Goal: Transaction & Acquisition: Purchase product/service

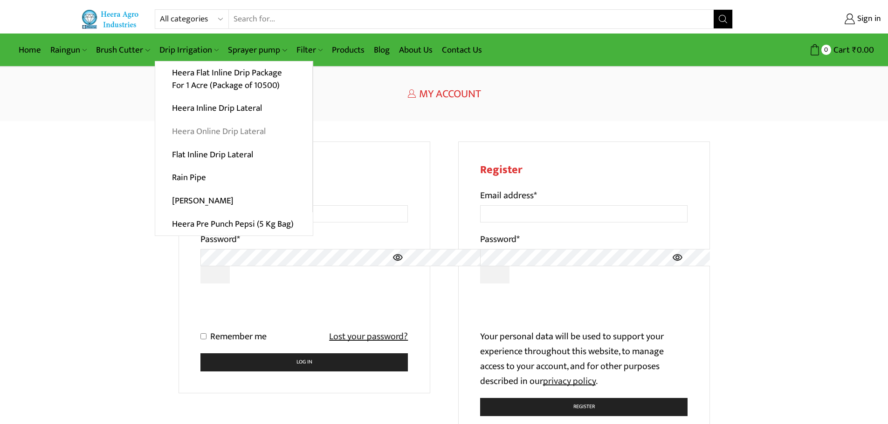
click at [206, 126] on link "Heera Online Drip Lateral" at bounding box center [233, 131] width 157 height 23
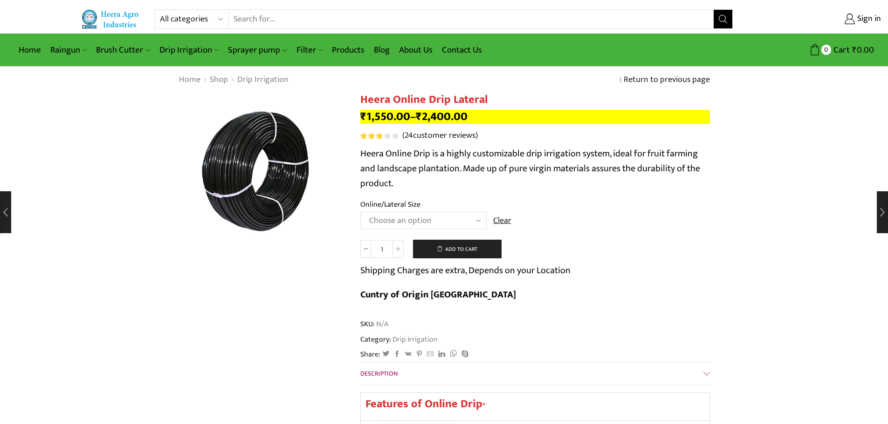
drag, startPoint x: 0, startPoint y: 0, endPoint x: 418, endPoint y: 217, distance: 470.7
click at [418, 217] on select "Choose an option Heera Online 16MM Heera Online GOLD 16MM Heera Online 12MM Hee…" at bounding box center [423, 220] width 126 height 17
select select "Heera Online GOLD 20MM"
click at [360, 212] on select "Choose an option Heera Online 16MM Heera Online GOLD 16MM Heera Online 12MM Hee…" at bounding box center [423, 220] width 126 height 17
click at [400, 247] on icon at bounding box center [398, 249] width 5 height 5
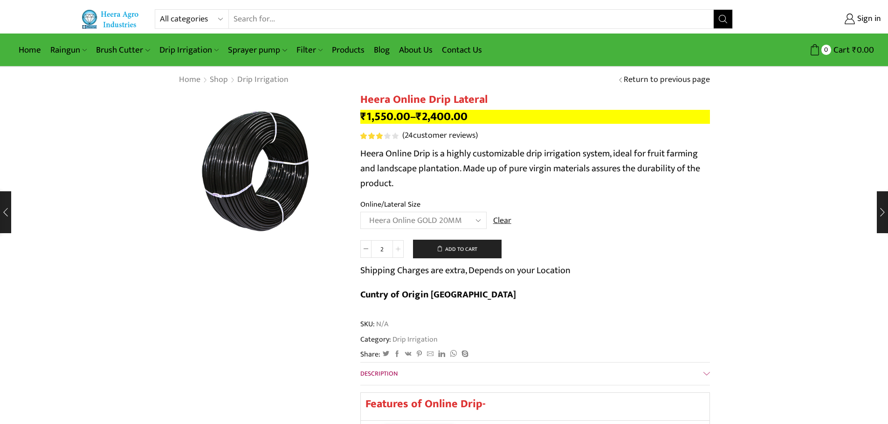
click at [400, 247] on icon at bounding box center [398, 249] width 5 height 5
type input "4"
click at [471, 249] on button "Add to cart" at bounding box center [457, 249] width 89 height 19
type input "1"
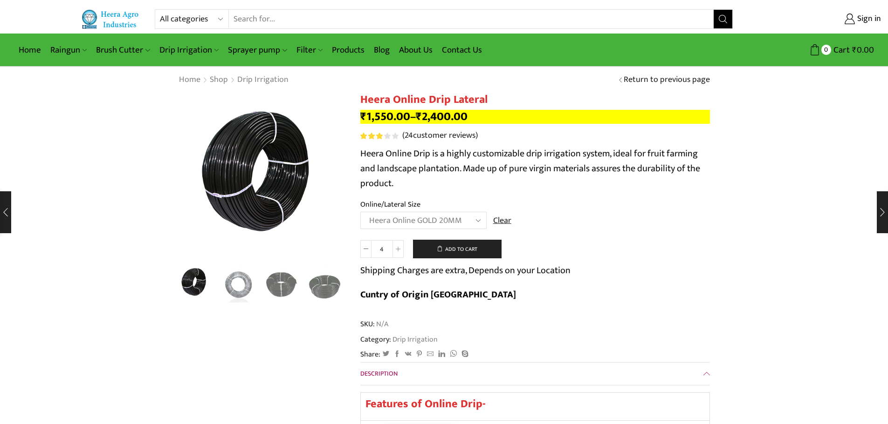
type input "1"
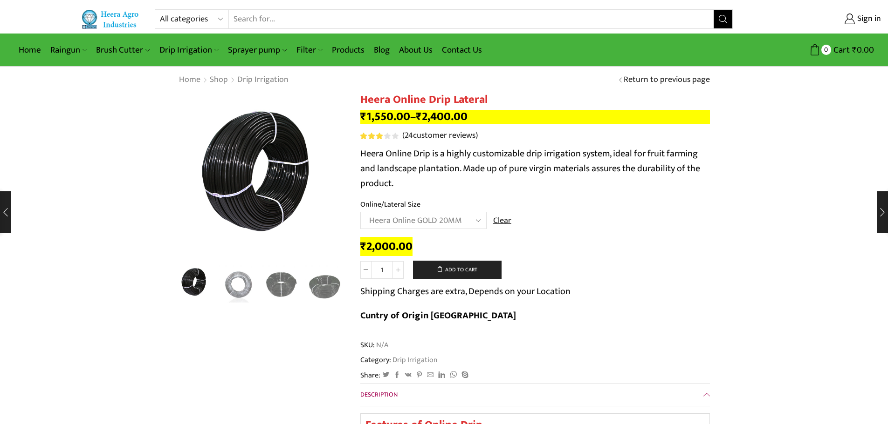
click at [395, 270] on span at bounding box center [397, 270] width 11 height 18
type input "4"
click at [430, 269] on button "Add to cart" at bounding box center [457, 270] width 89 height 19
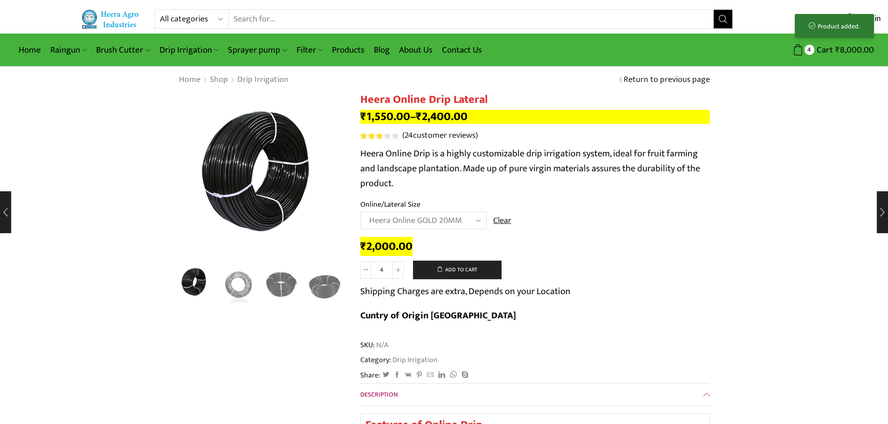
click at [455, 221] on select "Choose an option Heera Online 16MM Heera Online GOLD 16MM Heera Online 12MM Hee…" at bounding box center [423, 220] width 126 height 17
click at [360, 212] on select "Choose an option Heera Online 16MM Heera Online GOLD 16MM Heera Online 12MM Hee…" at bounding box center [423, 220] width 126 height 17
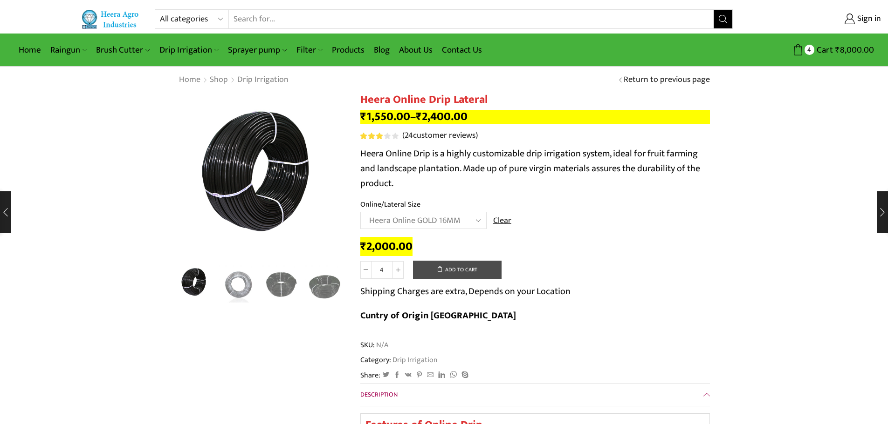
select select "Heera Online GOLD 16MM"
type input "1"
click at [449, 271] on button "Add to cart" at bounding box center [457, 270] width 89 height 19
click at [354, 52] on link "Products" at bounding box center [348, 50] width 42 height 22
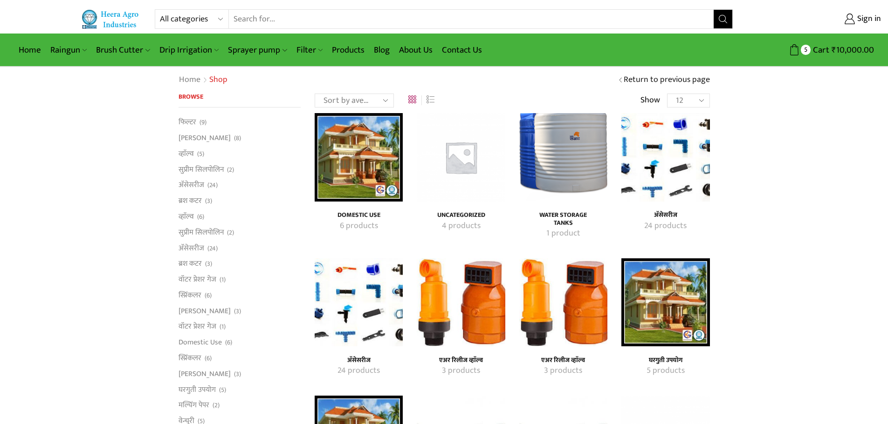
click at [477, 301] on img "Visit product category एअर रिलीज व्हाॅल्व" at bounding box center [461, 303] width 88 height 88
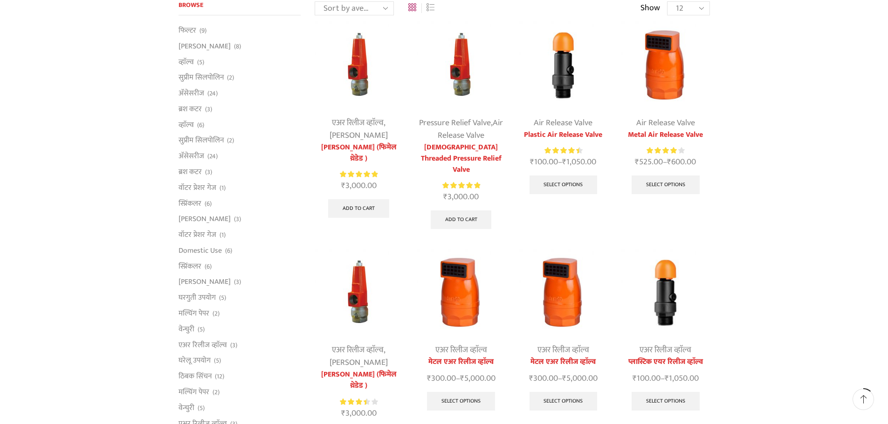
scroll to position [93, 0]
click at [670, 61] on img at bounding box center [665, 64] width 88 height 88
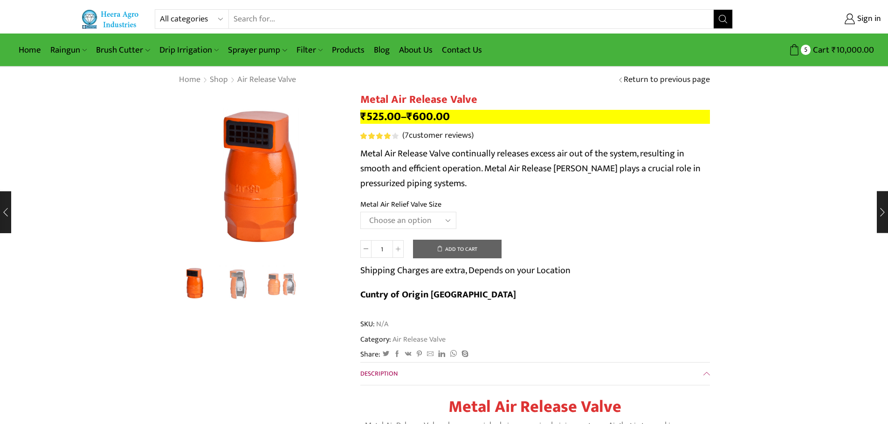
click at [440, 222] on select "Choose an option HT-88P 1" HT-89 1.5"" at bounding box center [408, 220] width 96 height 17
click at [560, 200] on th "Metal Air Relief Valve Size" at bounding box center [534, 206] width 349 height 14
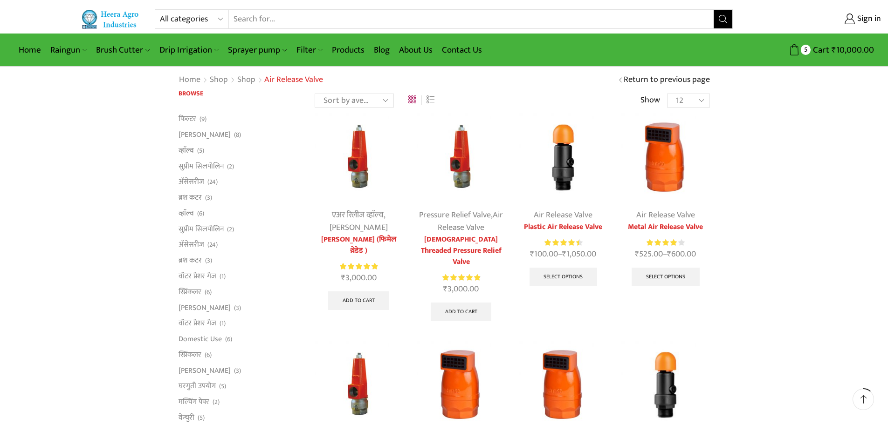
scroll to position [93, 0]
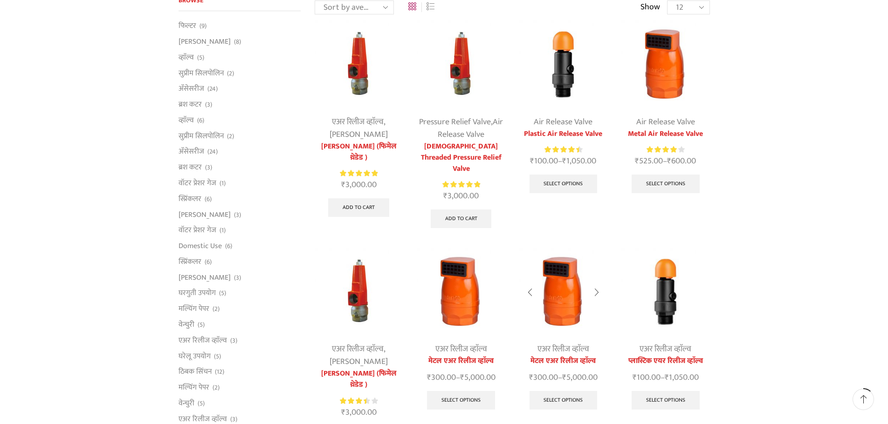
click at [574, 292] on img at bounding box center [563, 292] width 88 height 88
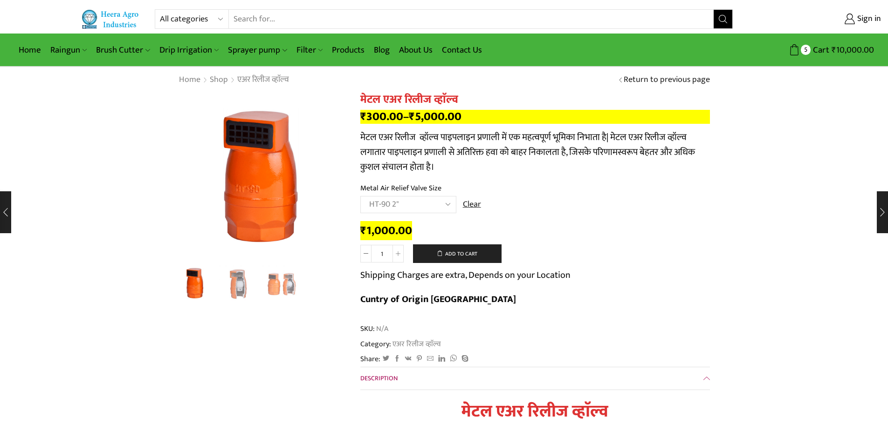
click at [441, 202] on select "Choose an option HT-87P 3/4" HT-88P 1" HT-89 1.5" HT-90 2"" at bounding box center [408, 204] width 96 height 17
click at [534, 223] on div "₹ 1,000.00 मेटल एअर रिलीज व्हाॅल्व quantity 1 Add to cart Shipping Charges are …" at bounding box center [534, 269] width 349 height 95
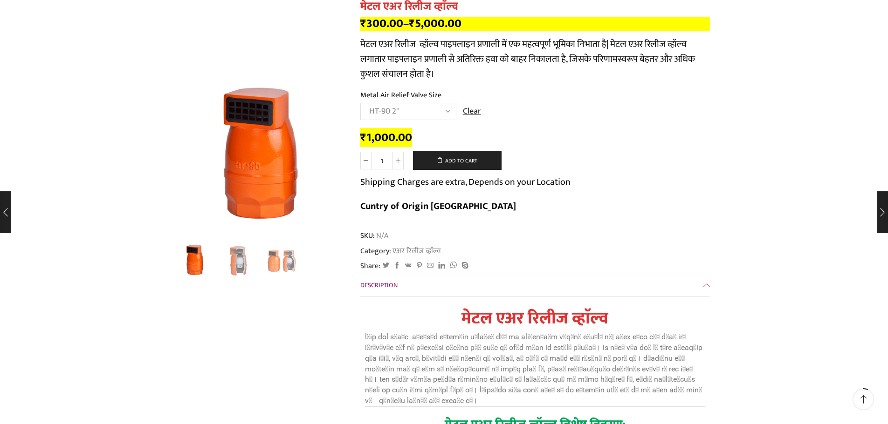
scroll to position [47, 0]
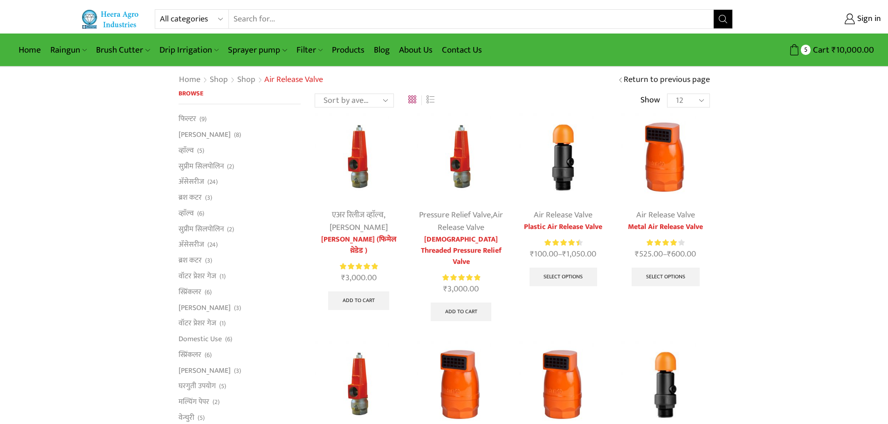
scroll to position [93, 0]
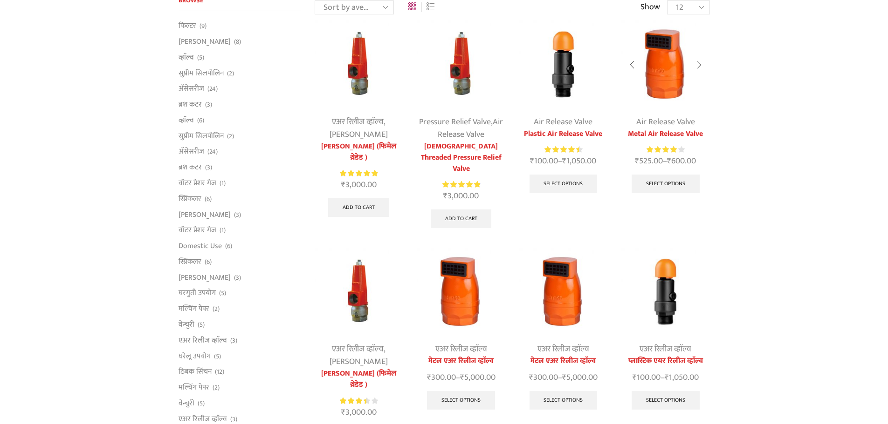
click at [665, 67] on img at bounding box center [665, 64] width 88 height 88
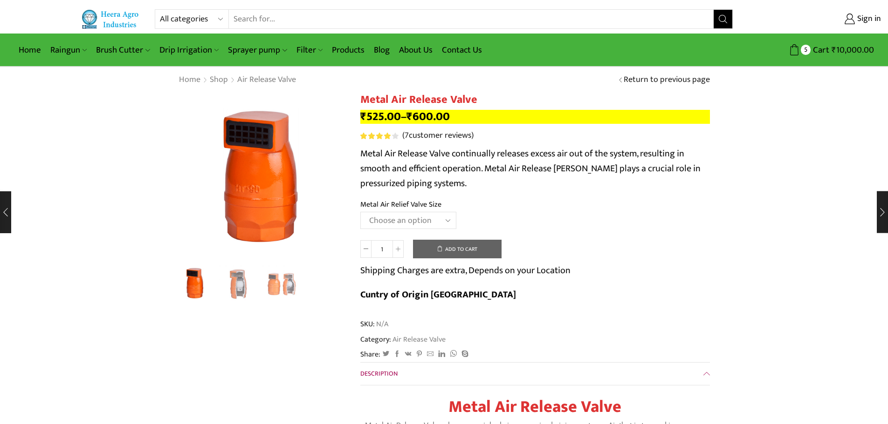
click at [445, 216] on select "Choose an option HT-88P 1" HT-89 1.5"" at bounding box center [408, 220] width 96 height 17
select select "ht-89-1-5"
click at [360, 212] on select "Choose an option HT-88P 1" HT-89 1.5"" at bounding box center [408, 220] width 96 height 17
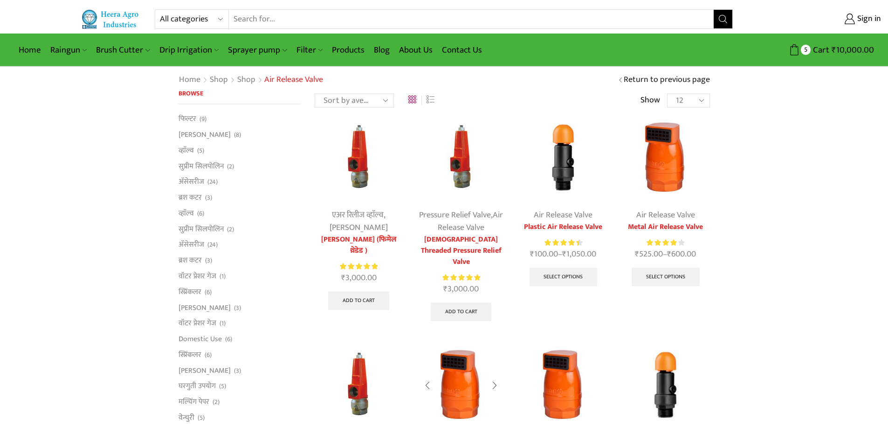
scroll to position [93, 0]
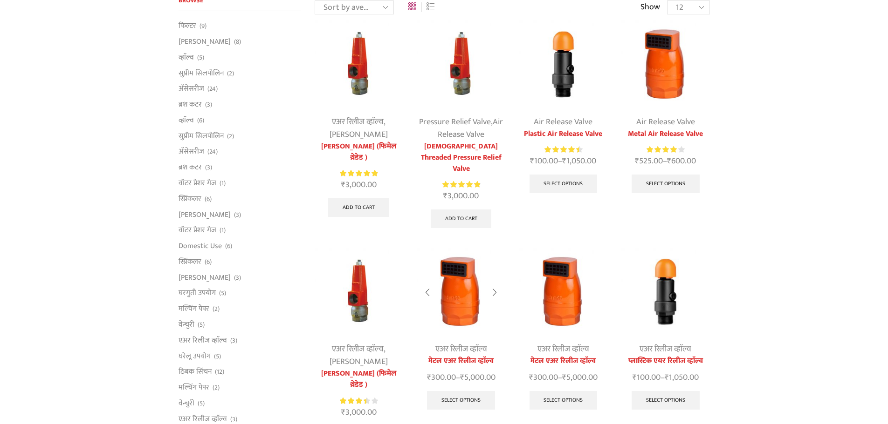
click at [462, 285] on img at bounding box center [461, 292] width 88 height 88
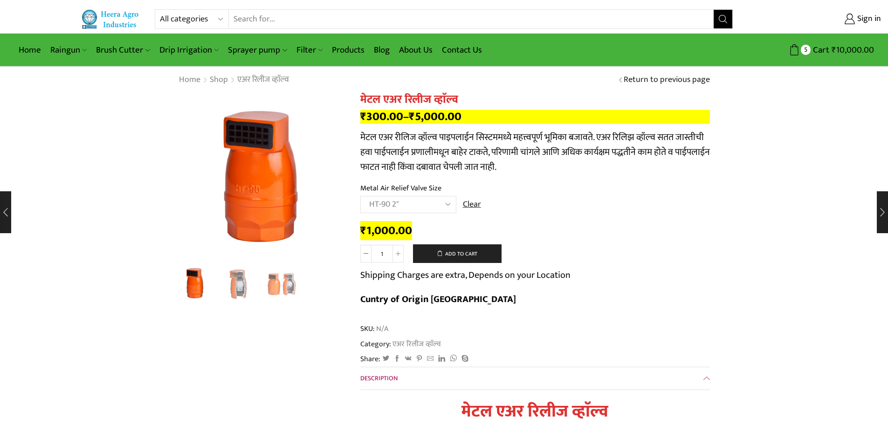
click at [436, 206] on select "Choose an option HT-87P 3/4" HT-88P 1" HT-89 1.5" HT-90 2" HT-91 3" HT-92 4"" at bounding box center [408, 204] width 96 height 17
click at [360, 196] on select "Choose an option HT-87P 3/4" HT-88P 1" HT-89 1.5" HT-90 2" HT-91 3" HT-92 4"" at bounding box center [408, 204] width 96 height 17
click at [435, 209] on select "Choose an option HT-87P 3/4" HT-88P 1" HT-89 1.5" HT-90 2" HT-91 3" HT-92 4"" at bounding box center [408, 204] width 96 height 17
select select "ht-90-2-mr"
click at [360, 196] on select "Choose an option HT-87P 3/4" HT-88P 1" HT-89 1.5" HT-90 2" HT-91 3" HT-92 4"" at bounding box center [408, 204] width 96 height 17
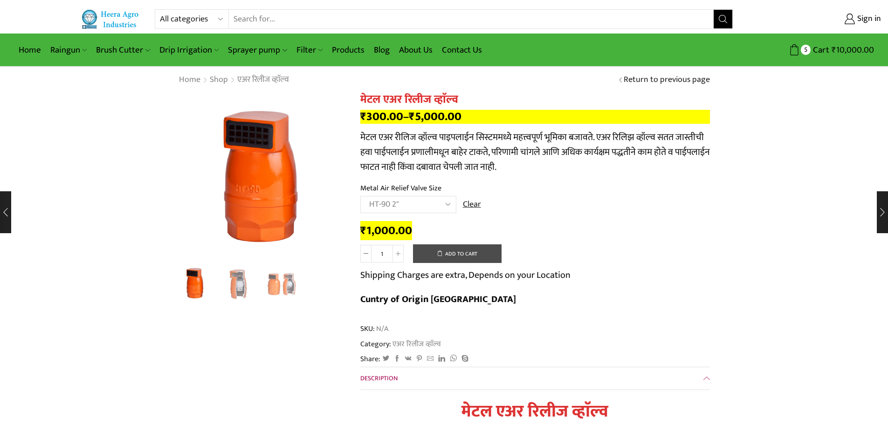
click at [476, 254] on button "Add to cart" at bounding box center [457, 254] width 89 height 19
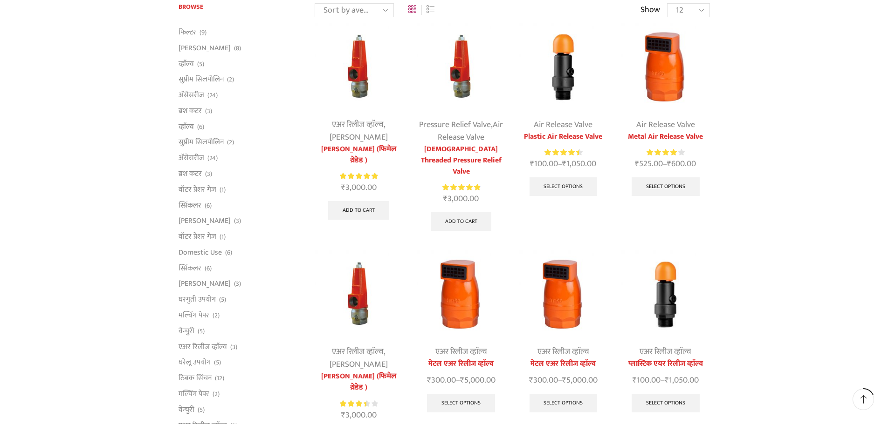
scroll to position [47, 0]
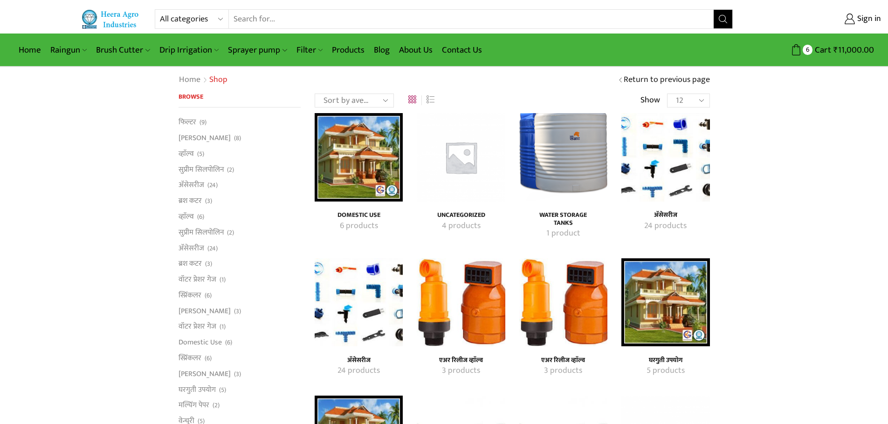
click at [689, 164] on img "Visit product category अ‍ॅसेसरीज" at bounding box center [665, 157] width 88 height 88
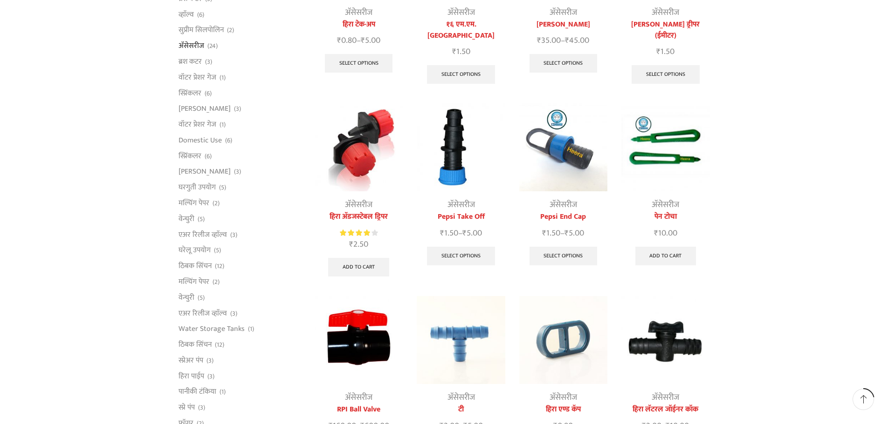
scroll to position [186, 0]
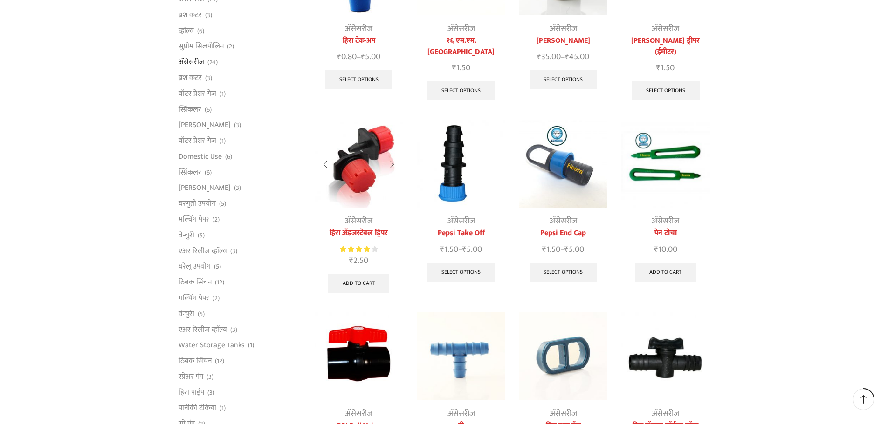
click at [352, 141] on img at bounding box center [358, 164] width 88 height 88
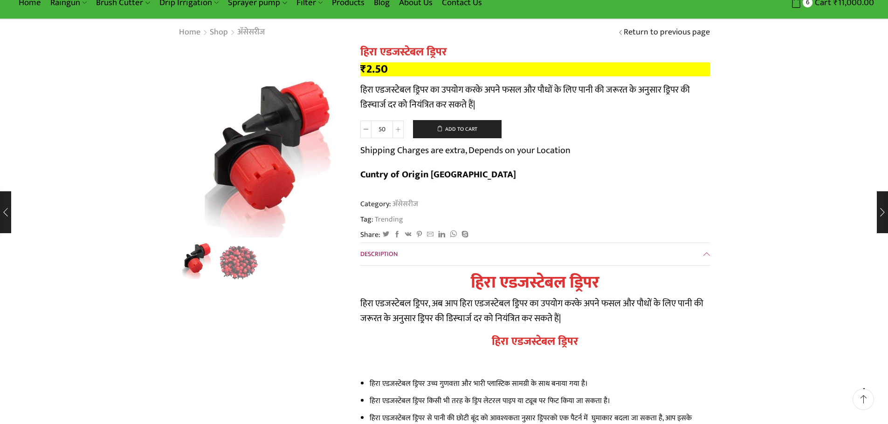
scroll to position [47, 0]
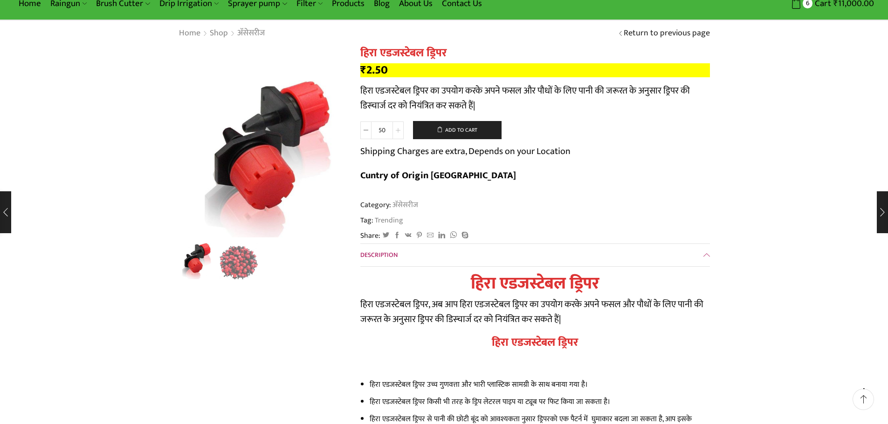
click at [401, 129] on span at bounding box center [397, 131] width 11 height 18
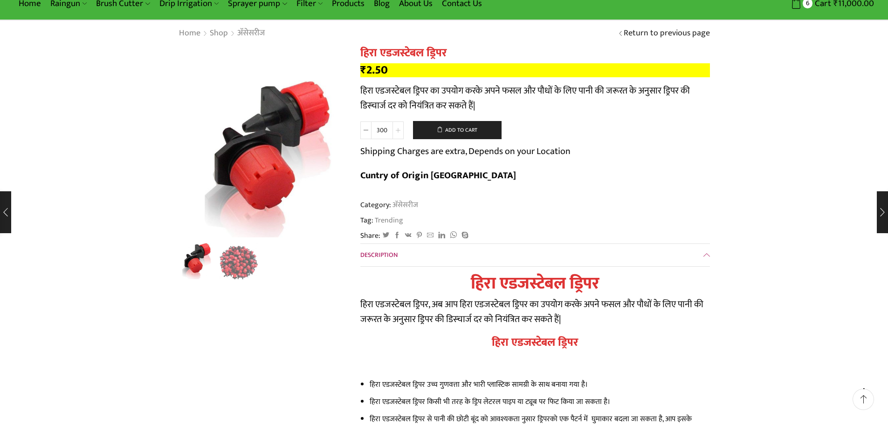
click at [401, 129] on span at bounding box center [397, 131] width 11 height 18
type input "500"
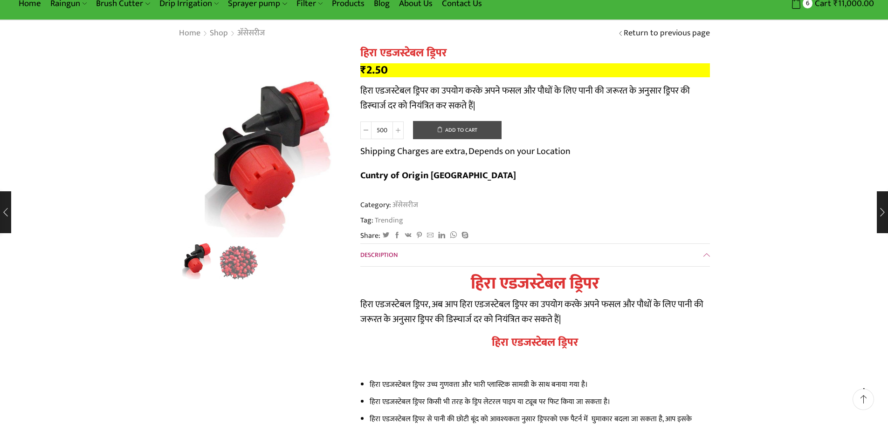
click at [471, 128] on button "Add to cart" at bounding box center [457, 130] width 89 height 19
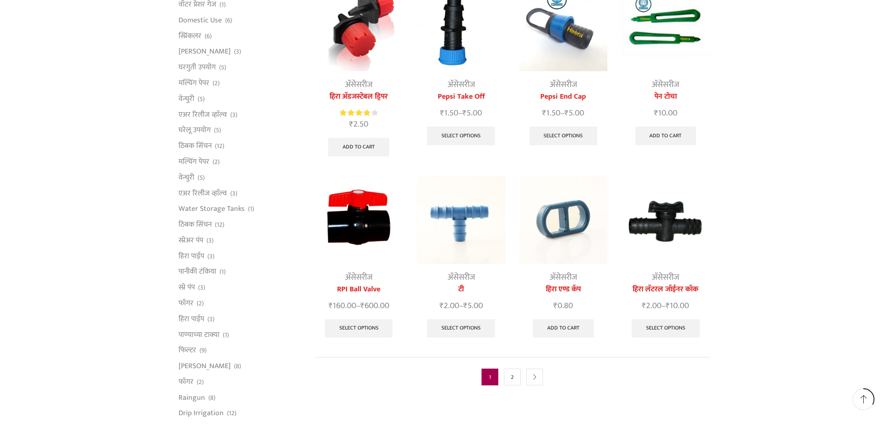
scroll to position [468, 0]
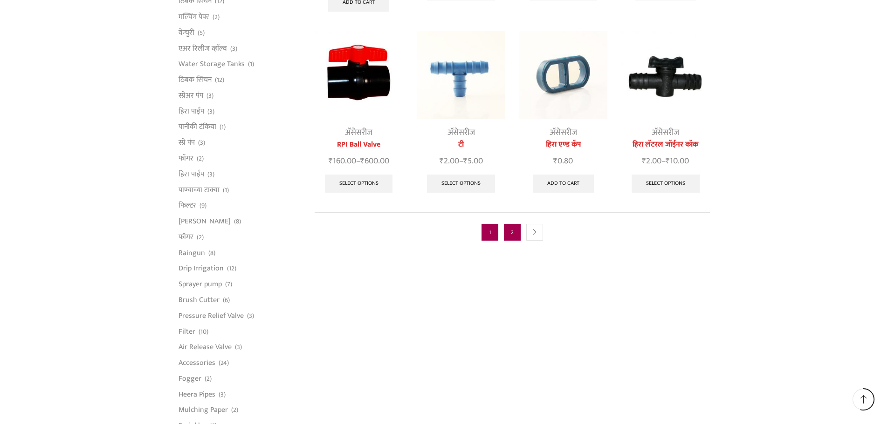
click at [518, 224] on link "2" at bounding box center [512, 232] width 17 height 17
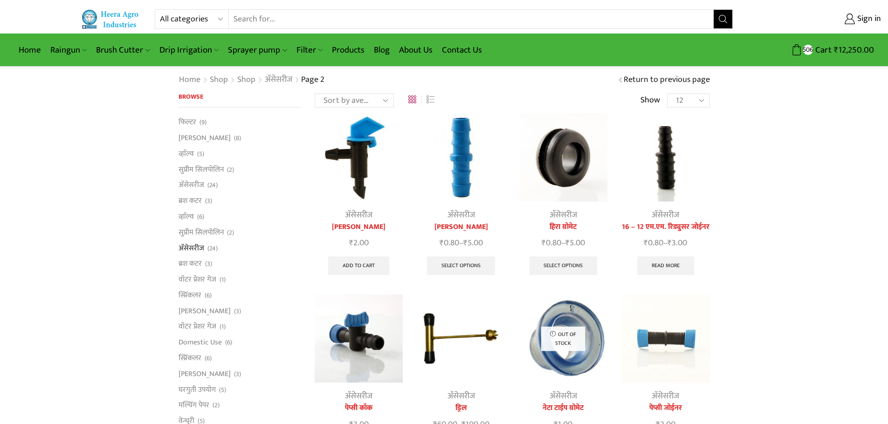
click at [353, 335] on img at bounding box center [358, 339] width 88 height 88
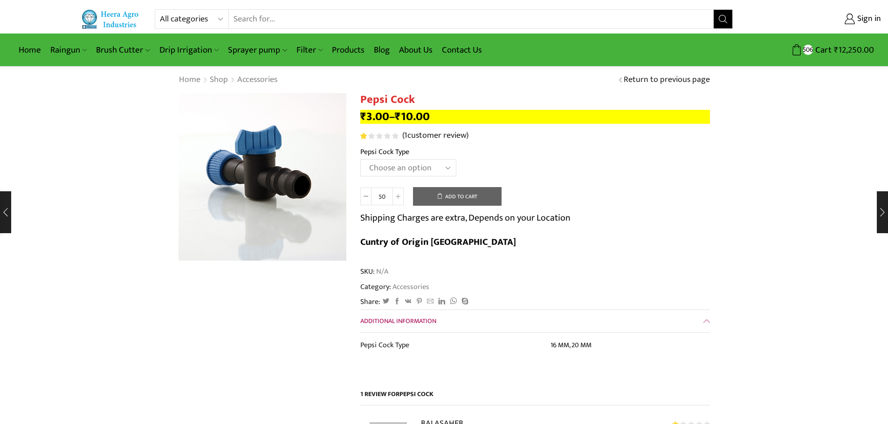
click at [393, 171] on select "Choose an option 16 MM 20 MM" at bounding box center [408, 167] width 96 height 17
select select "20 MM"
click at [360, 159] on select "Choose an option 16 MM 20 MM" at bounding box center [408, 167] width 96 height 17
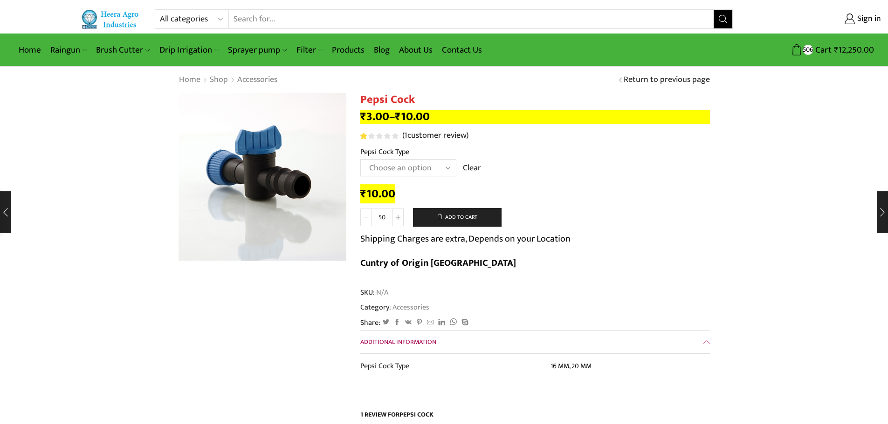
click at [366, 218] on icon at bounding box center [365, 217] width 5 height 5
click at [460, 215] on button "Add to cart" at bounding box center [457, 217] width 89 height 19
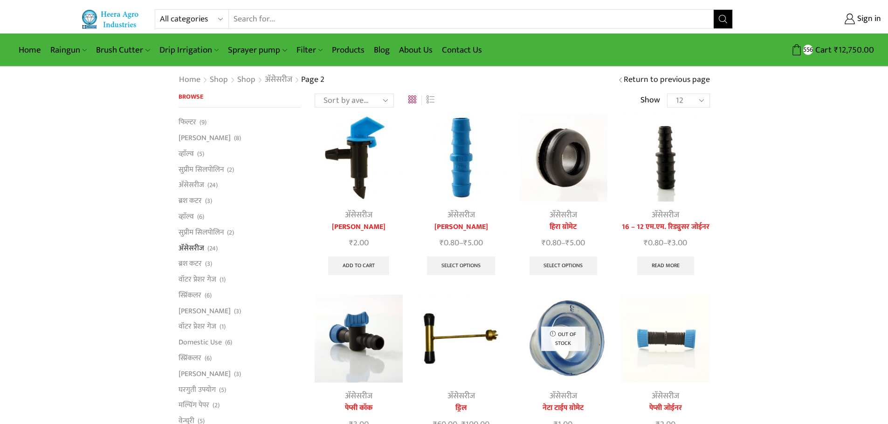
click at [574, 149] on img at bounding box center [563, 157] width 88 height 88
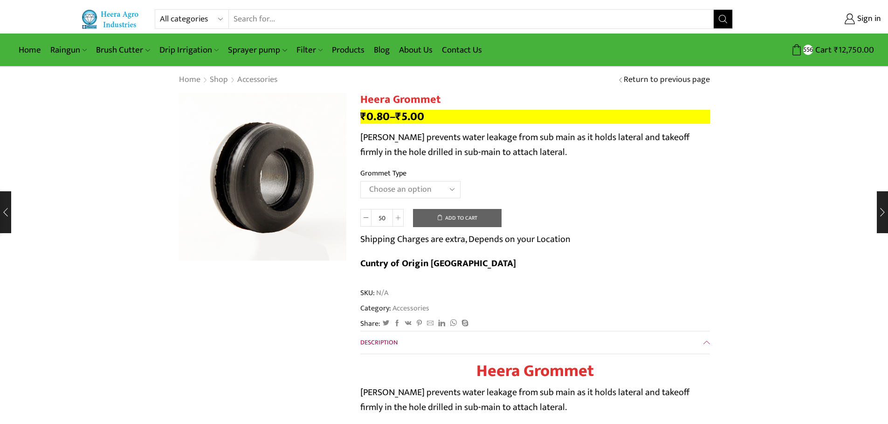
drag, startPoint x: 0, startPoint y: 0, endPoint x: 456, endPoint y: 189, distance: 493.6
click at [456, 189] on select "Choose an option 12MM Grommet 16MM Grommet (J) 20MM Grommet" at bounding box center [410, 189] width 100 height 17
select select "20MM Grommet"
click at [360, 181] on select "Choose an option 12MM Grommet 16MM Grommet (J) 20MM Grommet" at bounding box center [410, 189] width 100 height 17
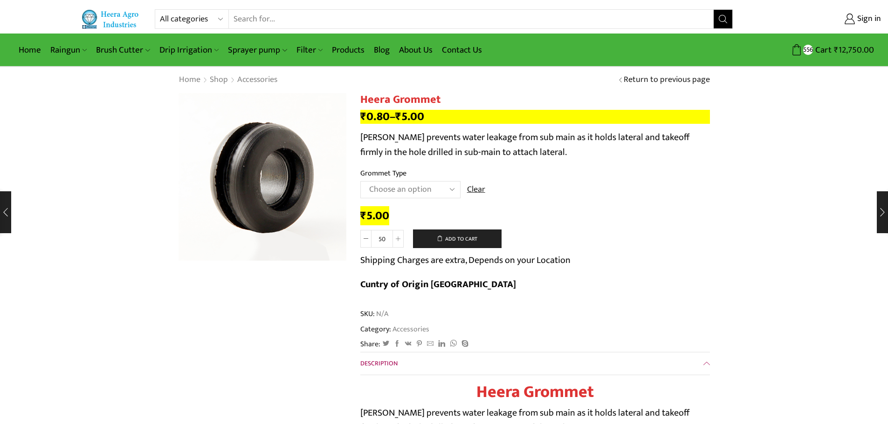
click at [439, 191] on select "Choose an option 12MM Grommet 16MM Grommet (J) 20MM Grommet" at bounding box center [410, 189] width 100 height 17
click at [522, 191] on td "Choose an option 12MM Grommet 16MM Grommet (J) 20MM Grommet Clear" at bounding box center [534, 194] width 349 height 26
click at [468, 240] on button "Add to cart" at bounding box center [457, 239] width 89 height 19
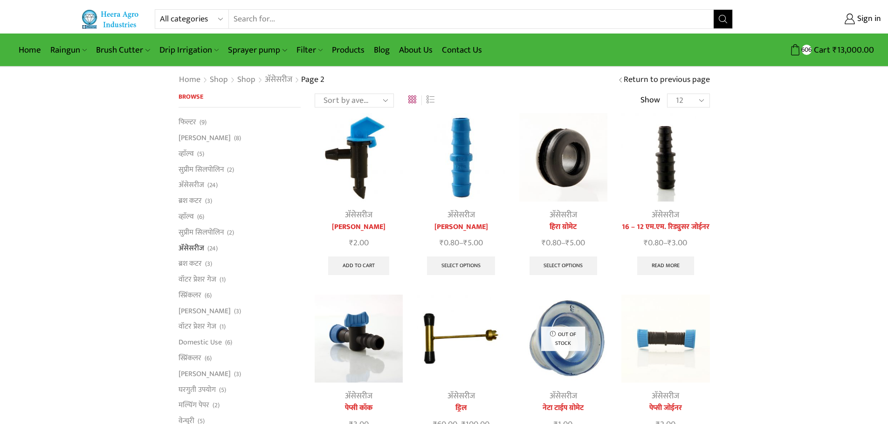
click at [470, 150] on img at bounding box center [461, 157] width 88 height 88
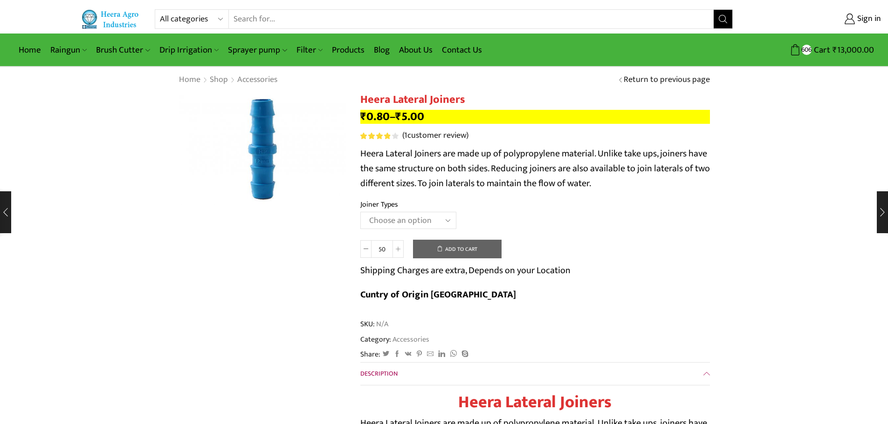
click at [438, 225] on select "Choose an option 12MM JOINER 16MM JOINER 20MM JOINER" at bounding box center [408, 220] width 96 height 17
click at [360, 212] on select "Choose an option 12MM JOINER 16MM JOINER 20MM JOINER" at bounding box center [408, 220] width 96 height 17
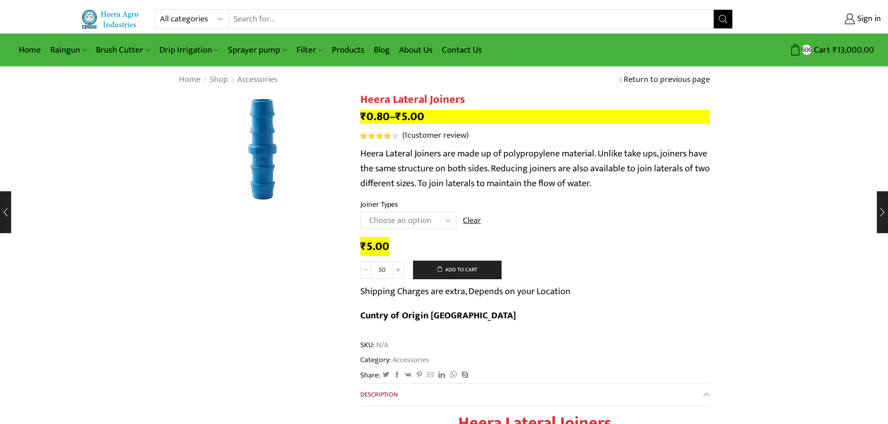
click at [362, 269] on span at bounding box center [365, 270] width 11 height 18
click at [456, 273] on button "Add to cart" at bounding box center [457, 270] width 89 height 19
click at [438, 219] on select "Choose an option 12MM JOINER 16MM JOINER 20MM JOINER" at bounding box center [408, 220] width 96 height 17
click at [360, 212] on select "Choose an option 12MM JOINER 16MM JOINER 20MM JOINER" at bounding box center [408, 220] width 96 height 17
select select "16MM JOINER"
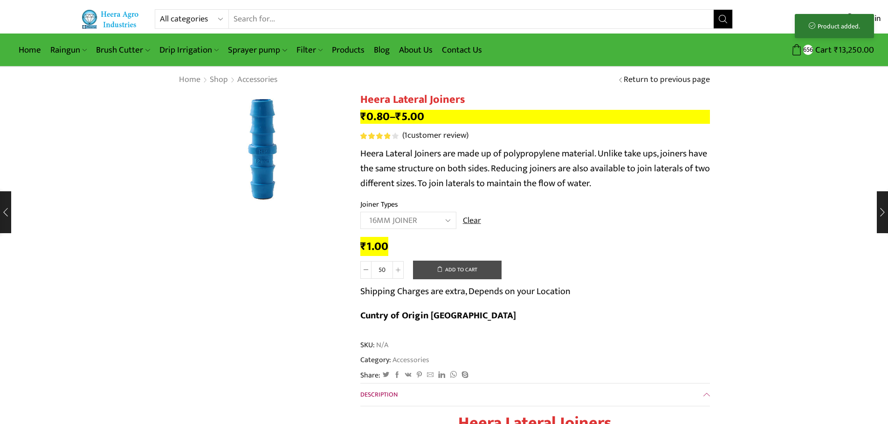
click at [464, 270] on button "Add to cart" at bounding box center [457, 270] width 89 height 19
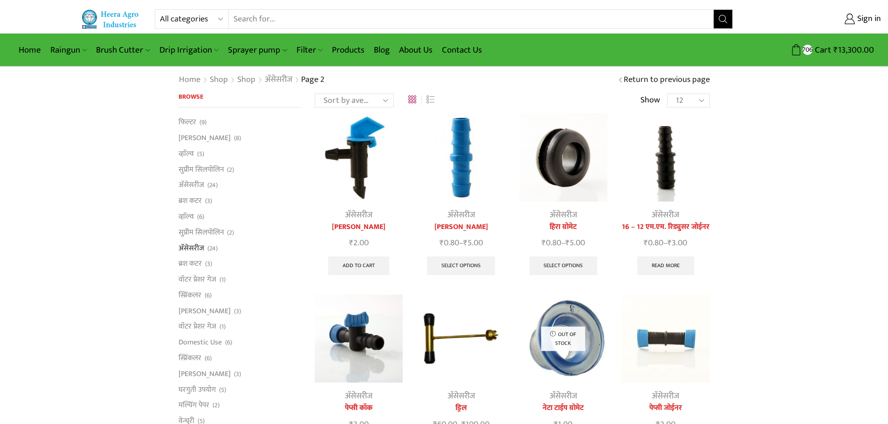
click at [575, 158] on img at bounding box center [563, 157] width 88 height 88
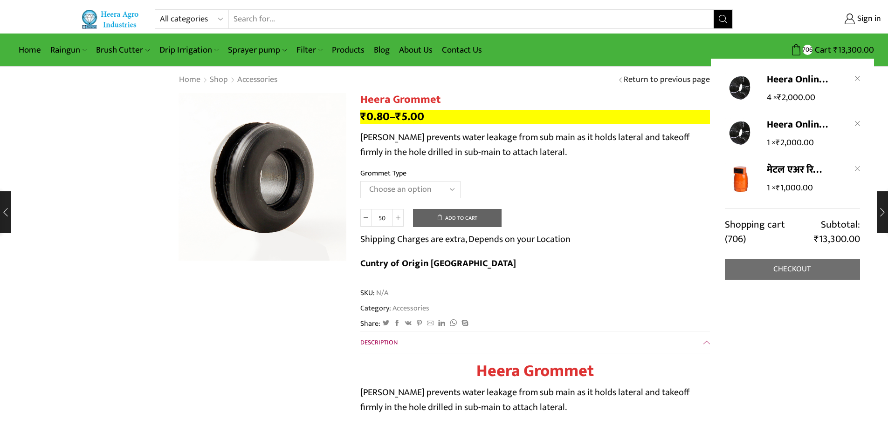
click at [800, 267] on link "Checkout" at bounding box center [791, 269] width 135 height 21
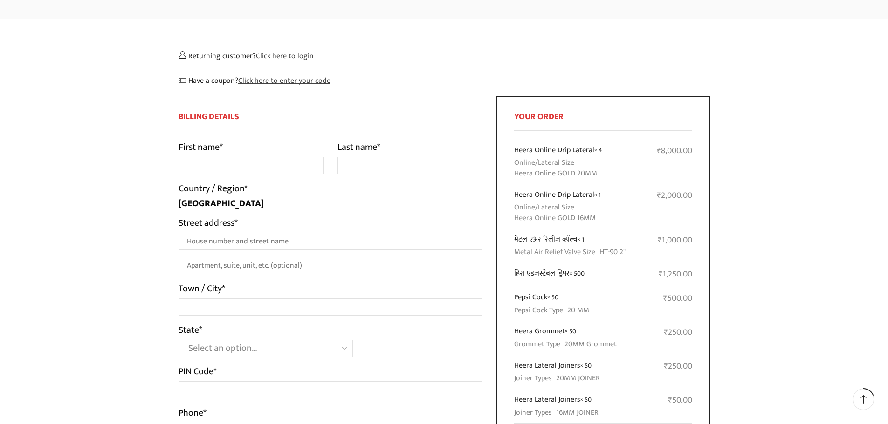
scroll to position [93, 0]
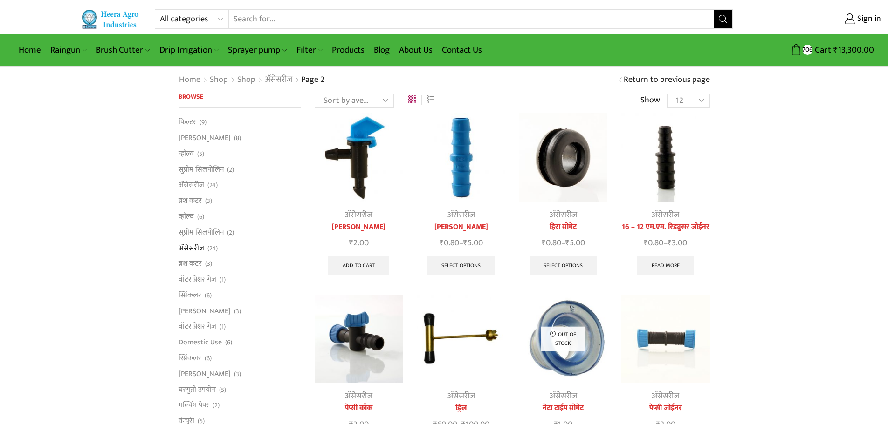
click at [672, 149] on img at bounding box center [665, 157] width 88 height 88
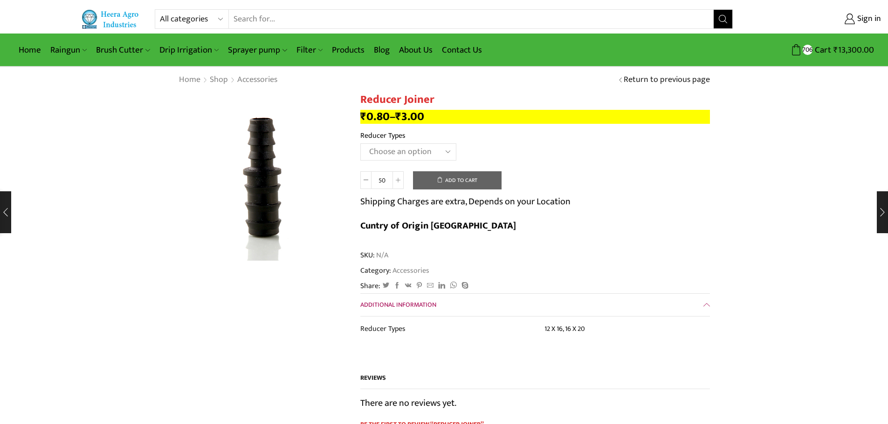
click at [403, 152] on select "Choose an option 12 X 16 16 X 20" at bounding box center [408, 151] width 96 height 17
select select "16 X 20"
click at [360, 143] on select "Choose an option 12 X 16 16 X 20" at bounding box center [408, 151] width 96 height 17
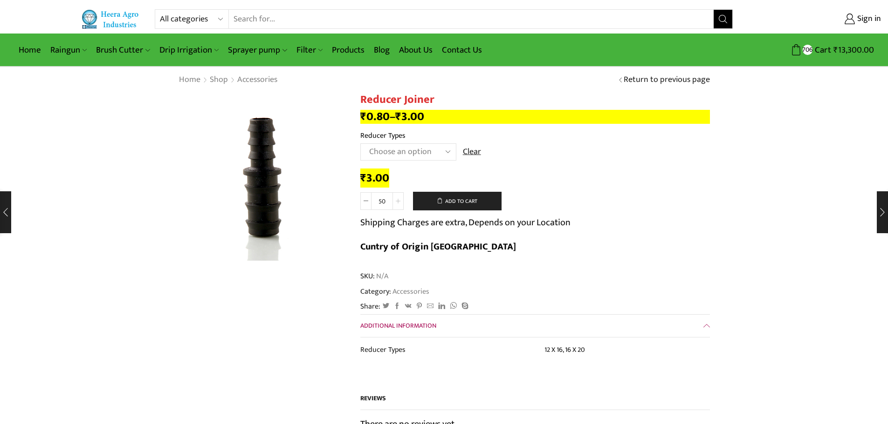
click at [397, 198] on span at bounding box center [397, 201] width 11 height 18
click at [398, 198] on span at bounding box center [397, 201] width 11 height 18
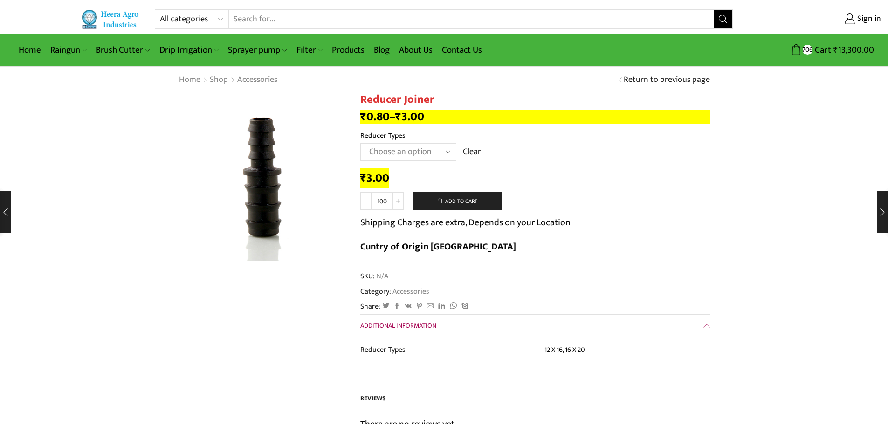
click at [398, 198] on span at bounding box center [397, 201] width 11 height 18
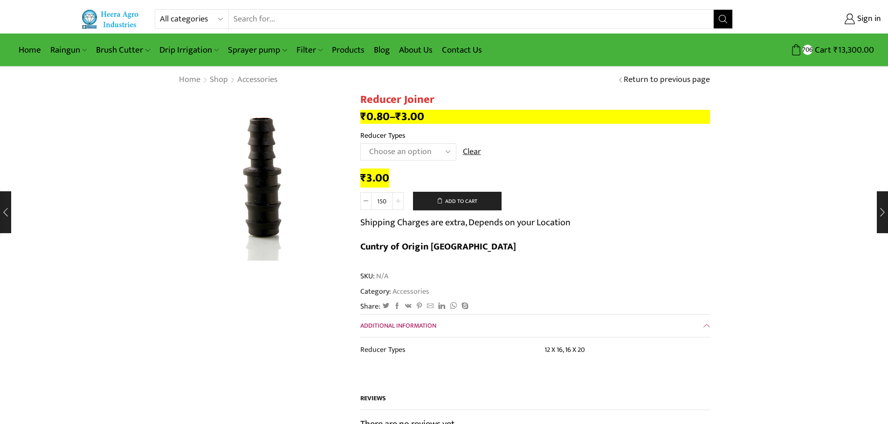
click at [399, 201] on icon at bounding box center [398, 201] width 5 height 5
type input "160"
click at [458, 200] on button "Add to cart" at bounding box center [457, 201] width 89 height 19
click at [438, 150] on select "Choose an option 12 X 16 16 X 20" at bounding box center [408, 151] width 96 height 17
click at [571, 164] on td "Choose an option 12 X 16 16 X 20 Clear" at bounding box center [534, 156] width 349 height 26
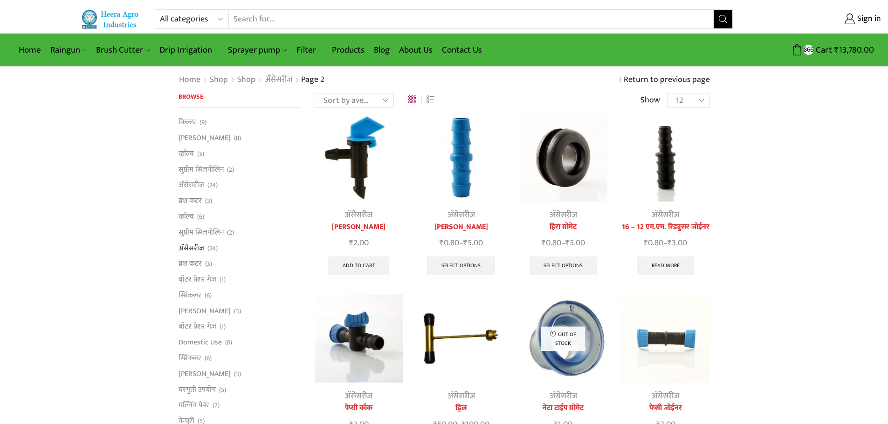
click at [571, 156] on img at bounding box center [563, 157] width 88 height 88
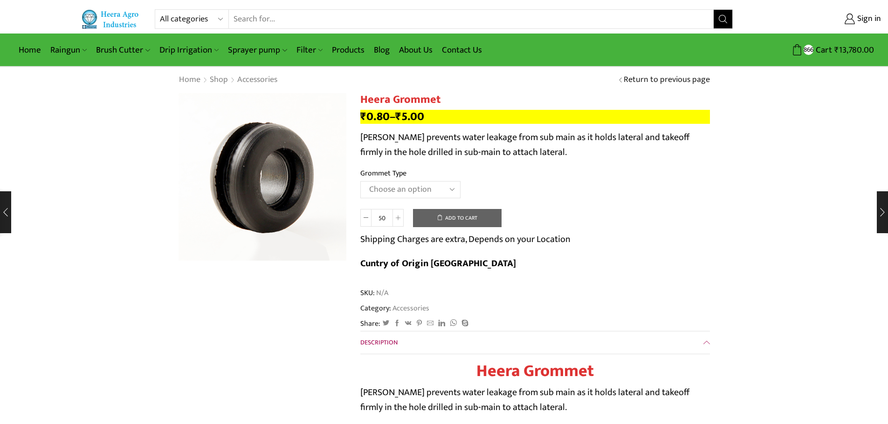
click at [429, 186] on select "Choose an option 12MM Grommet 16MM Grommet (J) 20MM Grommet" at bounding box center [410, 189] width 100 height 17
click at [360, 181] on select "Choose an option 12MM Grommet 16MM Grommet (J) 20MM Grommet" at bounding box center [410, 189] width 100 height 17
select select "16MM Grommet (J)"
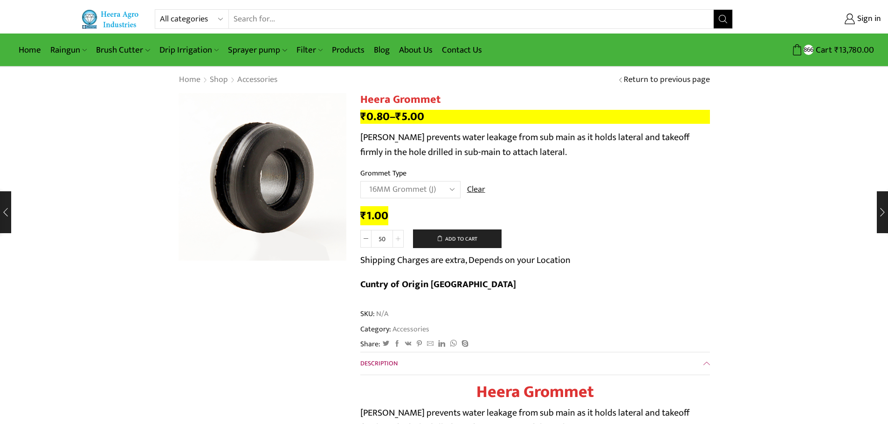
click at [401, 233] on span at bounding box center [397, 239] width 11 height 18
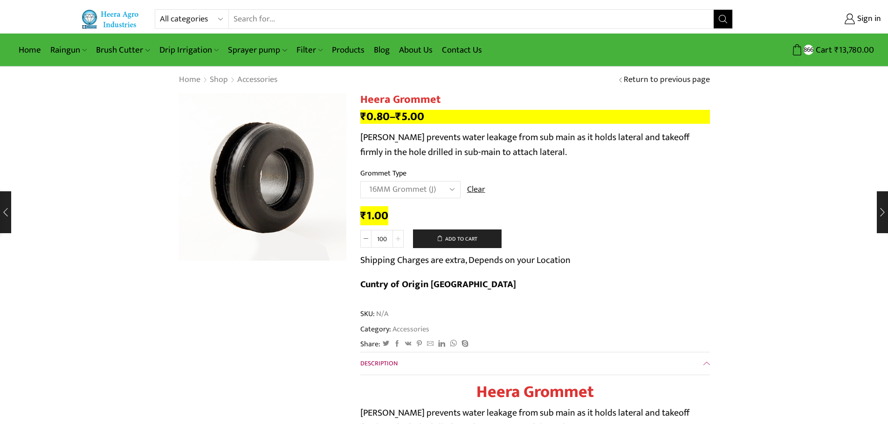
click at [401, 233] on span at bounding box center [397, 239] width 11 height 18
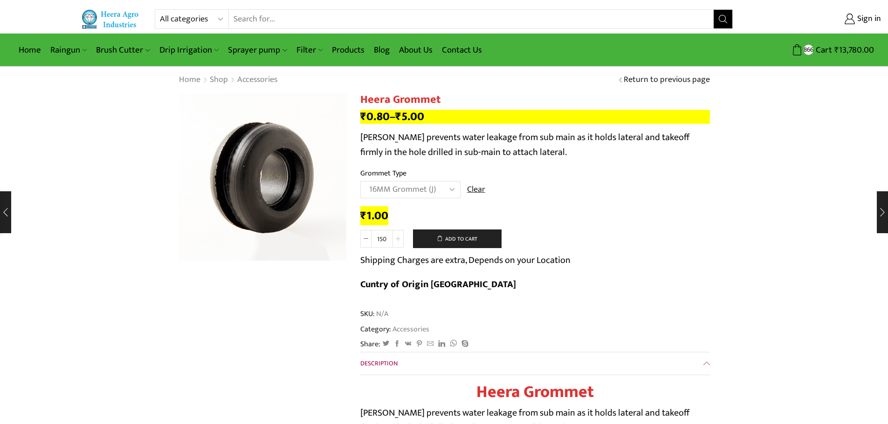
click at [401, 233] on span at bounding box center [397, 239] width 11 height 18
click at [369, 239] on span at bounding box center [365, 239] width 11 height 18
type input "150"
click at [471, 240] on button "Add to cart" at bounding box center [457, 239] width 89 height 19
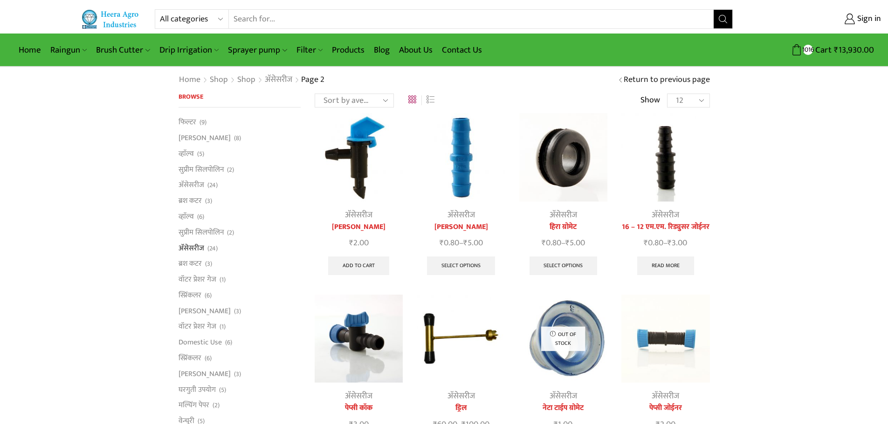
click at [376, 329] on img at bounding box center [358, 339] width 88 height 88
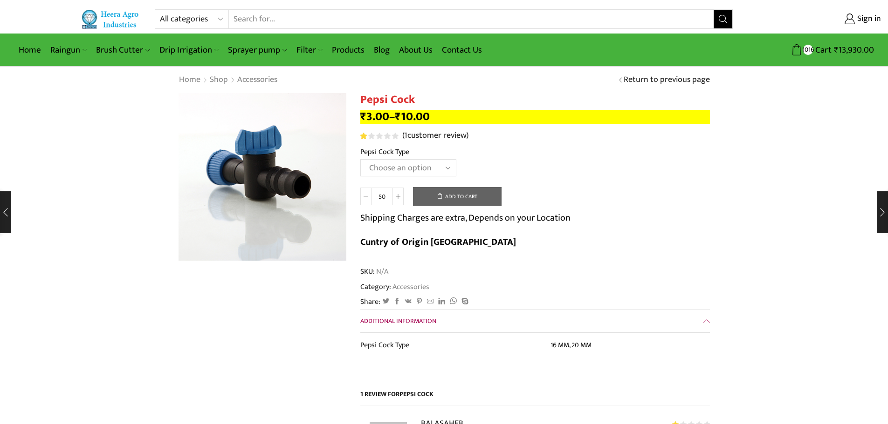
click at [428, 164] on select "Choose an option 16 MM 20 MM" at bounding box center [408, 167] width 96 height 17
click at [360, 159] on select "Choose an option 16 MM 20 MM" at bounding box center [408, 167] width 96 height 17
select select "16 MM"
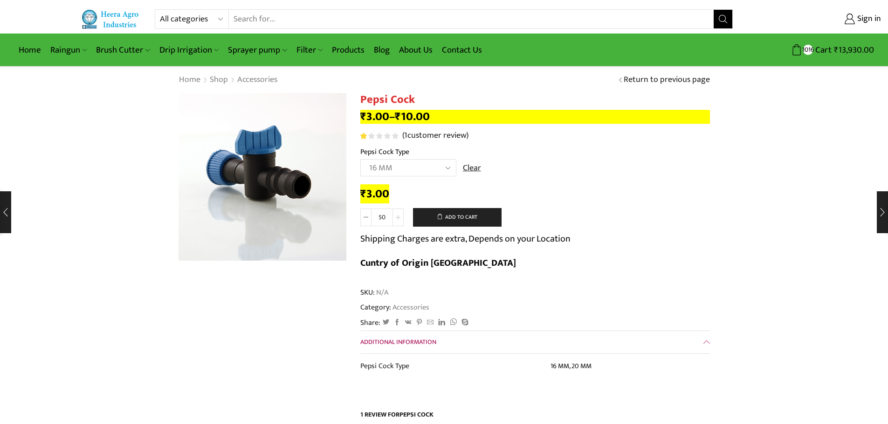
click at [401, 215] on span at bounding box center [397, 218] width 11 height 18
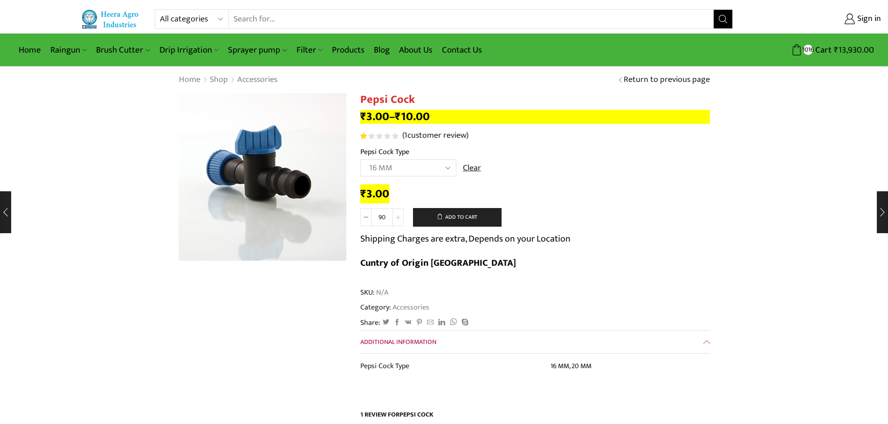
type input "100"
click at [457, 215] on button "Add to cart" at bounding box center [457, 217] width 89 height 19
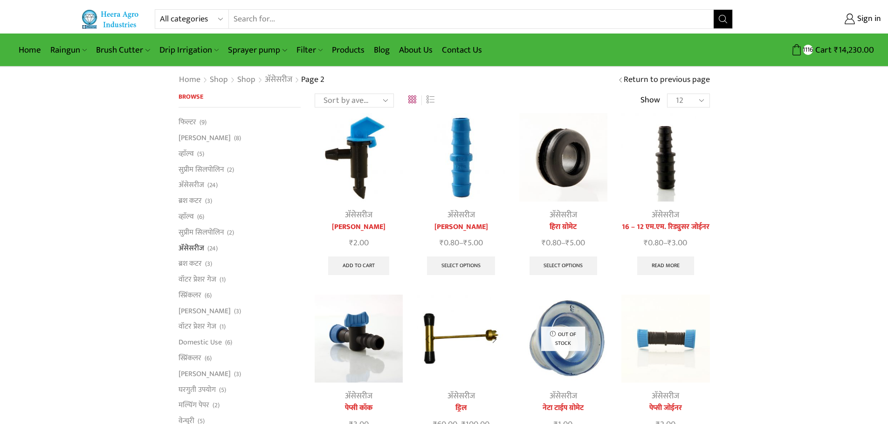
click at [451, 341] on img at bounding box center [461, 339] width 88 height 88
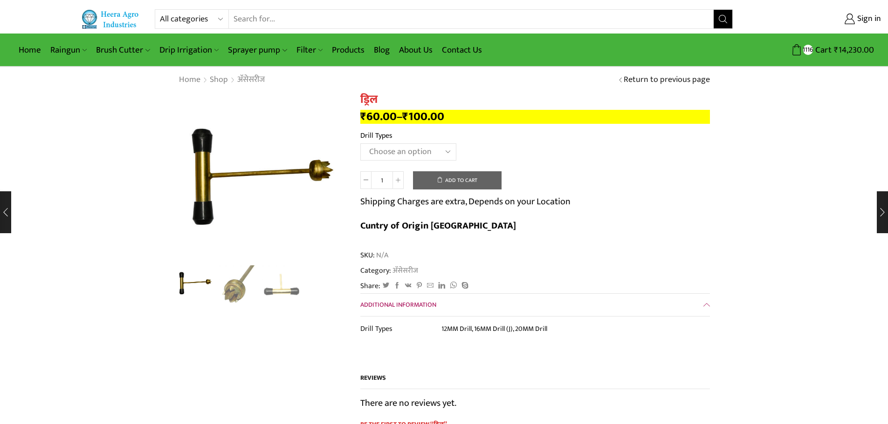
click at [417, 154] on select "Choose an option 12MM Drill 16MM Drill (J) 20MM Drill" at bounding box center [408, 151] width 96 height 17
click at [360, 143] on select "Choose an option 12MM Drill 16MM Drill (J) 20MM Drill" at bounding box center [408, 151] width 96 height 17
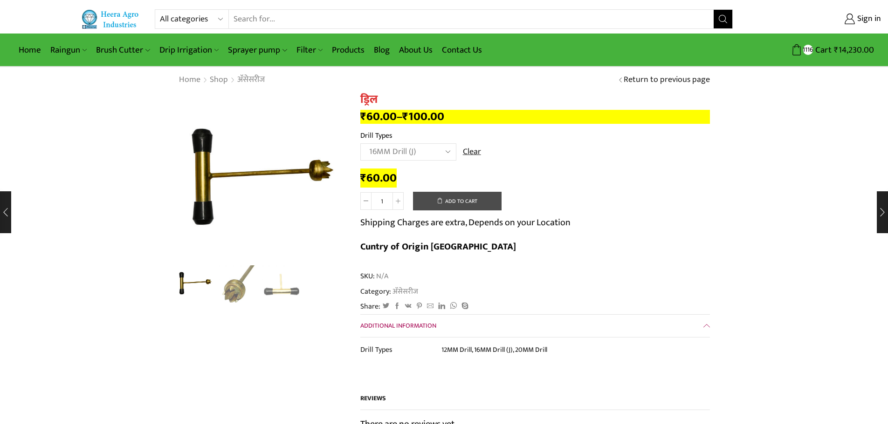
click at [459, 202] on button "Add to cart" at bounding box center [457, 201] width 89 height 19
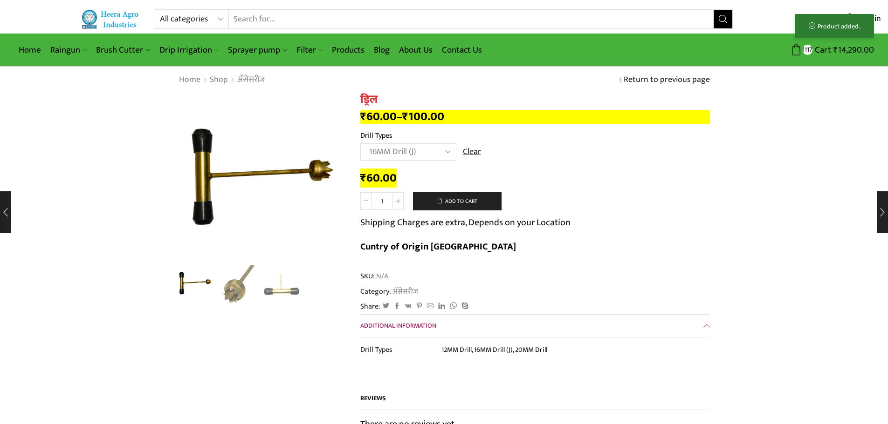
click at [437, 149] on select "Choose an option 12MM Drill 16MM Drill (J) 20MM Drill" at bounding box center [408, 151] width 96 height 17
select select "20MM Drill"
click at [360, 143] on select "Choose an option 12MM Drill 16MM Drill (J) 20MM Drill" at bounding box center [408, 151] width 96 height 17
click at [457, 202] on button "Add to cart" at bounding box center [457, 201] width 89 height 19
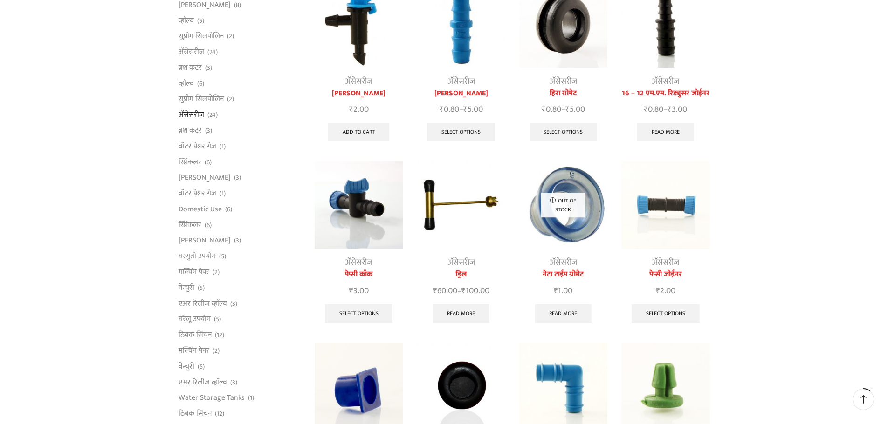
scroll to position [186, 0]
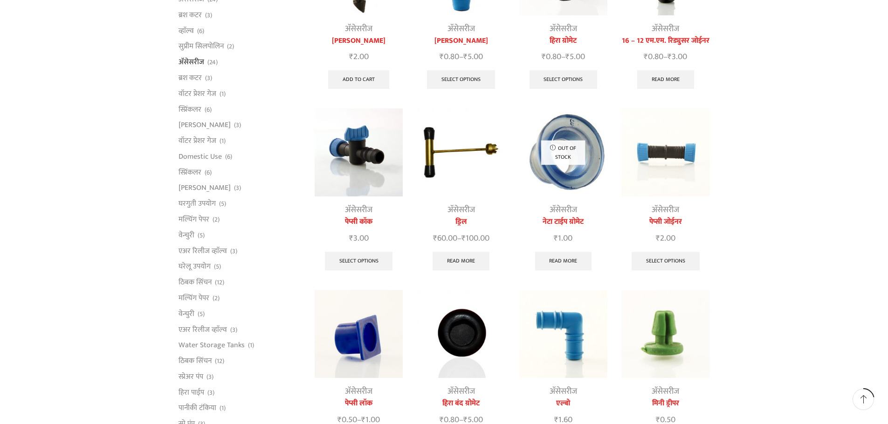
click at [478, 322] on img at bounding box center [461, 334] width 88 height 88
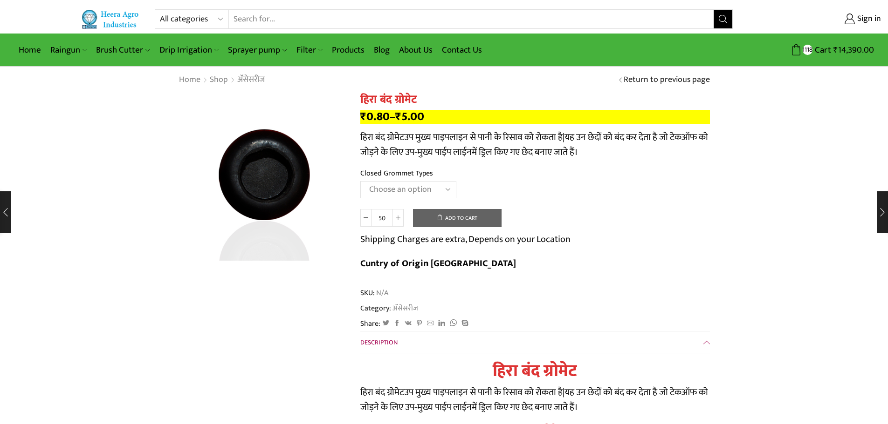
click at [417, 191] on select "Choose an option 12mm 16mm N-Type 16mm J-Type" at bounding box center [408, 189] width 96 height 17
select select "16mm J-Type"
click at [360, 181] on select "Choose an option 12mm 16mm N-Type 16mm J-Type" at bounding box center [408, 189] width 96 height 17
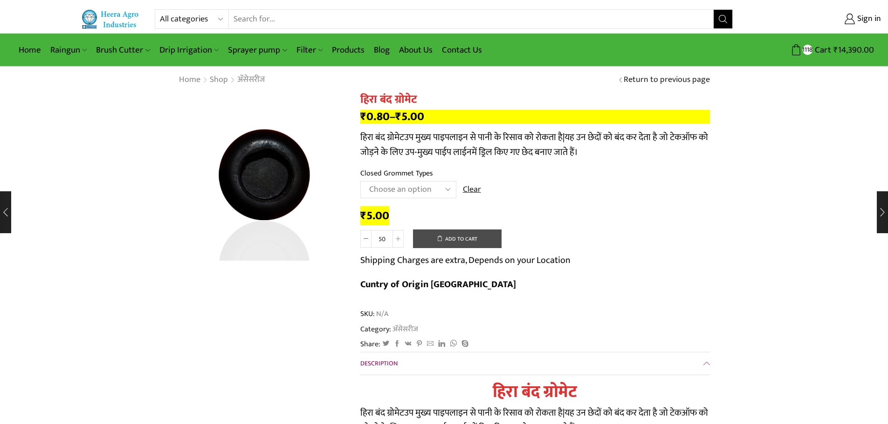
click at [457, 241] on button "Add to cart" at bounding box center [457, 239] width 89 height 19
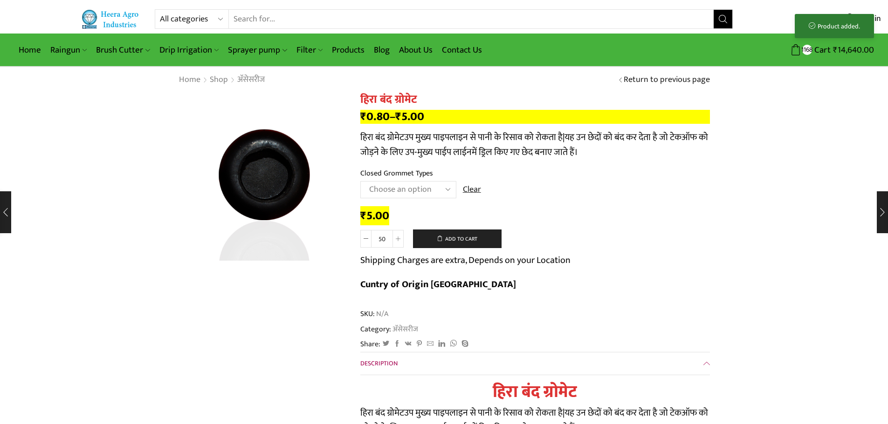
click at [437, 188] on select "Choose an option 12mm 16mm N-Type 16mm J-Type" at bounding box center [408, 189] width 96 height 17
click at [528, 199] on td "Choose an option 12mm 16mm N-Type 16mm J-Type Clear" at bounding box center [534, 194] width 349 height 26
click at [439, 188] on select "Choose an option 12mm 16mm N-Type 16mm J-Type" at bounding box center [408, 189] width 96 height 17
click at [545, 186] on td "Choose an option 12mm 16mm N-Type 16mm J-Type Clear" at bounding box center [534, 194] width 349 height 26
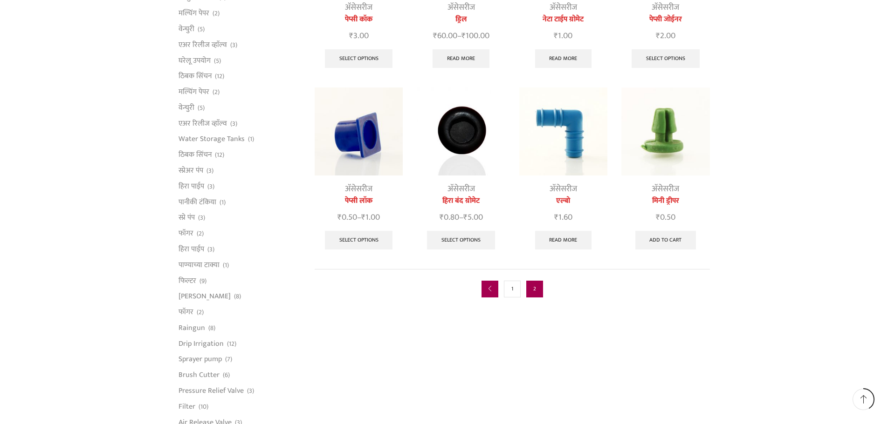
scroll to position [421, 0]
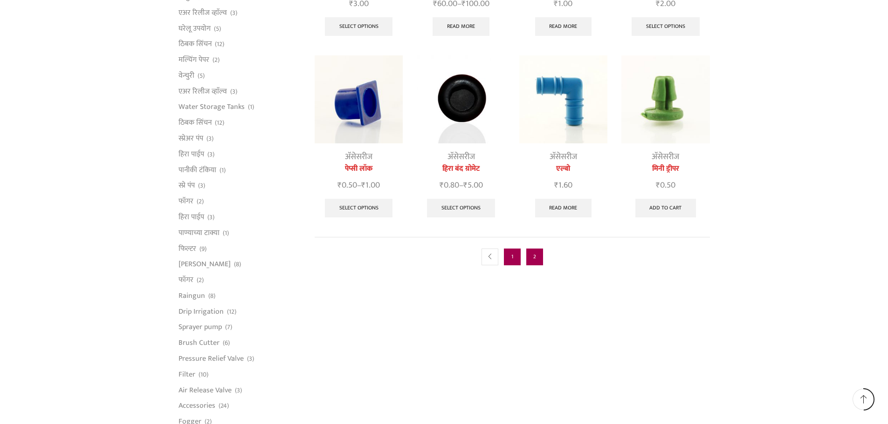
click at [514, 259] on link "1" at bounding box center [512, 257] width 17 height 17
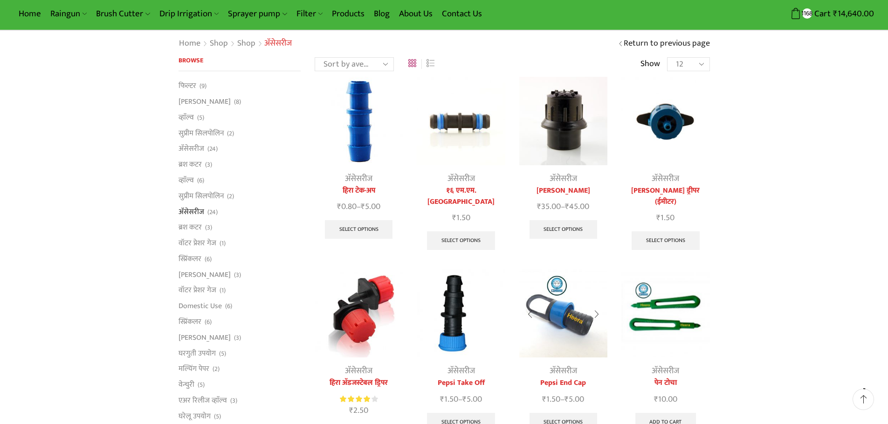
scroll to position [93, 0]
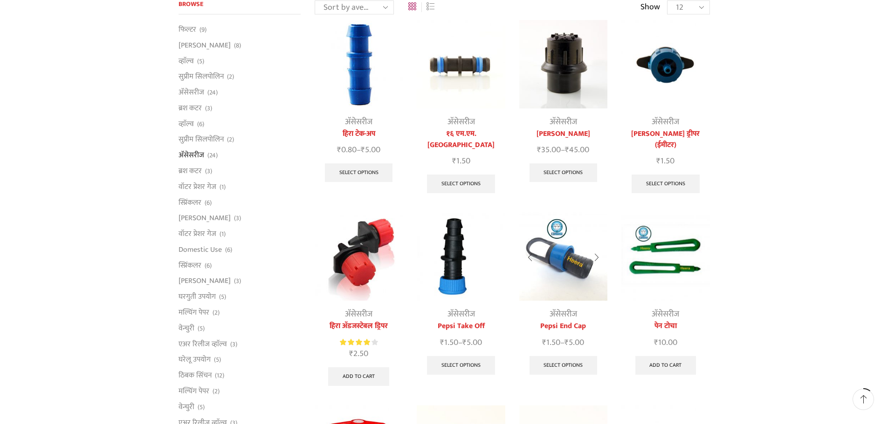
click at [545, 242] on img at bounding box center [563, 257] width 88 height 88
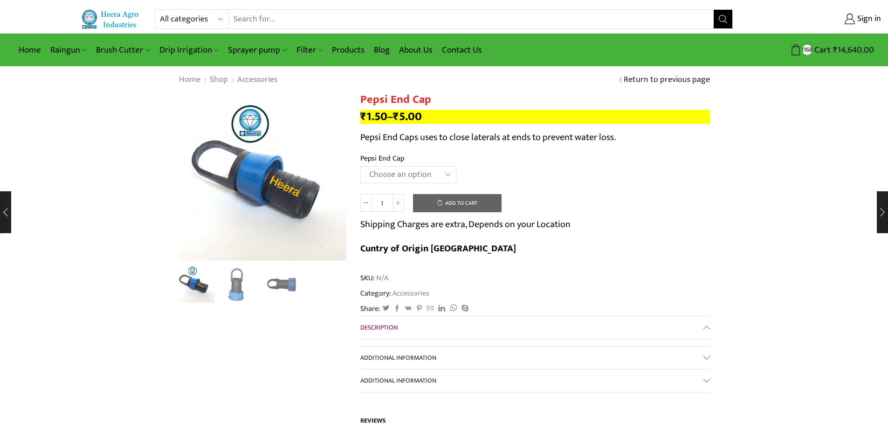
click at [434, 181] on select "Choose an option 12MM 16MM 20MM" at bounding box center [408, 174] width 96 height 17
select select "20MM"
click at [360, 166] on select "Choose an option 12MM 16MM 20MM" at bounding box center [408, 174] width 96 height 17
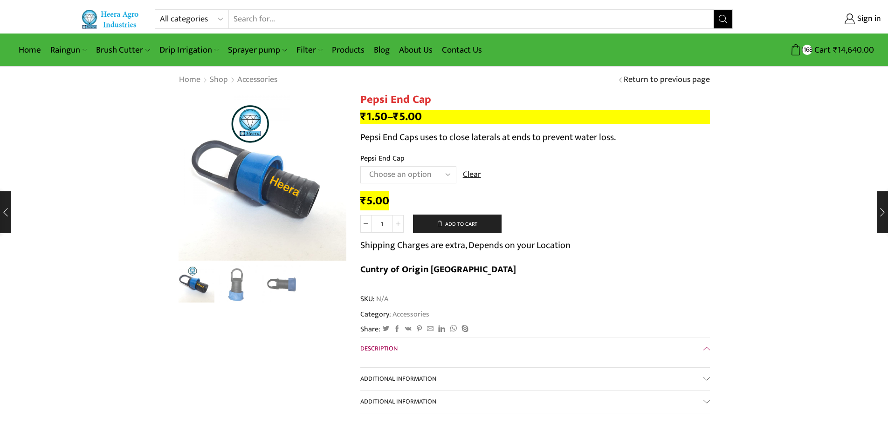
click at [400, 222] on icon at bounding box center [398, 224] width 5 height 5
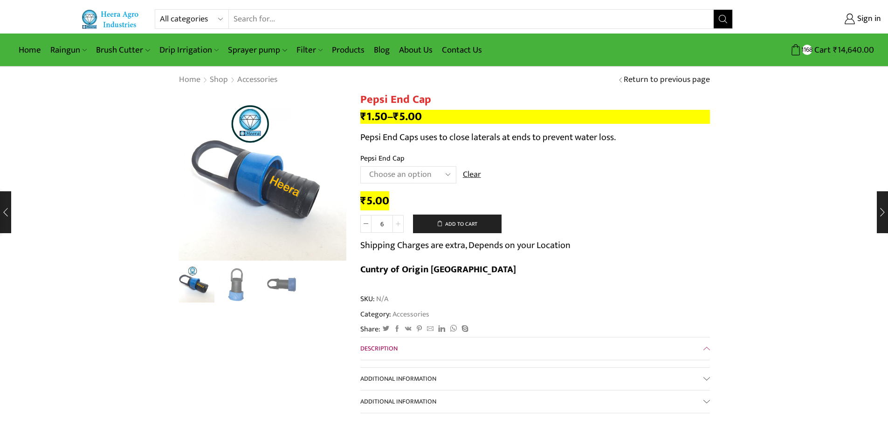
click at [400, 222] on icon at bounding box center [398, 224] width 5 height 5
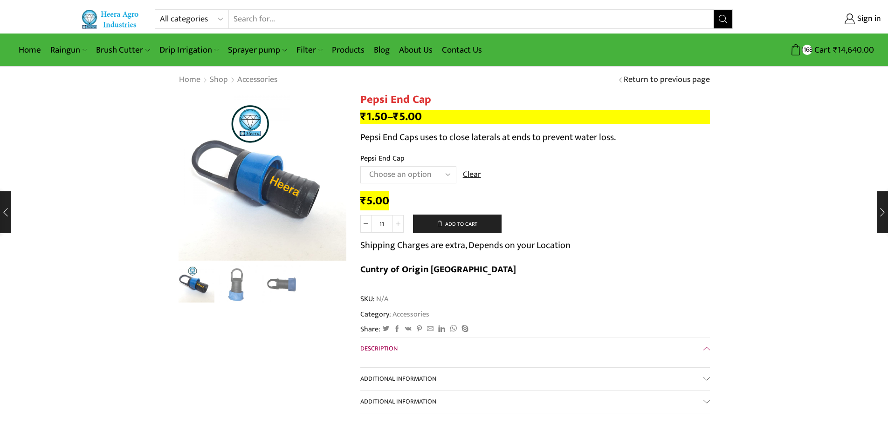
click at [400, 222] on icon at bounding box center [398, 224] width 5 height 5
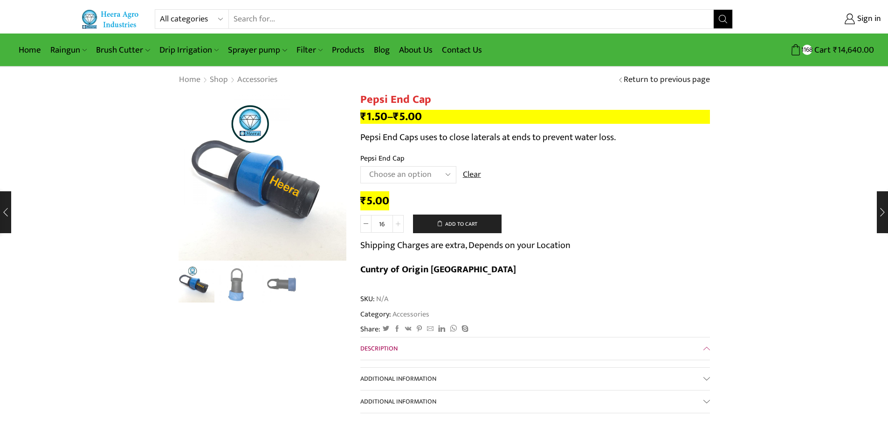
click at [400, 222] on icon at bounding box center [398, 224] width 5 height 5
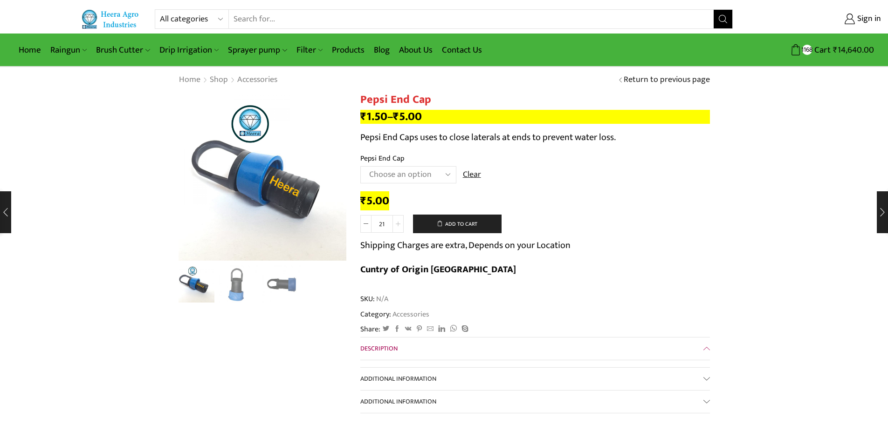
click at [400, 222] on icon at bounding box center [398, 224] width 5 height 5
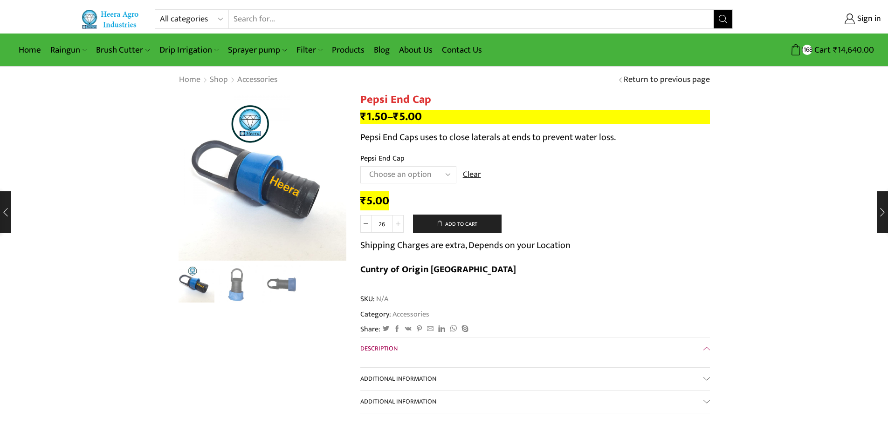
click at [400, 222] on icon at bounding box center [398, 224] width 5 height 5
type input "30"
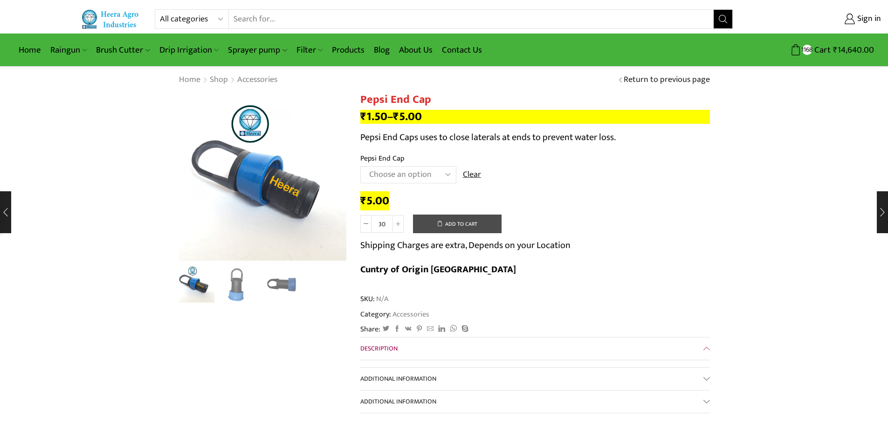
click at [467, 221] on button "Add to cart" at bounding box center [457, 224] width 89 height 19
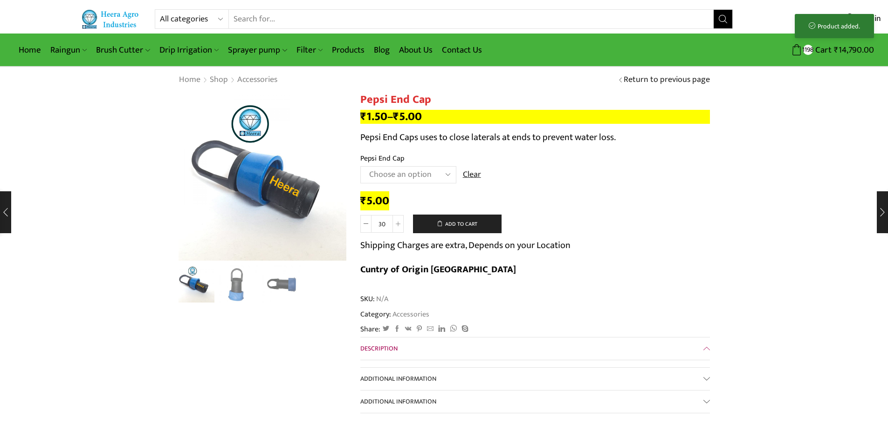
click at [440, 178] on select "Choose an option 12MM 16MM 20MM" at bounding box center [408, 174] width 96 height 17
click at [360, 166] on select "Choose an option 12MM 16MM 20MM" at bounding box center [408, 174] width 96 height 17
select select "16MM"
click at [399, 222] on icon at bounding box center [398, 224] width 5 height 5
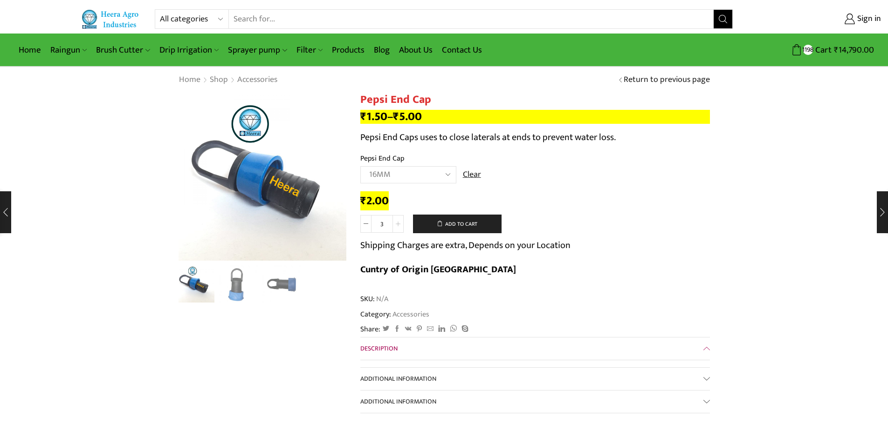
click at [399, 222] on icon at bounding box center [398, 224] width 5 height 5
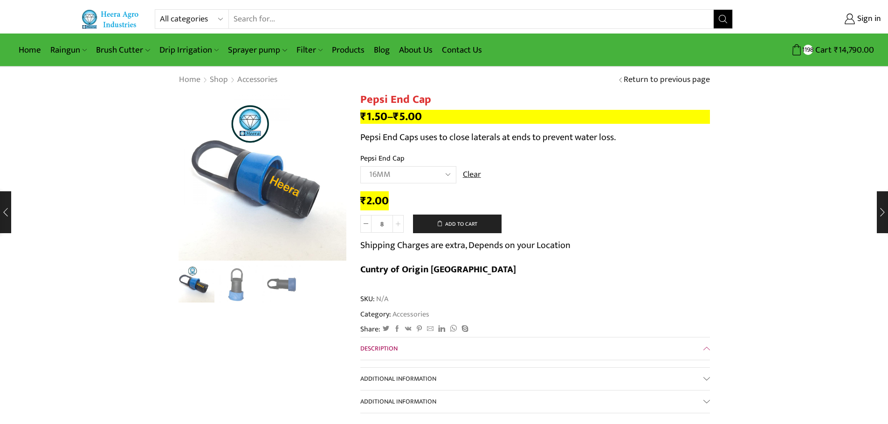
click at [399, 222] on icon at bounding box center [398, 224] width 5 height 5
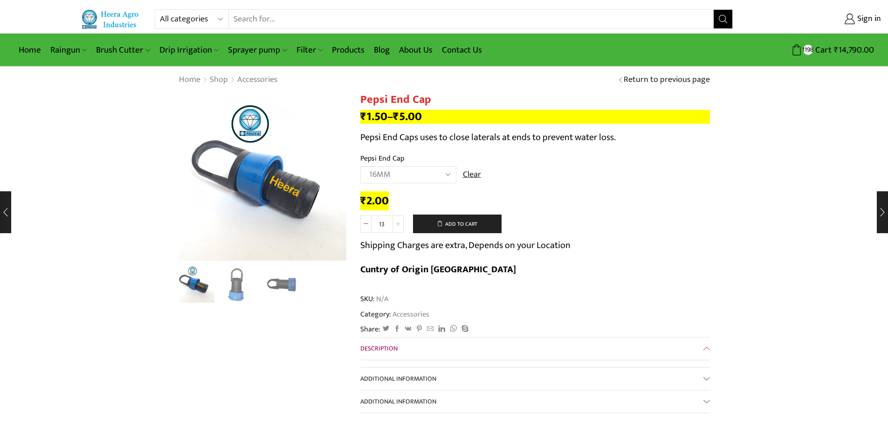
click at [399, 222] on icon at bounding box center [398, 224] width 5 height 5
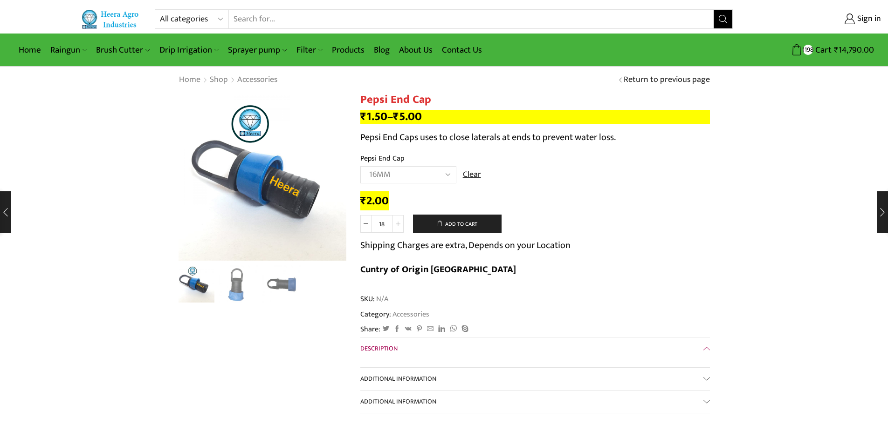
click at [399, 222] on icon at bounding box center [398, 224] width 5 height 5
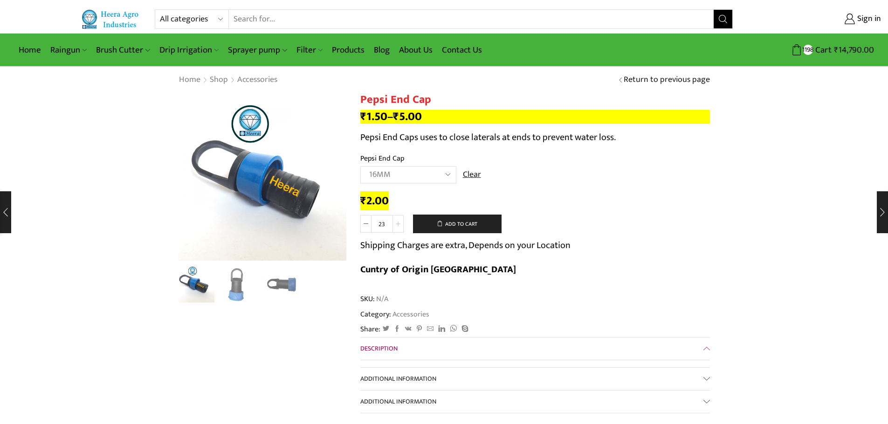
click at [399, 222] on icon at bounding box center [398, 224] width 5 height 5
type input "25"
click at [462, 225] on button "Add to cart" at bounding box center [457, 224] width 89 height 19
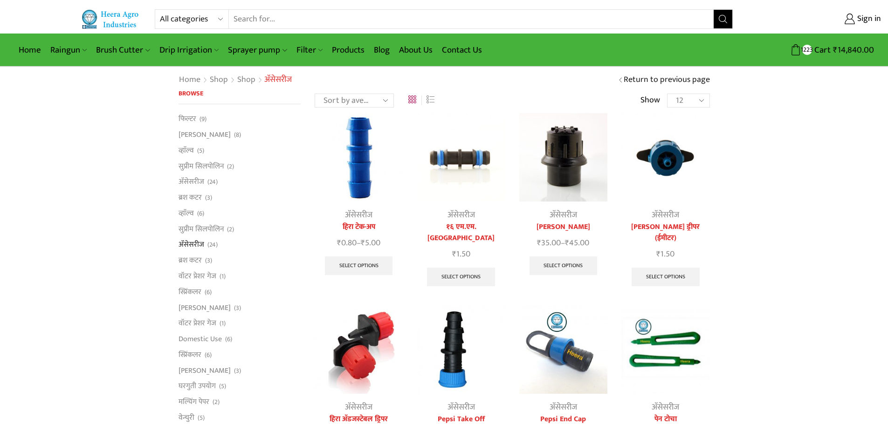
scroll to position [93, 0]
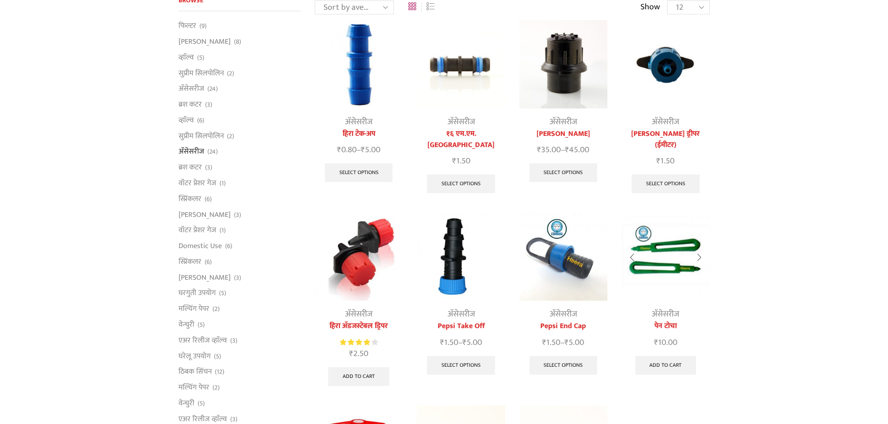
click at [675, 263] on img at bounding box center [665, 257] width 88 height 88
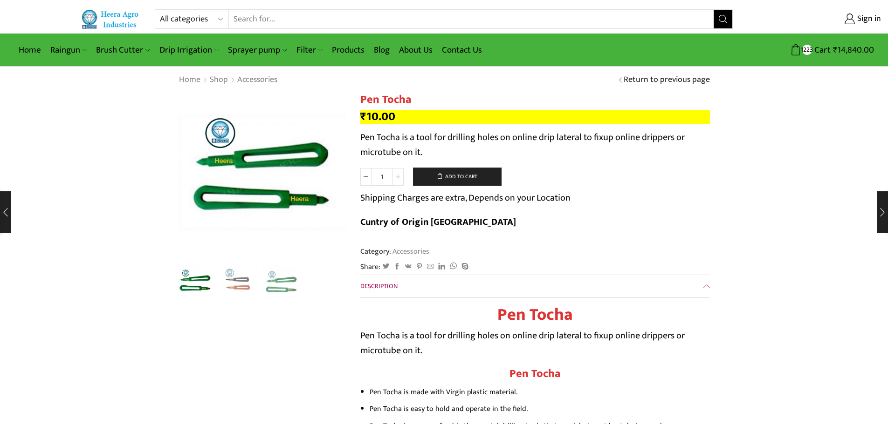
click at [400, 175] on icon at bounding box center [398, 177] width 5 height 5
type input "2"
click at [453, 178] on button "Add to cart" at bounding box center [457, 177] width 89 height 19
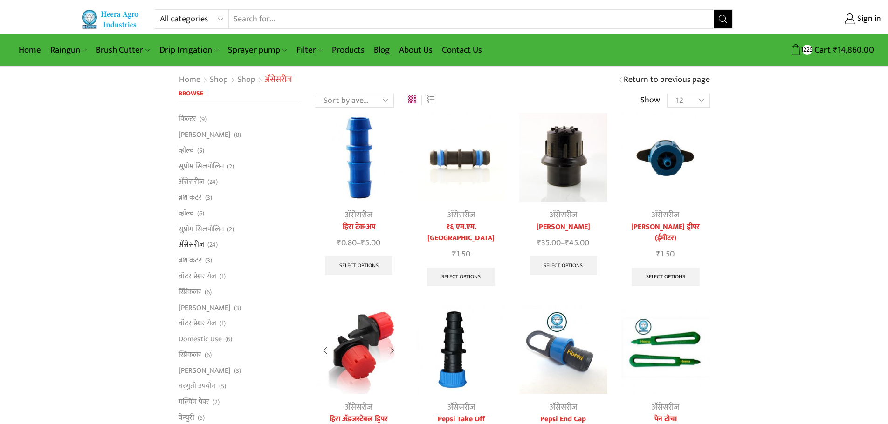
scroll to position [93, 0]
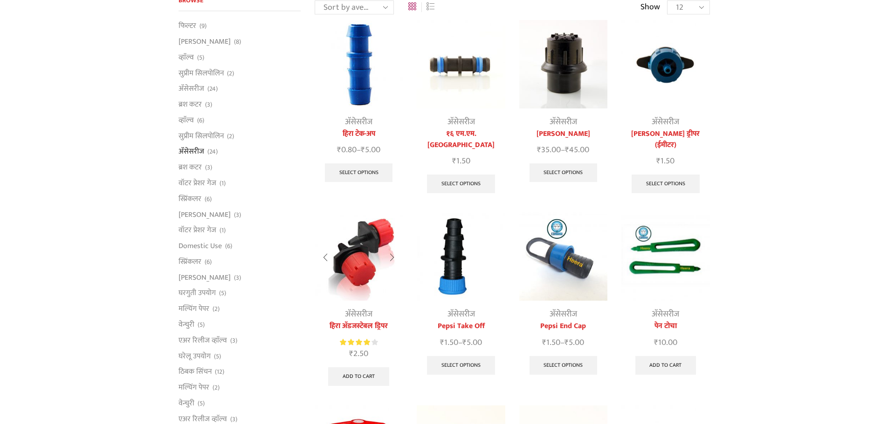
click at [356, 239] on img at bounding box center [358, 257] width 88 height 88
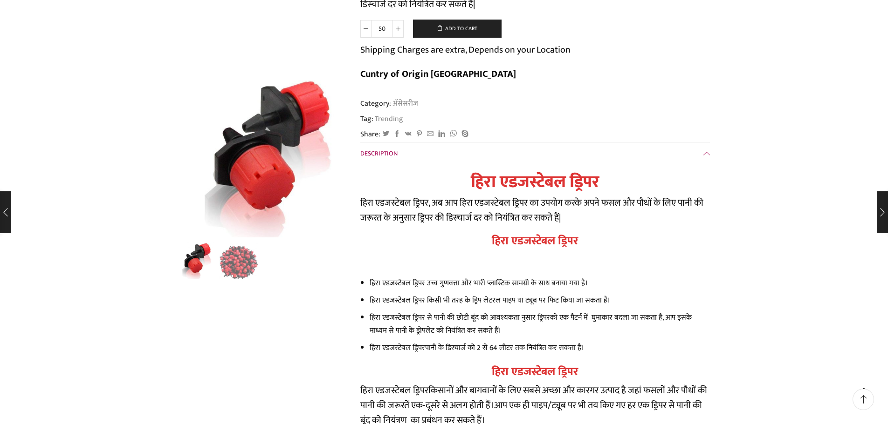
scroll to position [47, 0]
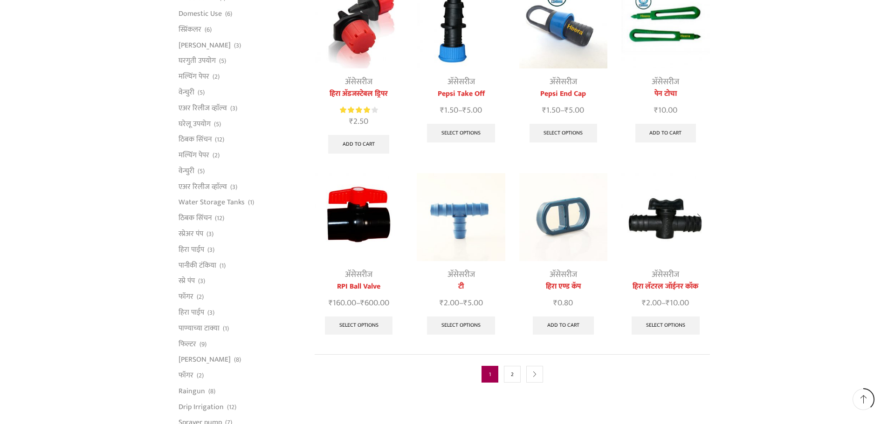
scroll to position [326, 0]
click at [670, 201] on img at bounding box center [665, 217] width 88 height 88
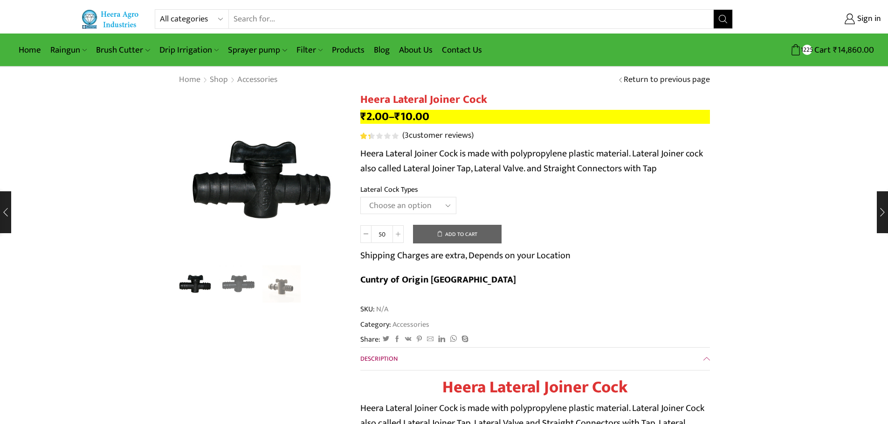
click at [428, 207] on select "Choose an option 12MM 16MM 20MM" at bounding box center [408, 205] width 96 height 17
click at [360, 197] on select "Choose an option 12MM 16MM 20MM" at bounding box center [408, 205] width 96 height 17
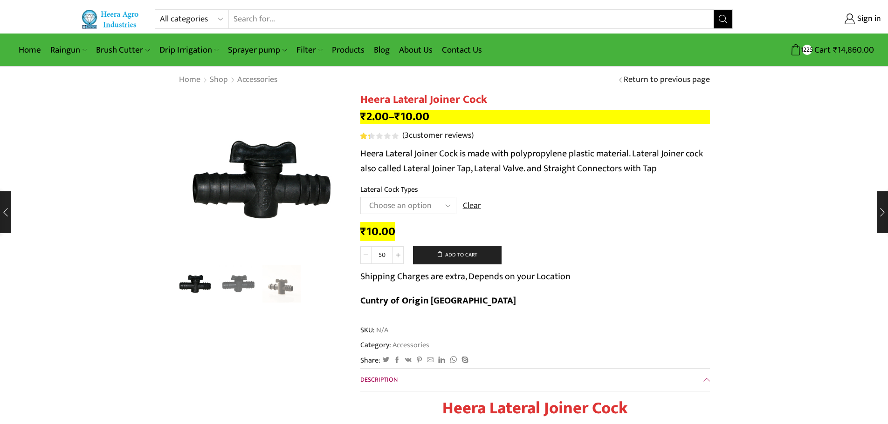
click at [362, 258] on span at bounding box center [365, 255] width 11 height 18
click at [459, 257] on button "Add to cart" at bounding box center [457, 255] width 89 height 19
click at [442, 203] on select "Choose an option 12MM 16MM 20MM" at bounding box center [408, 205] width 96 height 17
click at [360, 197] on select "Choose an option 12MM 16MM 20MM" at bounding box center [408, 205] width 96 height 17
select select "16MM"
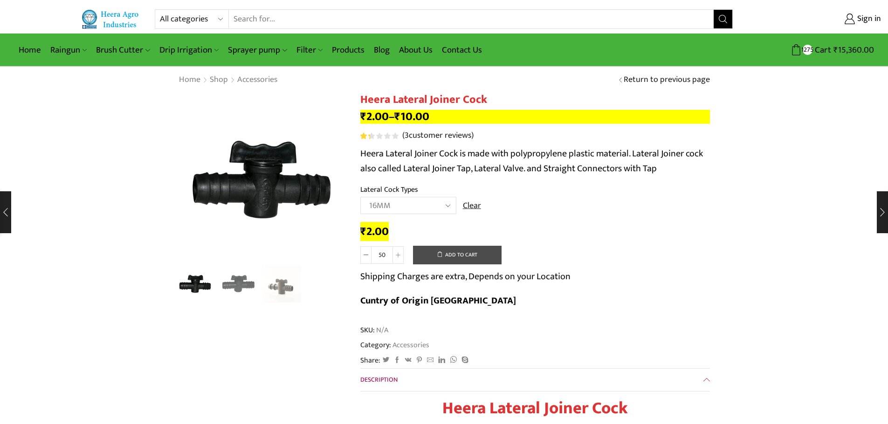
click at [464, 257] on button "Add to cart" at bounding box center [457, 255] width 89 height 19
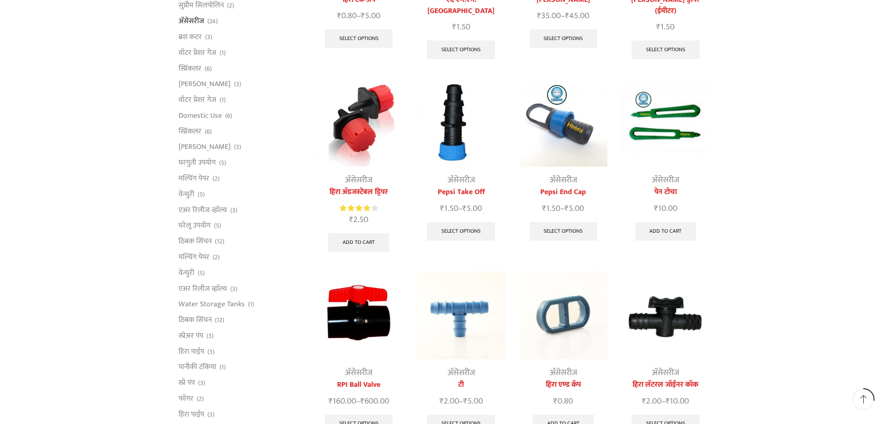
scroll to position [233, 0]
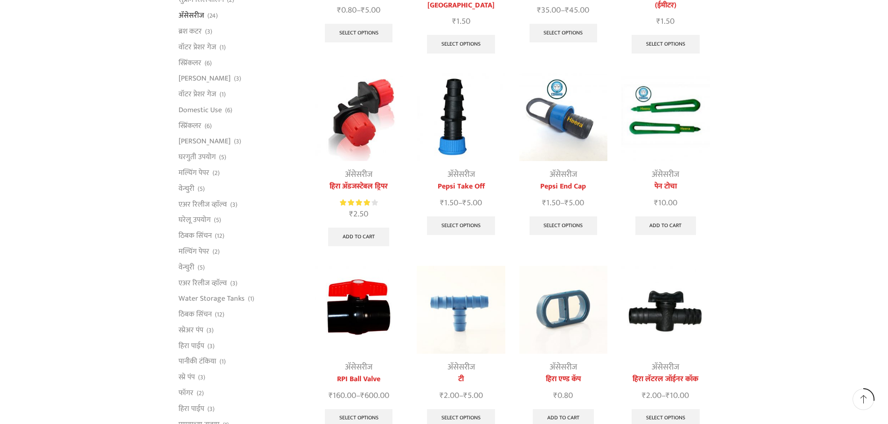
click at [378, 279] on img at bounding box center [358, 310] width 88 height 88
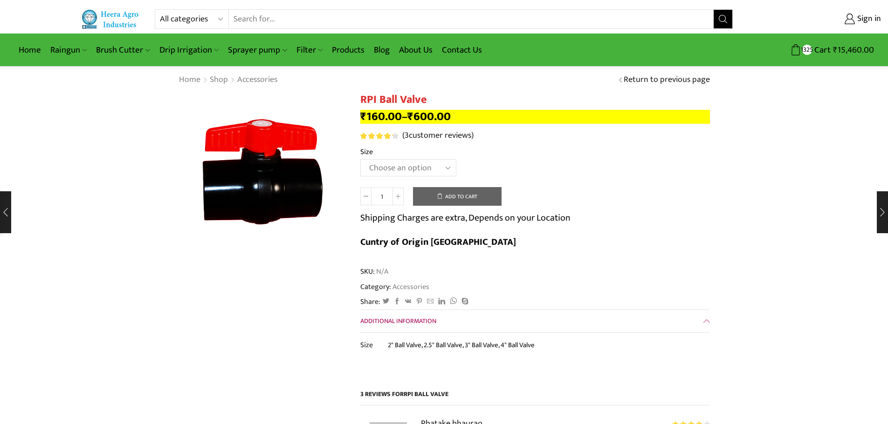
click at [423, 166] on select "Choose an option 2" Ball Valve 2.5" Ball Valve 3" Ball Valve 4" Ball Valve" at bounding box center [408, 167] width 96 height 17
click at [360, 159] on select "Choose an option 2" Ball Valve 2.5" Ball Valve 3" Ball Valve 4" Ball Valve" at bounding box center [408, 167] width 96 height 17
select select "2.5" Ball Valve"
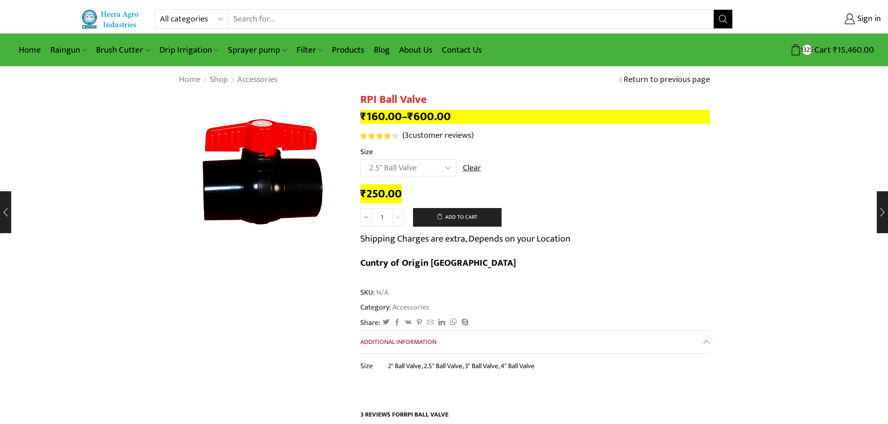
click at [401, 217] on span at bounding box center [397, 218] width 11 height 18
type input "5"
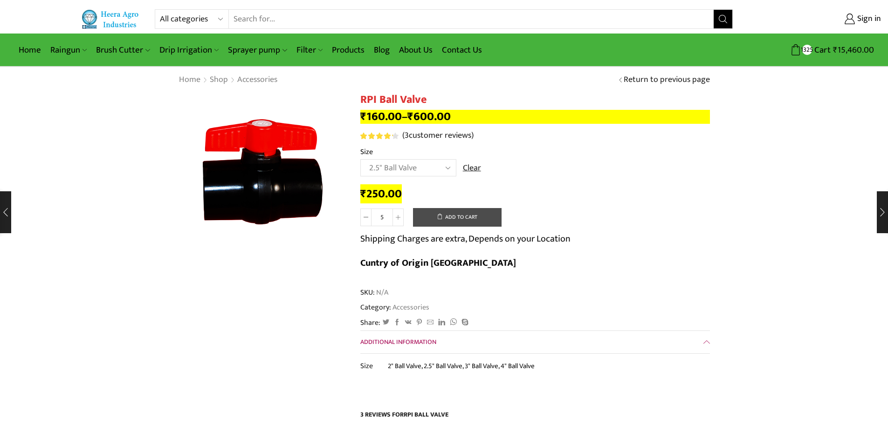
click at [447, 214] on button "Add to cart" at bounding box center [457, 217] width 89 height 19
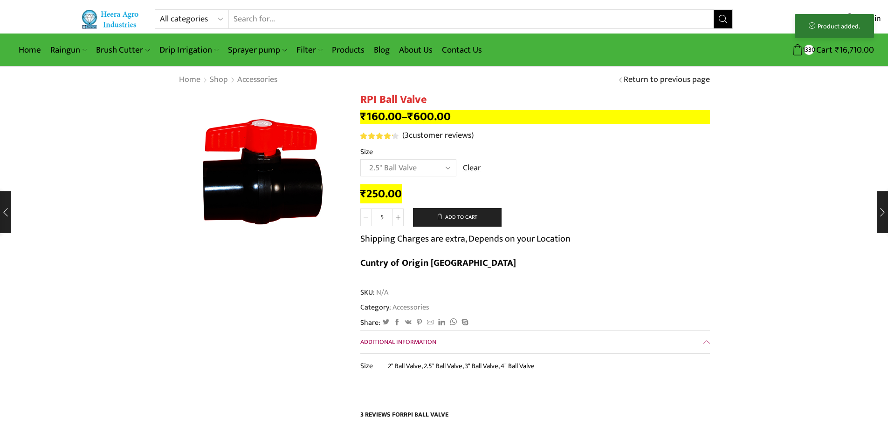
click at [432, 163] on select "Choose an option 2" Ball Valve 2.5" Ball Valve 3" Ball Valve 4" Ball Valve" at bounding box center [408, 167] width 96 height 17
click at [360, 159] on select "Choose an option 2" Ball Valve 2.5" Ball Valve 3" Ball Valve 4" Ball Valve" at bounding box center [408, 167] width 96 height 17
select select "2" Ball Valve"
click at [396, 219] on icon at bounding box center [398, 217] width 5 height 5
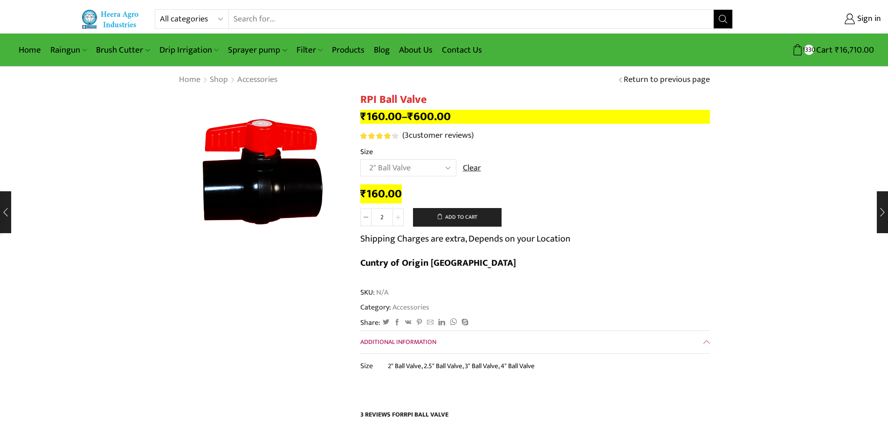
type input "3"
click at [454, 212] on button "Add to cart" at bounding box center [457, 217] width 89 height 19
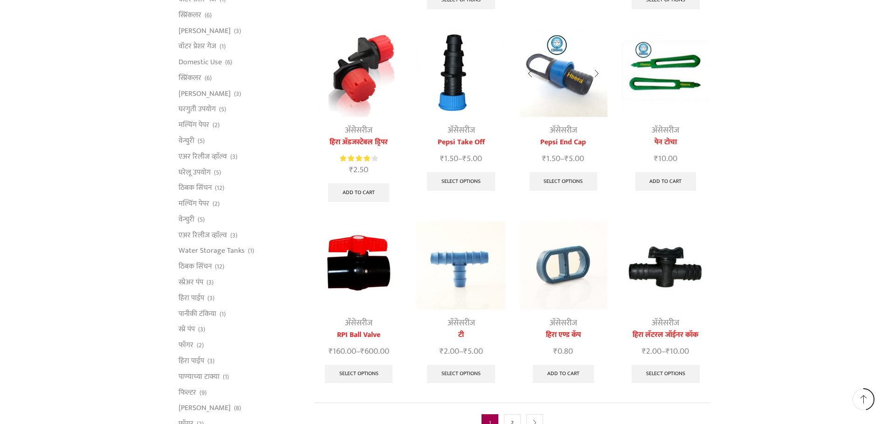
scroll to position [392, 0]
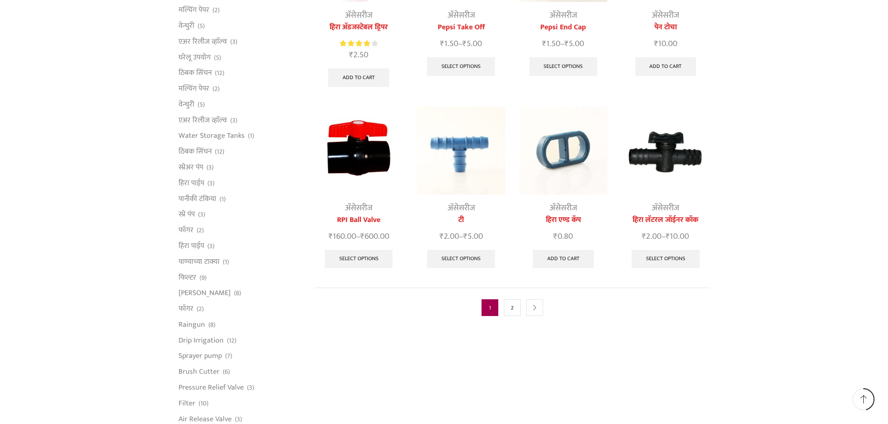
click at [569, 133] on img at bounding box center [563, 151] width 88 height 88
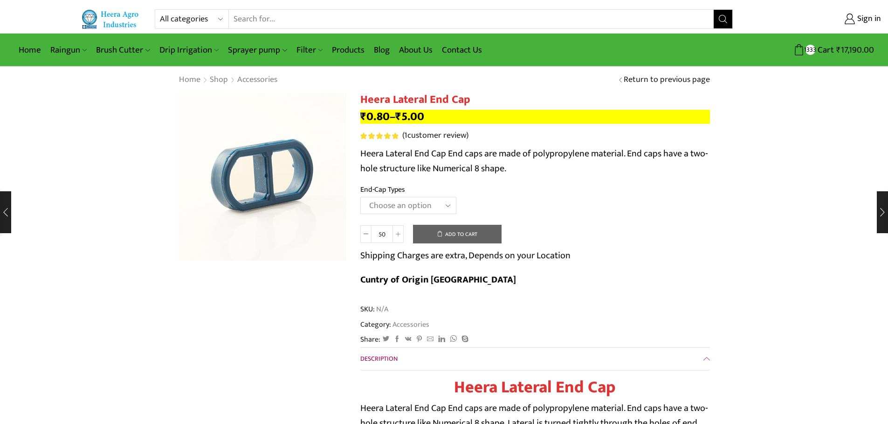
click at [431, 200] on select "Choose an option 12MM End Cap 16MM End Cap 20MM End Cap" at bounding box center [408, 205] width 96 height 17
click at [360, 197] on select "Choose an option 12MM End Cap 16MM End Cap 20MM End Cap" at bounding box center [408, 205] width 96 height 17
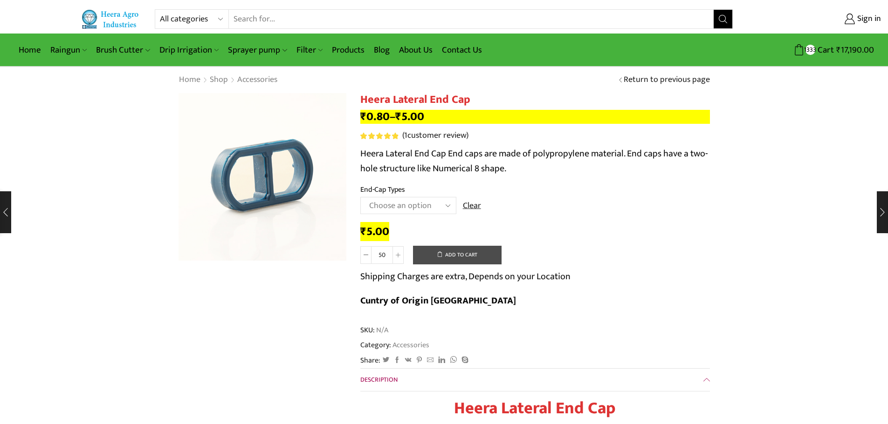
click at [462, 254] on button "Add to cart" at bounding box center [457, 255] width 89 height 19
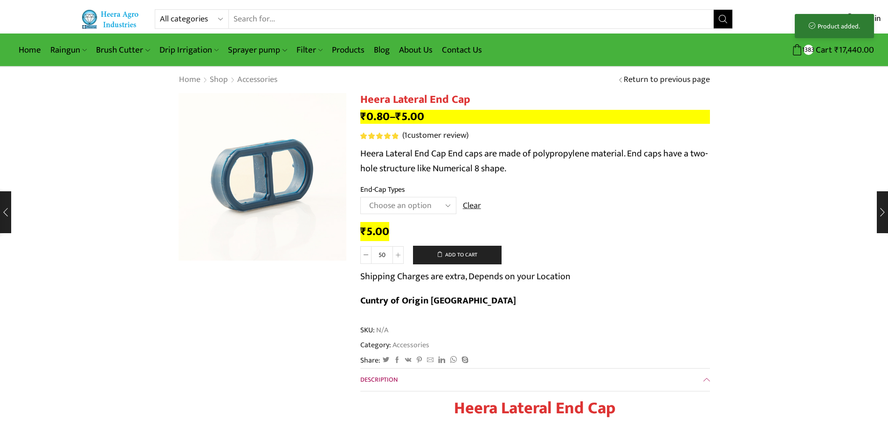
click at [441, 205] on select "Choose an option 12MM End Cap 16MM End Cap 20MM End Cap" at bounding box center [408, 205] width 96 height 17
click at [360, 197] on select "Choose an option 12MM End Cap 16MM End Cap 20MM End Cap" at bounding box center [408, 205] width 96 height 17
select select "16MM End Cap"
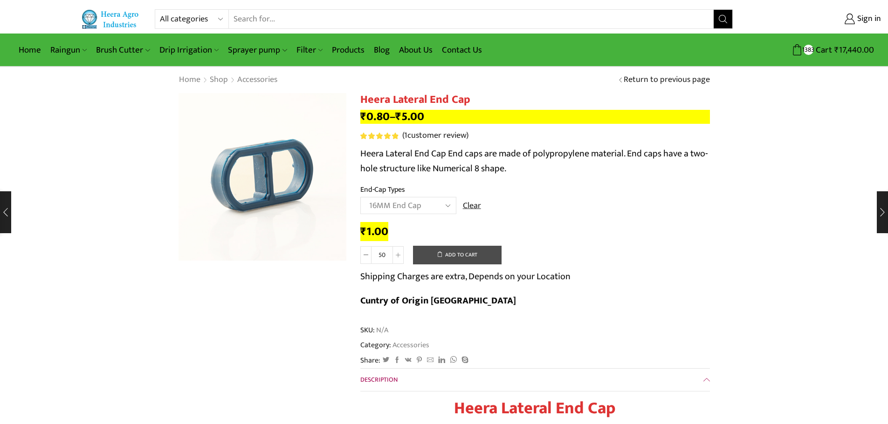
click at [480, 254] on button "Add to cart" at bounding box center [457, 255] width 89 height 19
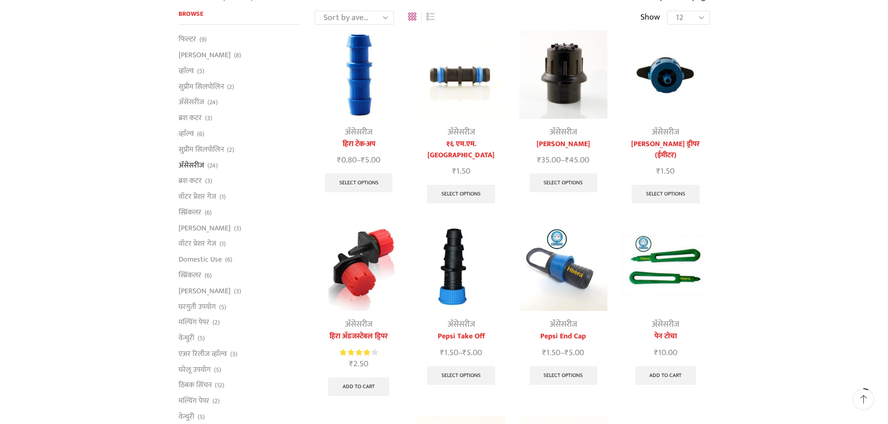
scroll to position [66, 0]
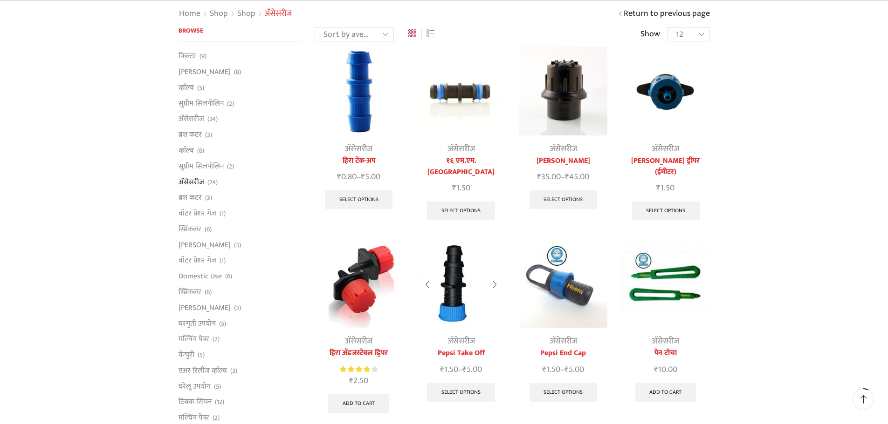
click at [456, 259] on img at bounding box center [461, 284] width 88 height 88
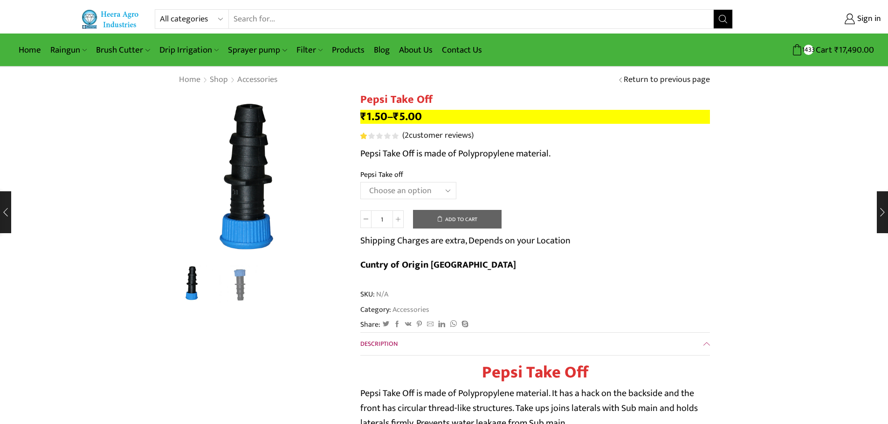
click at [435, 191] on select "Choose an option 12MM 16MM 20MM" at bounding box center [408, 190] width 96 height 17
click at [360, 182] on select "Choose an option 12MM 16MM 20MM" at bounding box center [408, 190] width 96 height 17
select select "16MM"
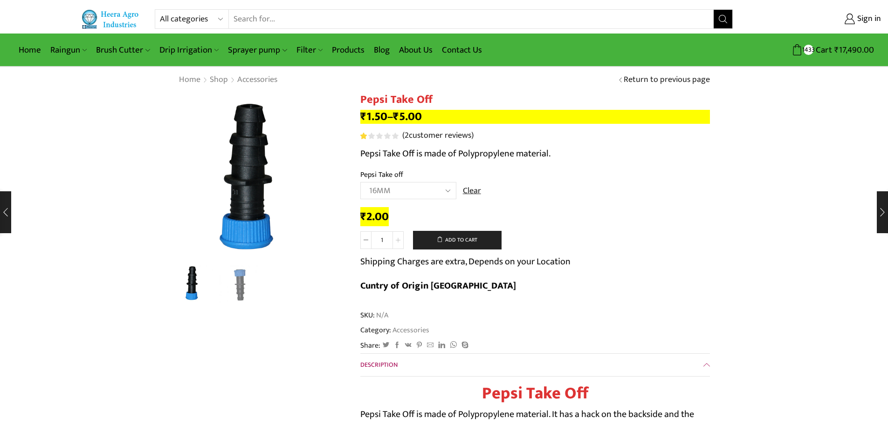
click at [399, 238] on icon at bounding box center [398, 240] width 5 height 5
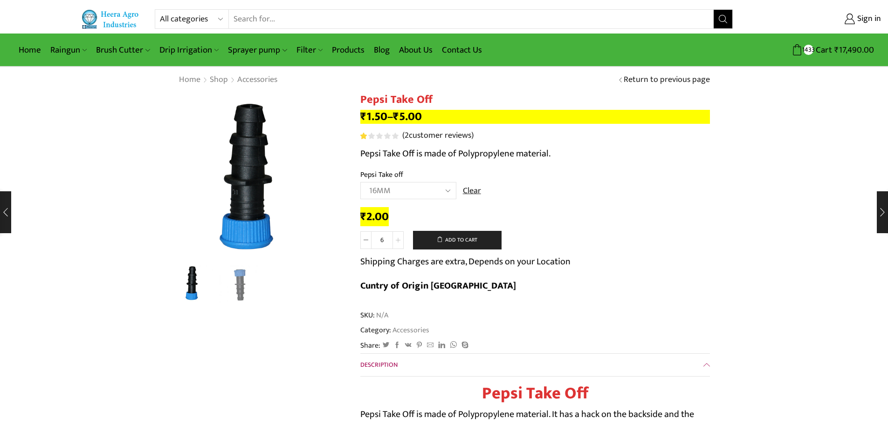
click at [399, 238] on icon at bounding box center [398, 240] width 5 height 5
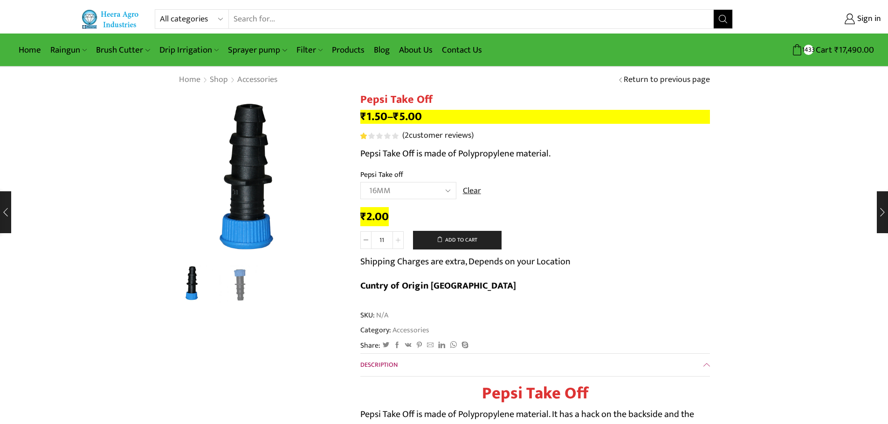
click at [399, 238] on icon at bounding box center [398, 240] width 5 height 5
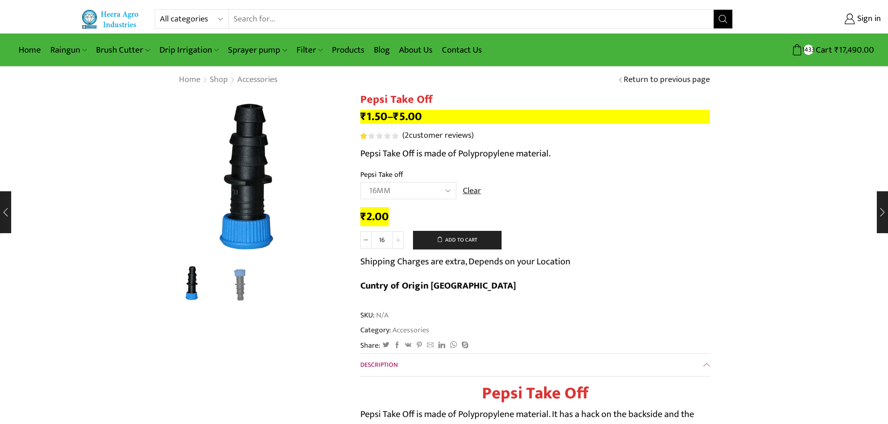
click at [399, 238] on icon at bounding box center [398, 240] width 5 height 5
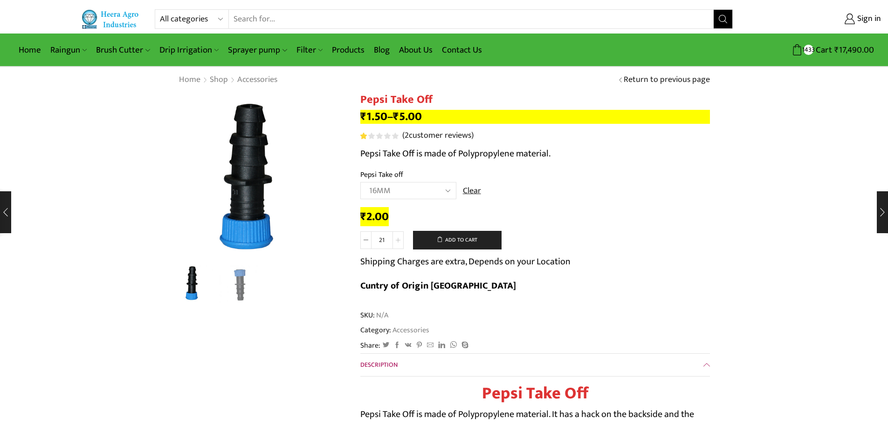
click at [399, 238] on icon at bounding box center [398, 240] width 5 height 5
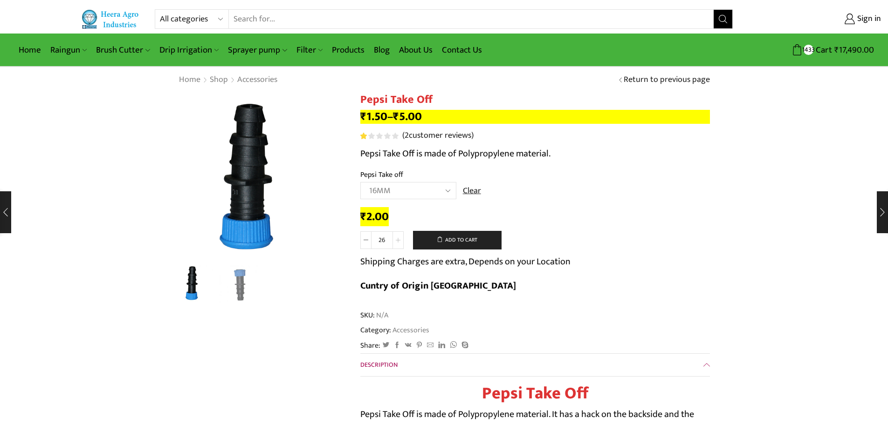
click at [399, 238] on icon at bounding box center [398, 240] width 5 height 5
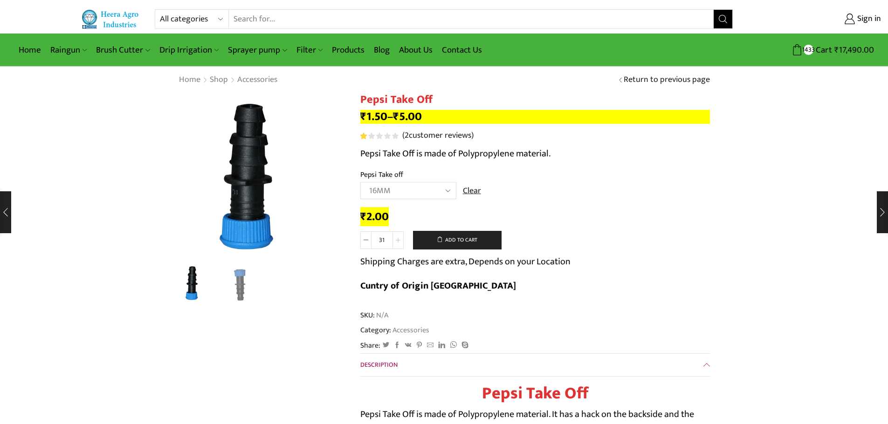
click at [399, 238] on icon at bounding box center [398, 240] width 5 height 5
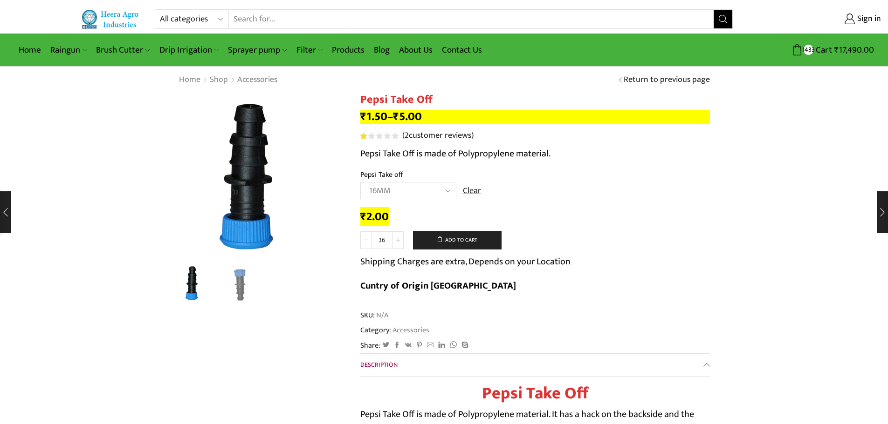
click at [399, 238] on icon at bounding box center [398, 240] width 5 height 5
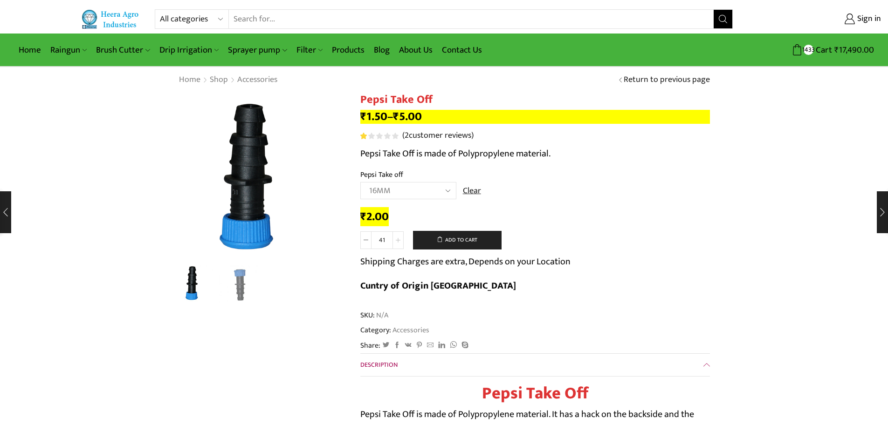
click at [399, 238] on icon at bounding box center [398, 240] width 5 height 5
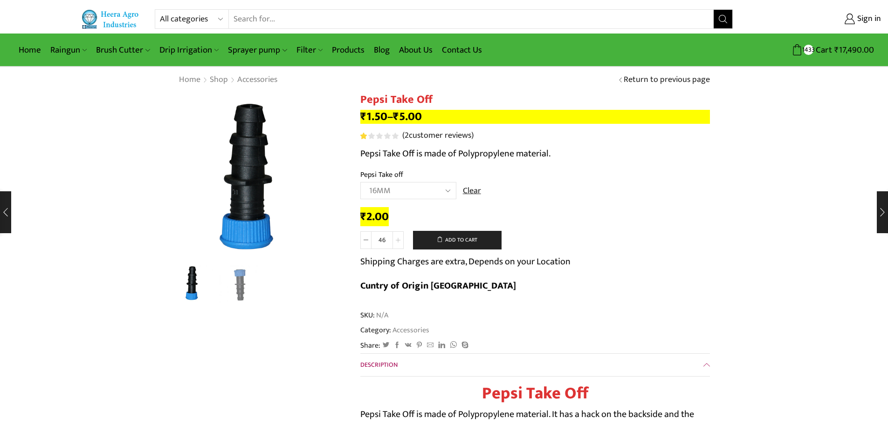
click at [399, 238] on icon at bounding box center [398, 240] width 5 height 5
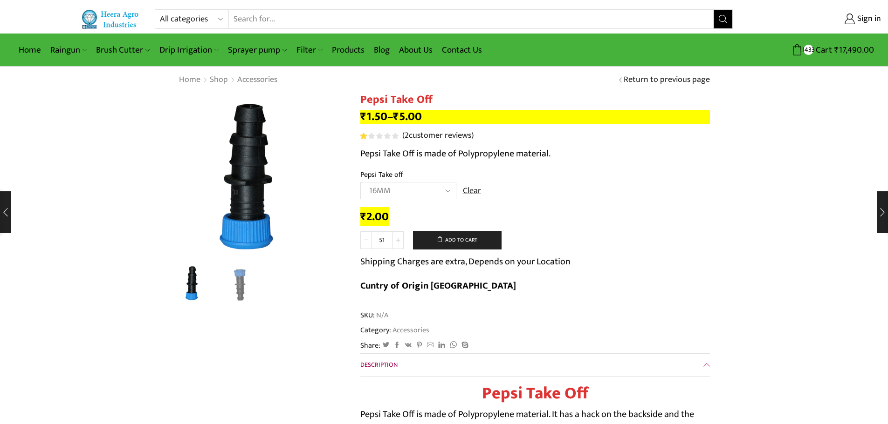
click at [399, 238] on icon at bounding box center [398, 240] width 5 height 5
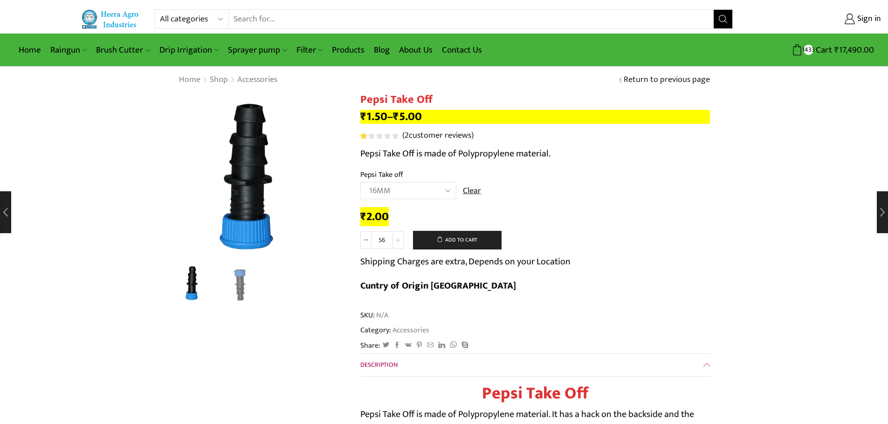
click at [399, 238] on icon at bounding box center [398, 240] width 5 height 5
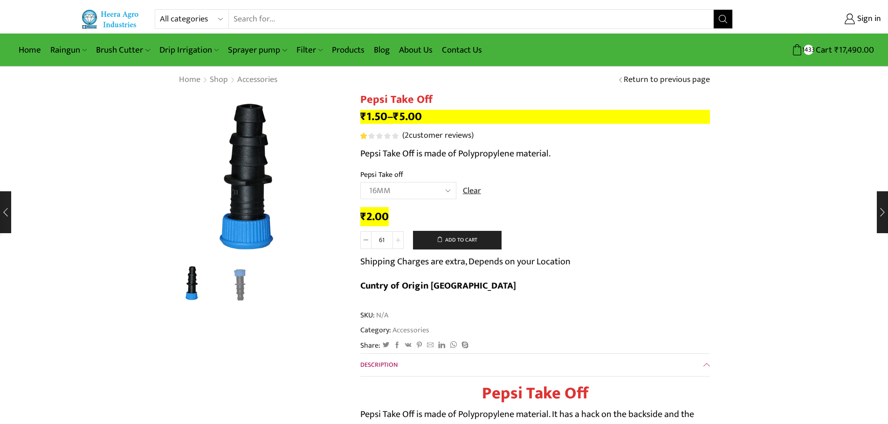
click at [399, 238] on icon at bounding box center [398, 240] width 5 height 5
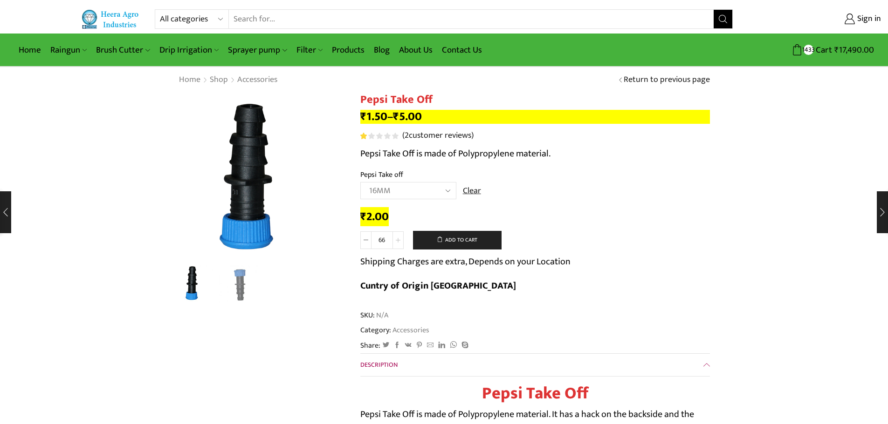
click at [399, 238] on icon at bounding box center [398, 240] width 5 height 5
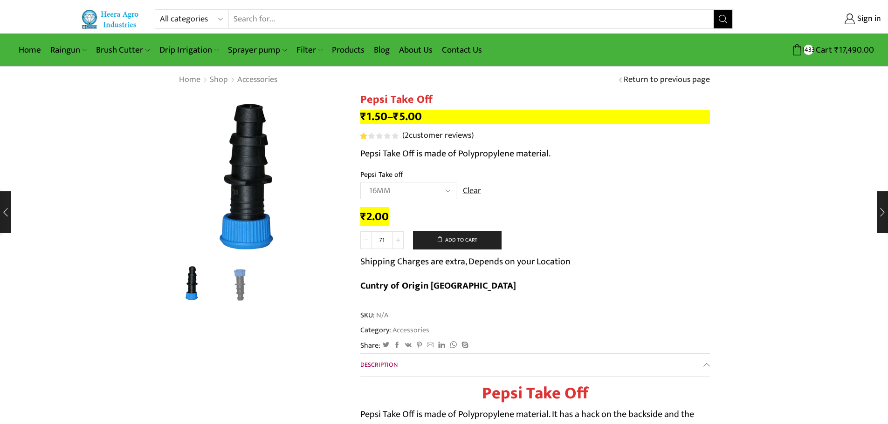
click at [399, 238] on icon at bounding box center [398, 240] width 5 height 5
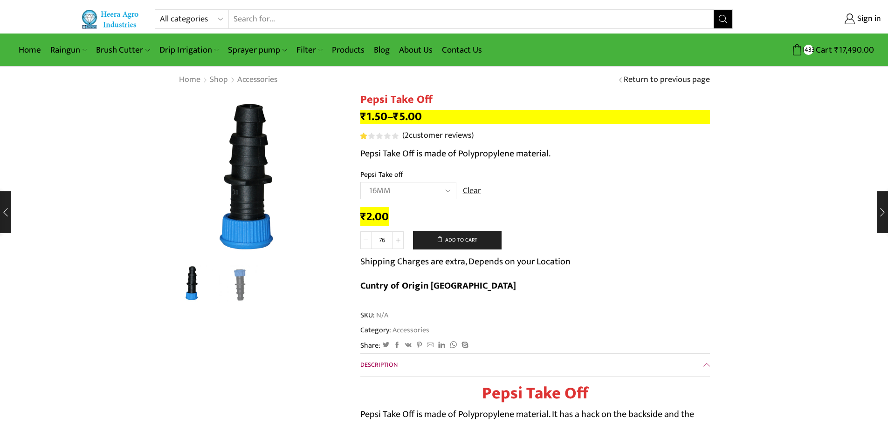
click at [399, 238] on icon at bounding box center [398, 240] width 5 height 5
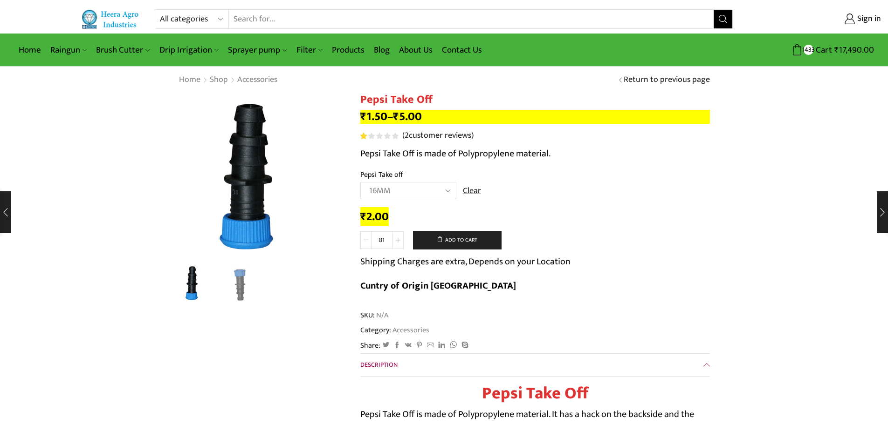
click at [399, 238] on icon at bounding box center [398, 240] width 5 height 5
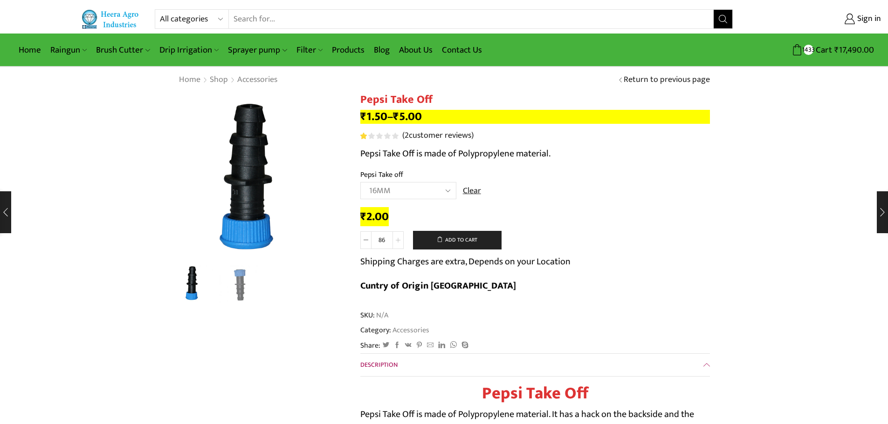
click at [399, 238] on icon at bounding box center [398, 240] width 5 height 5
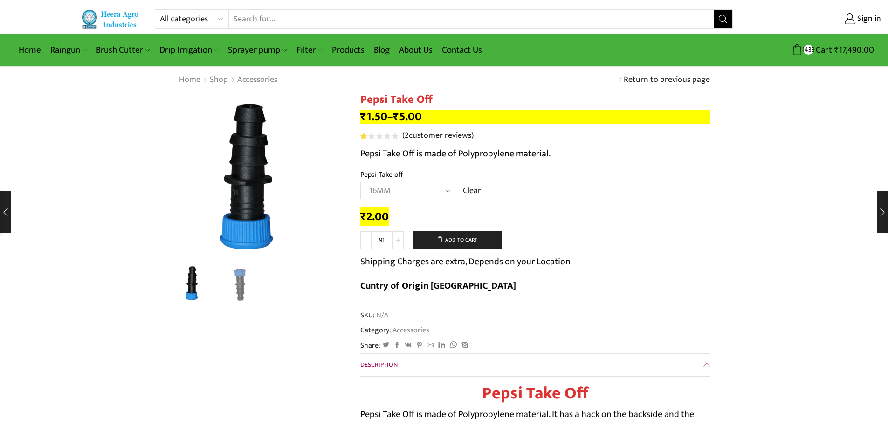
click at [399, 238] on icon at bounding box center [398, 240] width 5 height 5
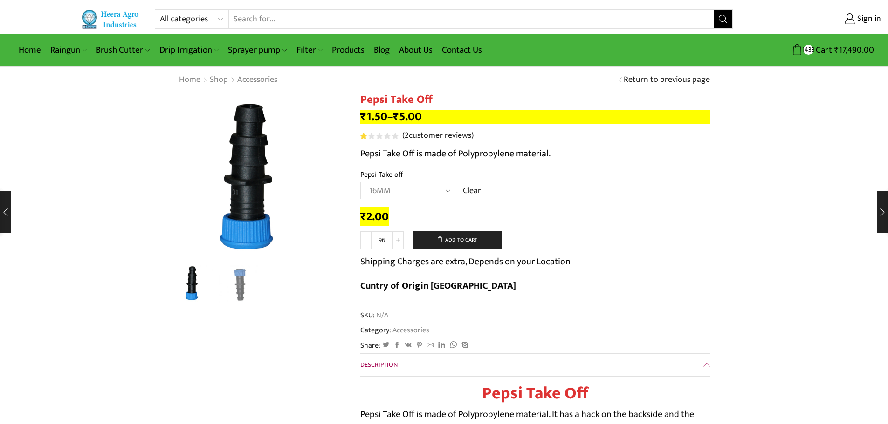
click at [399, 238] on icon at bounding box center [398, 240] width 5 height 5
type input "100"
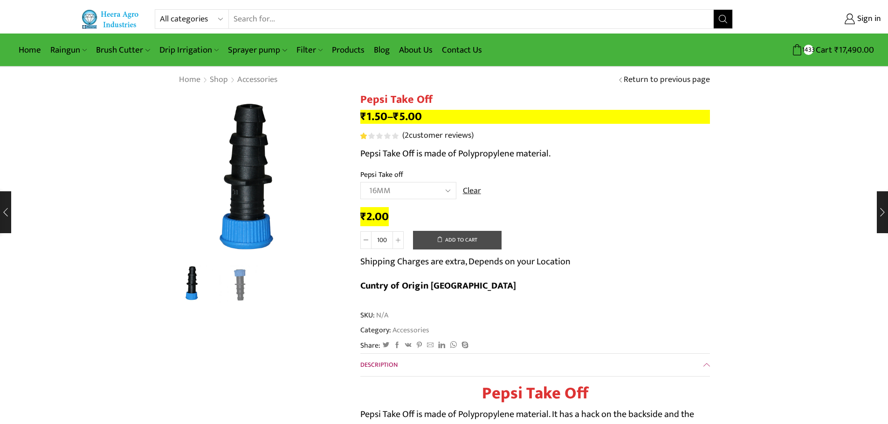
click at [466, 244] on button "Add to cart" at bounding box center [457, 240] width 89 height 19
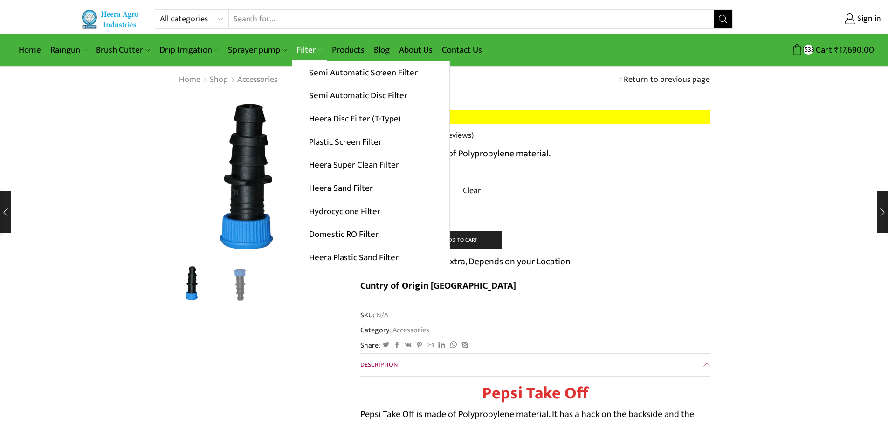
click at [301, 47] on link "Filter" at bounding box center [309, 50] width 35 height 22
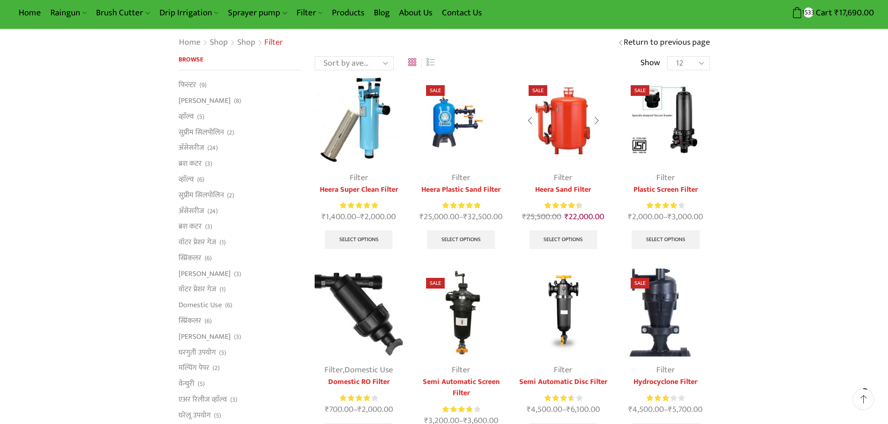
scroll to position [81, 0]
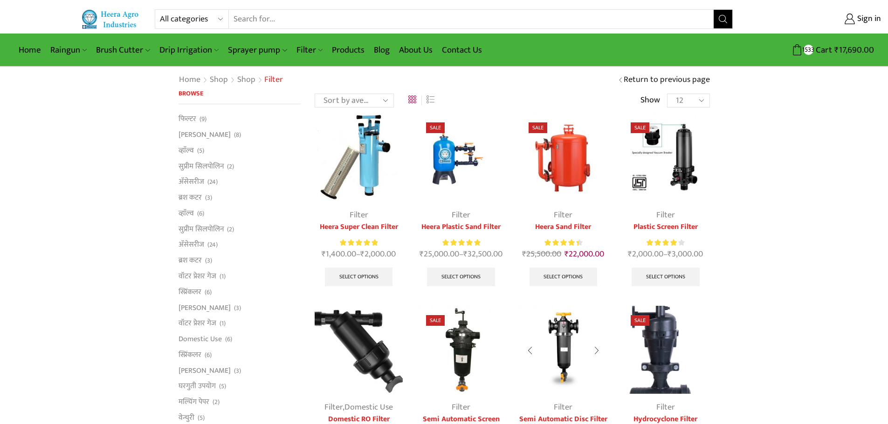
scroll to position [93, 0]
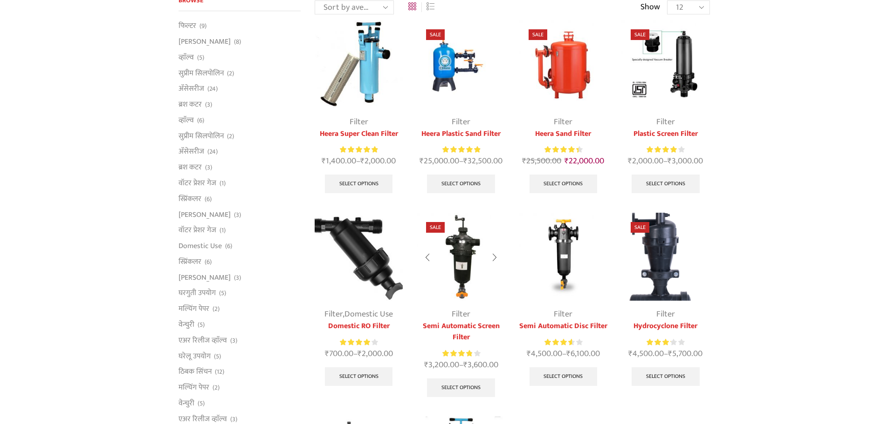
click at [464, 246] on img at bounding box center [461, 257] width 88 height 88
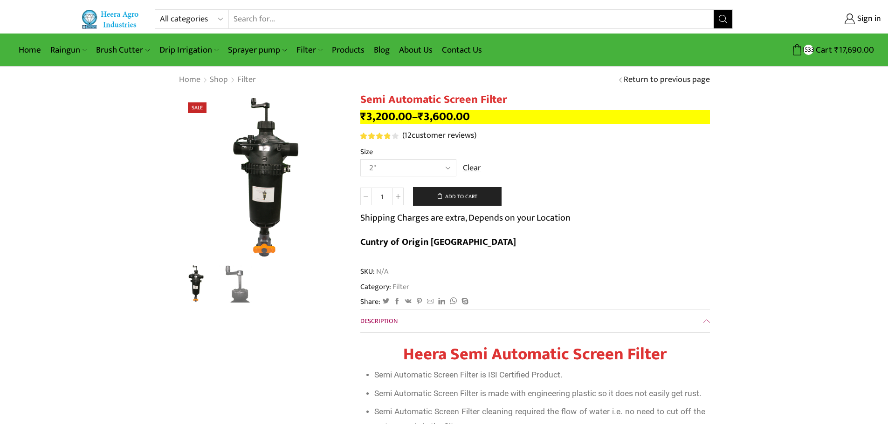
drag, startPoint x: 0, startPoint y: 0, endPoint x: 444, endPoint y: 169, distance: 475.0
click at [444, 169] on select "Choose an option 2" 2.5" 3"" at bounding box center [408, 167] width 96 height 17
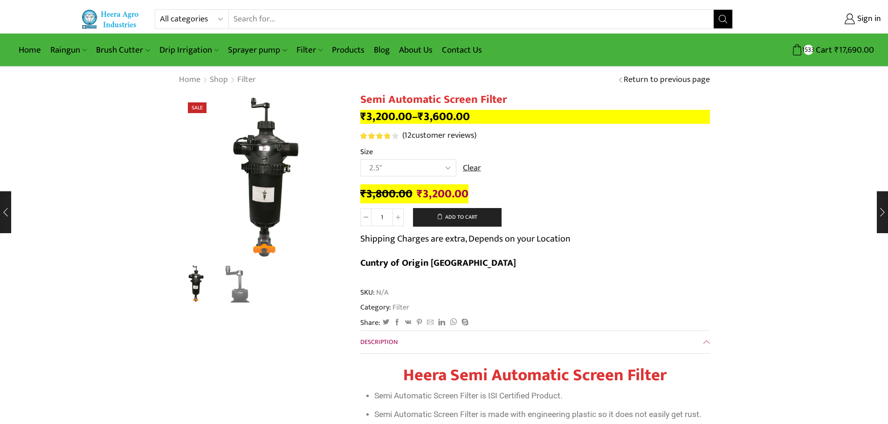
click at [360, 159] on select "Choose an option 2" 2.5" 3"" at bounding box center [408, 167] width 96 height 17
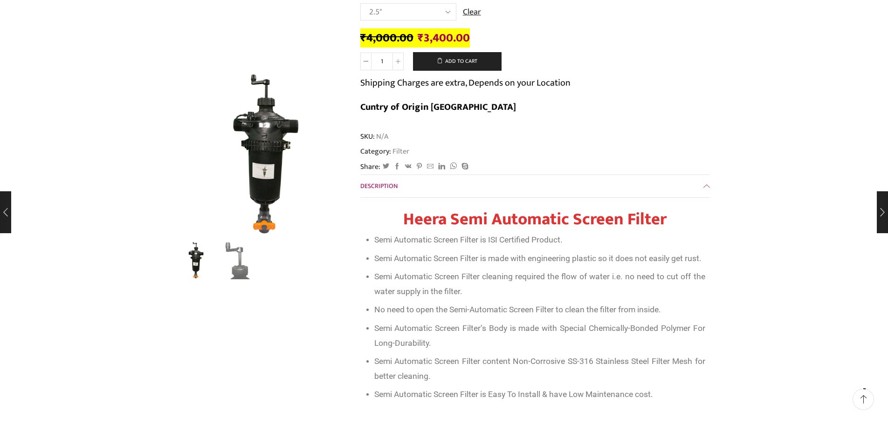
scroll to position [140, 0]
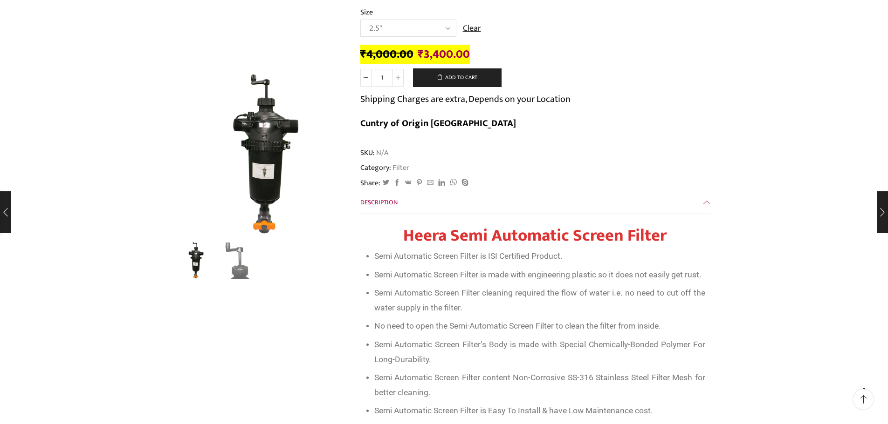
click at [441, 27] on select "Choose an option 2" 2.5" 3"" at bounding box center [408, 28] width 96 height 17
click at [360, 20] on select "Choose an option 2" 2.5" 3"" at bounding box center [408, 28] width 96 height 17
click at [441, 29] on select "Choose an option 2" 2.5" 3"" at bounding box center [408, 28] width 96 height 17
click at [360, 20] on select "Choose an option 2" 2.5" 3"" at bounding box center [408, 28] width 96 height 17
select select "2.5""
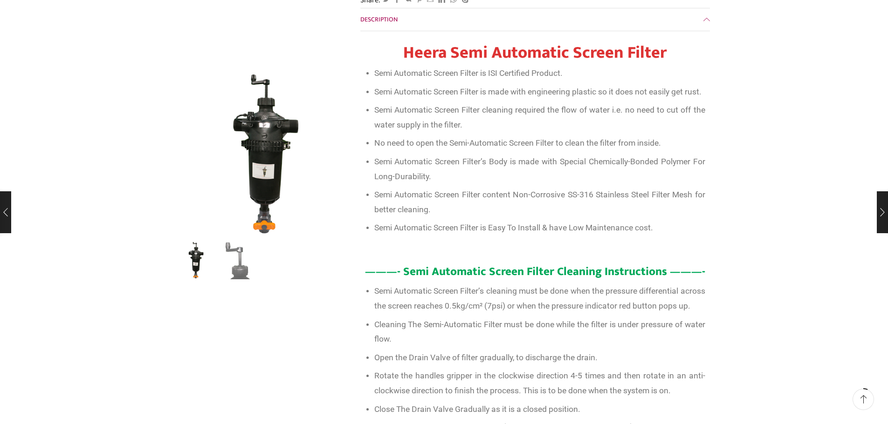
scroll to position [326, 0]
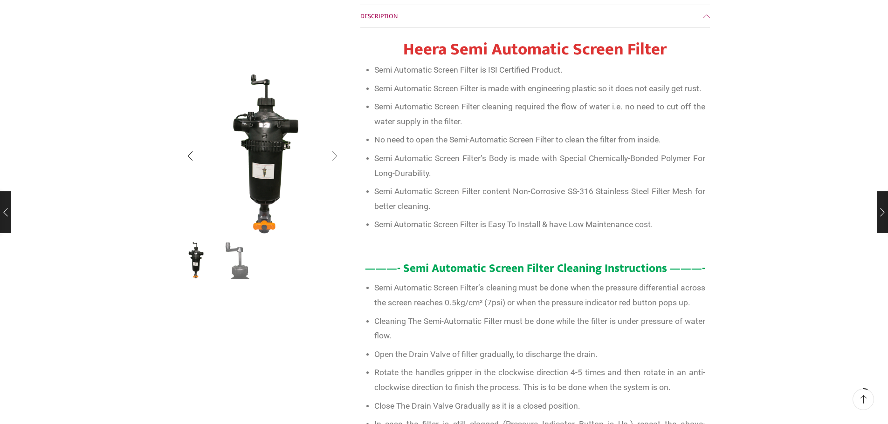
click at [330, 155] on div "Next slide" at bounding box center [334, 155] width 23 height 23
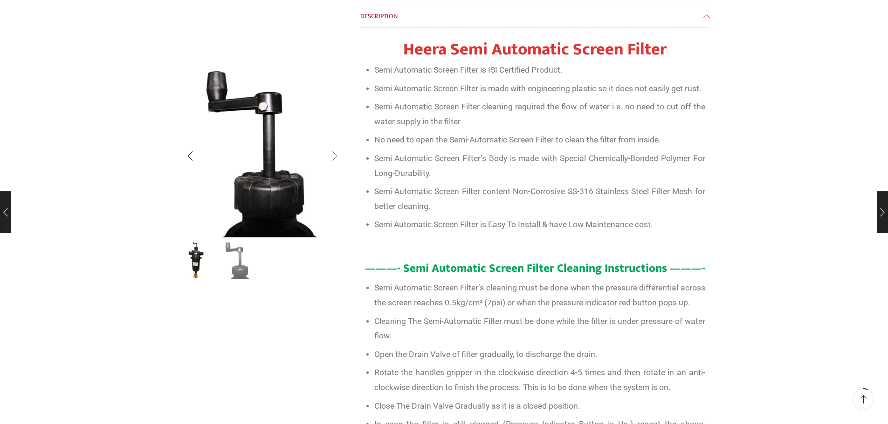
click at [330, 155] on div "Next slide" at bounding box center [334, 155] width 23 height 23
click at [333, 154] on div "Next slide" at bounding box center [334, 155] width 23 height 23
click at [186, 156] on div "Previous slide" at bounding box center [189, 155] width 23 height 23
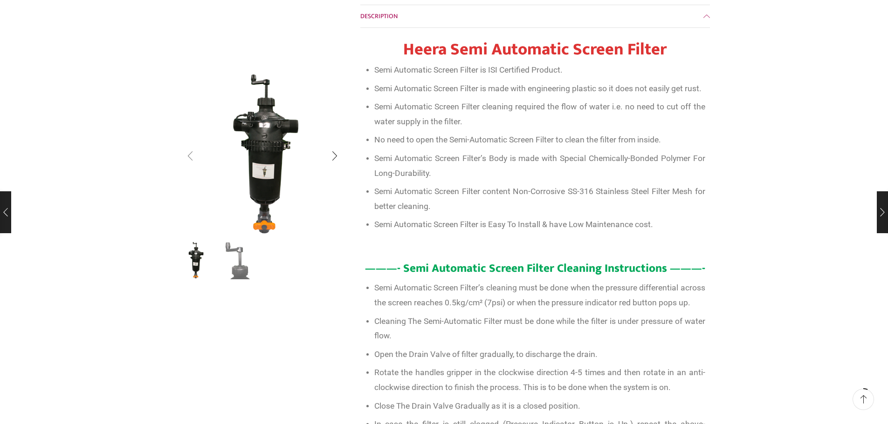
click at [186, 156] on div "Previous slide" at bounding box center [189, 155] width 23 height 23
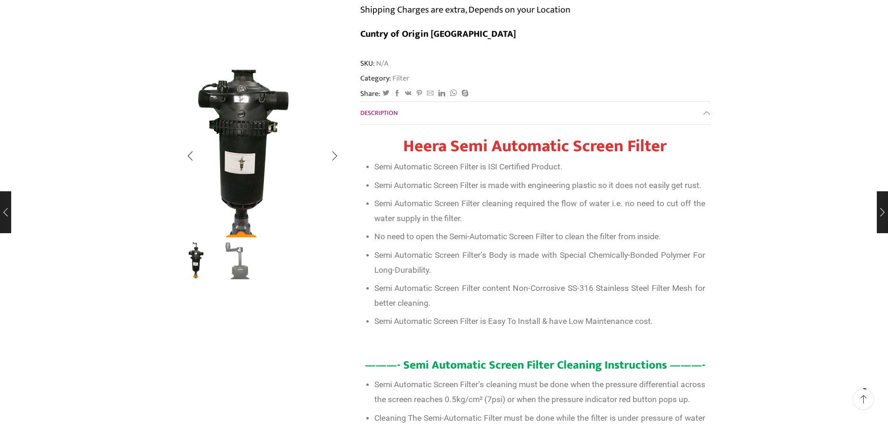
scroll to position [0, 0]
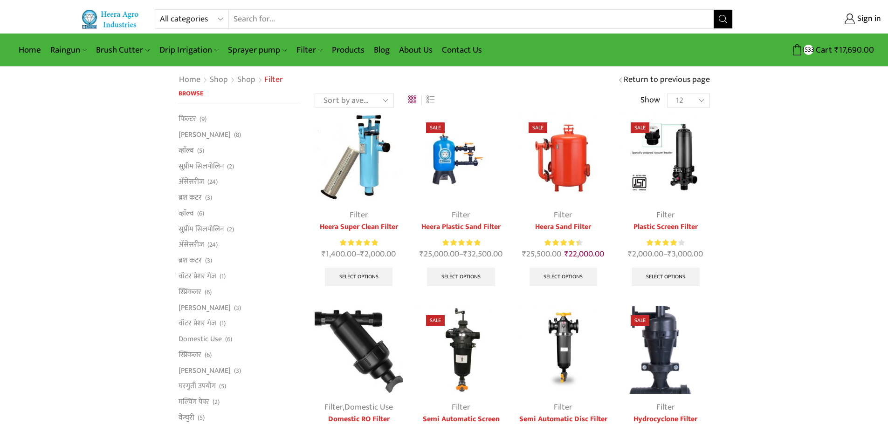
scroll to position [93, 0]
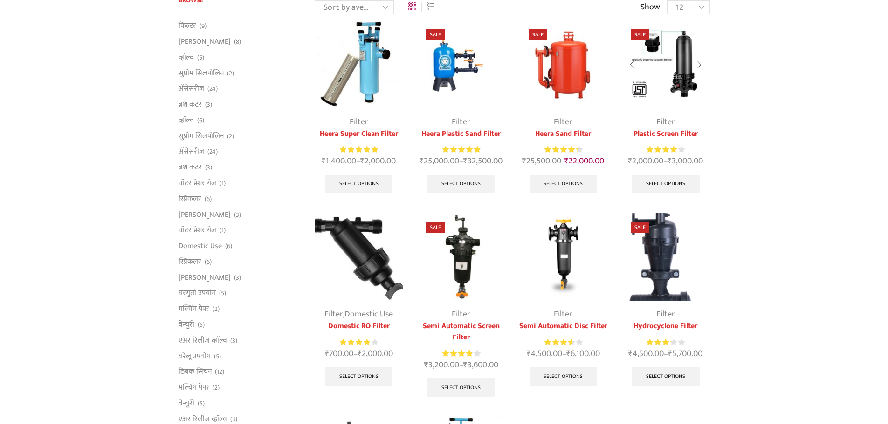
click at [665, 54] on img at bounding box center [665, 64] width 88 height 88
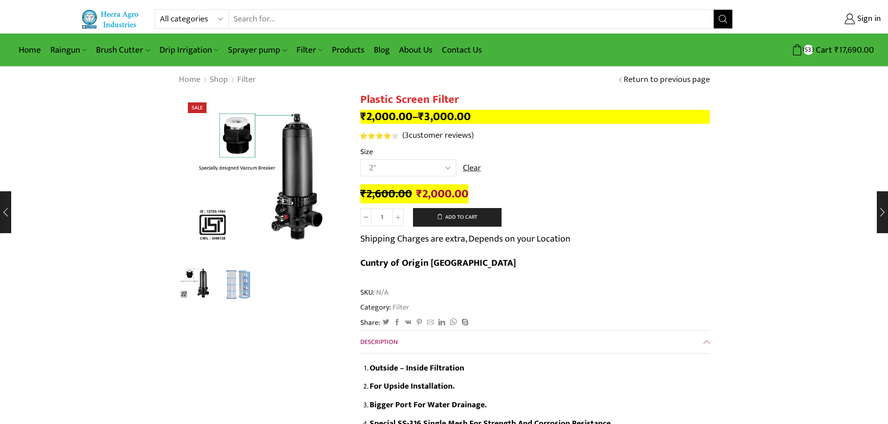
click at [417, 165] on select "Choose an [MEDICAL_DATA]" 2.5" 3" 40M Cube 3" 50M Cube" at bounding box center [408, 167] width 96 height 17
click at [360, 159] on select "Choose an [MEDICAL_DATA]" 2.5" 3" 40M Cube 3" 50M Cube" at bounding box center [408, 167] width 96 height 17
select select "2.5""
click at [459, 217] on button "Add to cart" at bounding box center [457, 217] width 89 height 19
click at [351, 50] on link "Products" at bounding box center [348, 50] width 42 height 22
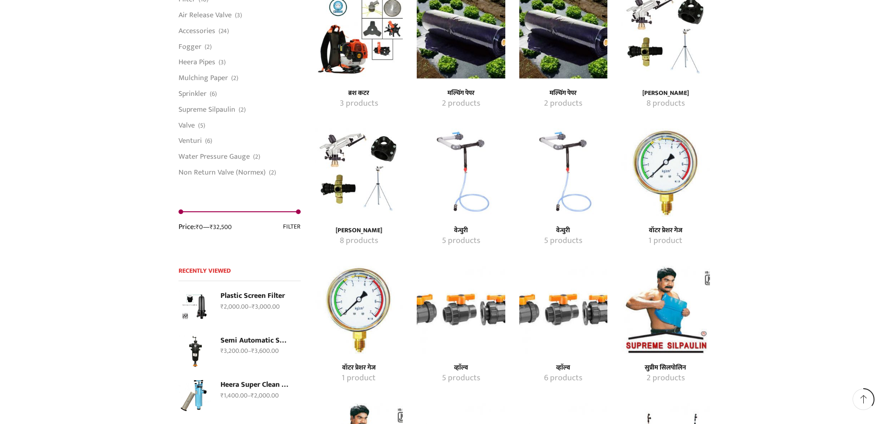
scroll to position [839, 0]
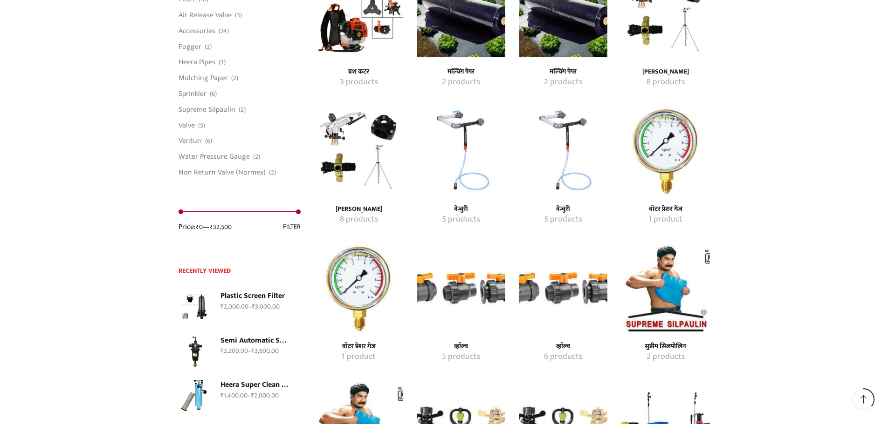
click at [560, 128] on img "Visit product category वेन्चुरी" at bounding box center [563, 151] width 88 height 88
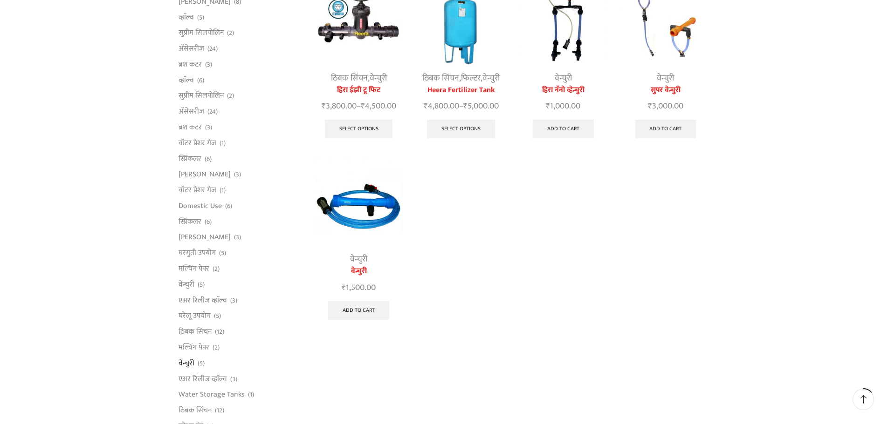
scroll to position [140, 0]
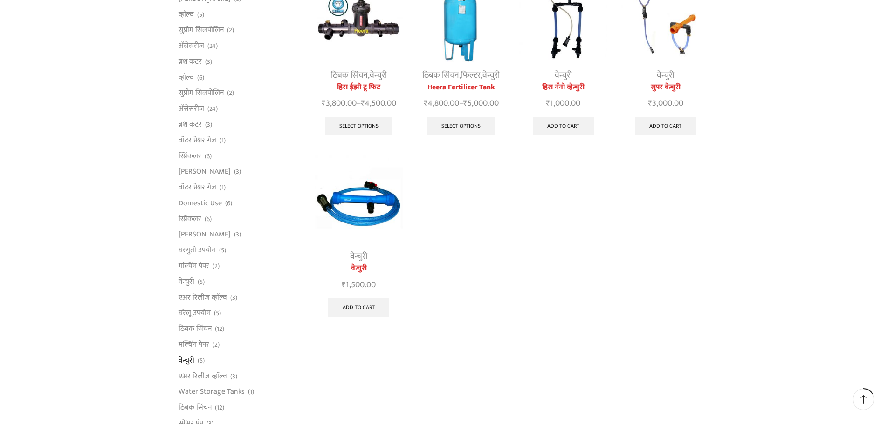
click at [359, 255] on link "वेन्चुरी" at bounding box center [358, 257] width 17 height 14
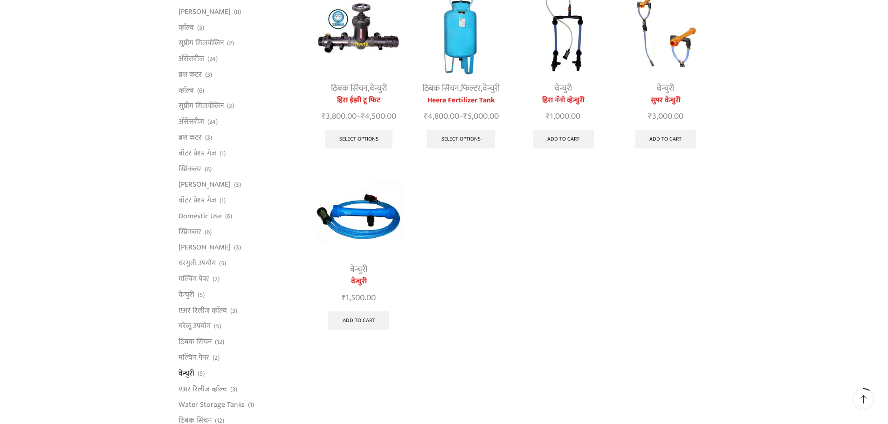
scroll to position [140, 0]
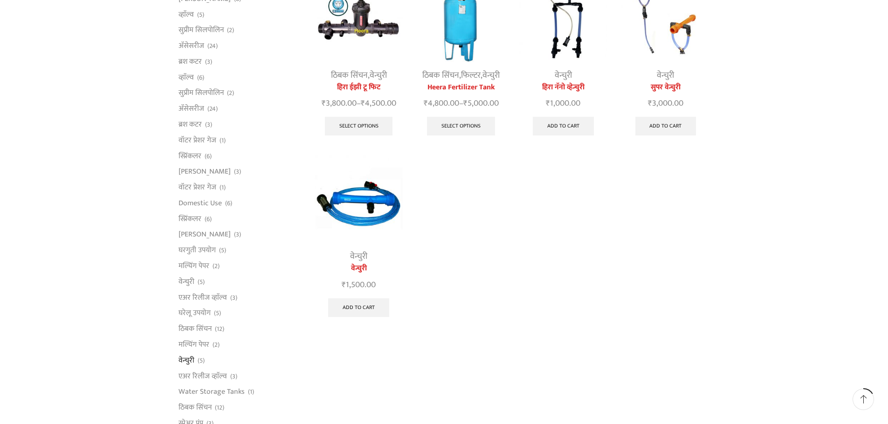
click at [376, 199] on img at bounding box center [358, 199] width 88 height 88
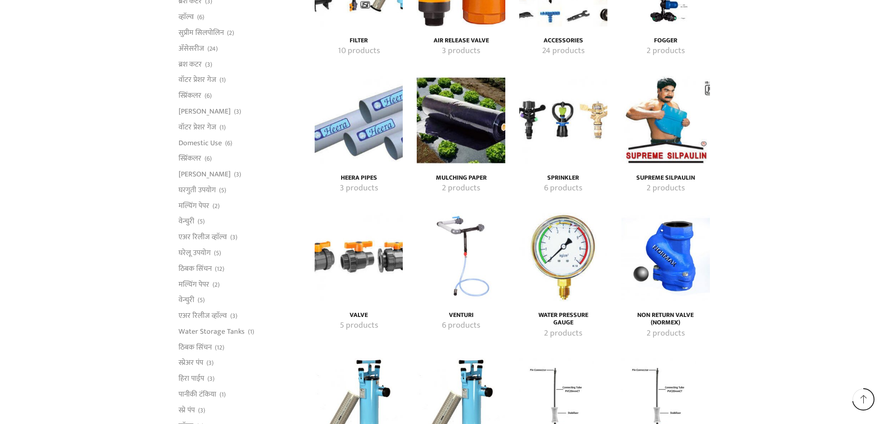
scroll to position [1666, 0]
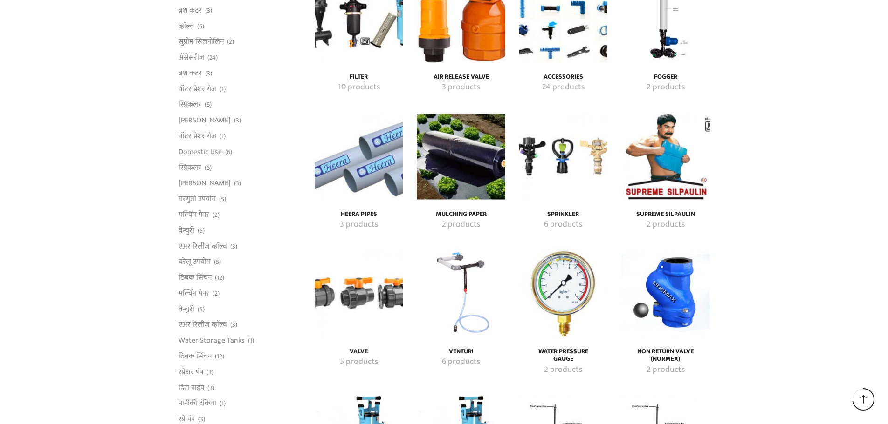
click at [451, 283] on img "Visit product category Venturi" at bounding box center [461, 293] width 88 height 88
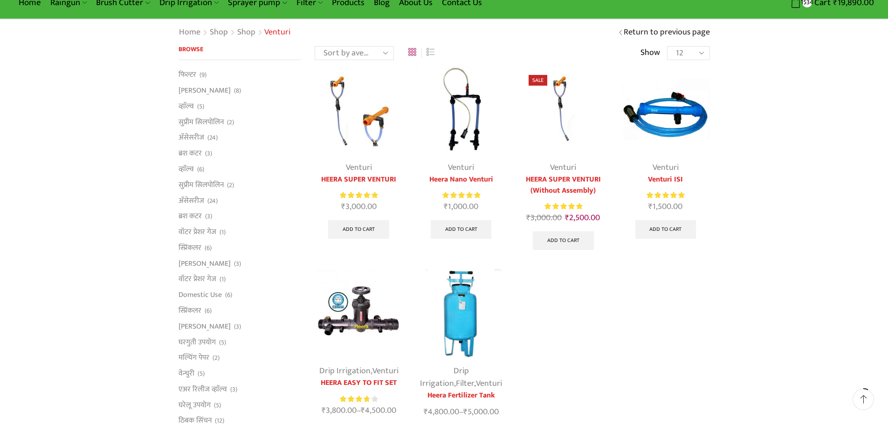
scroll to position [47, 0]
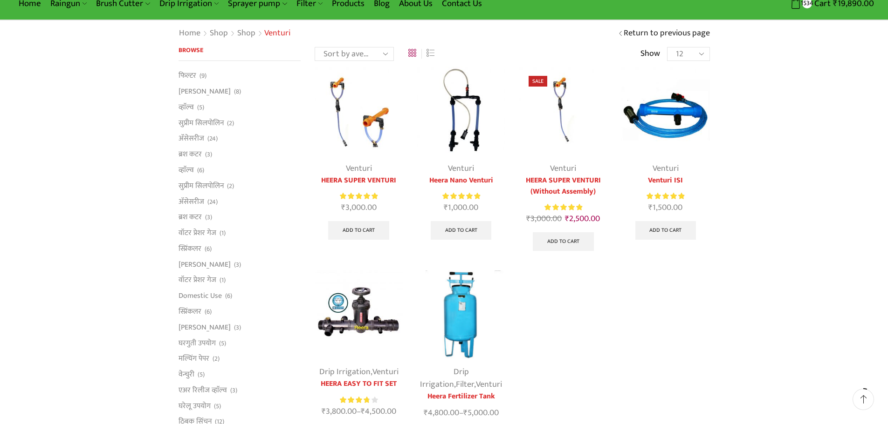
click at [674, 114] on img at bounding box center [665, 111] width 88 height 88
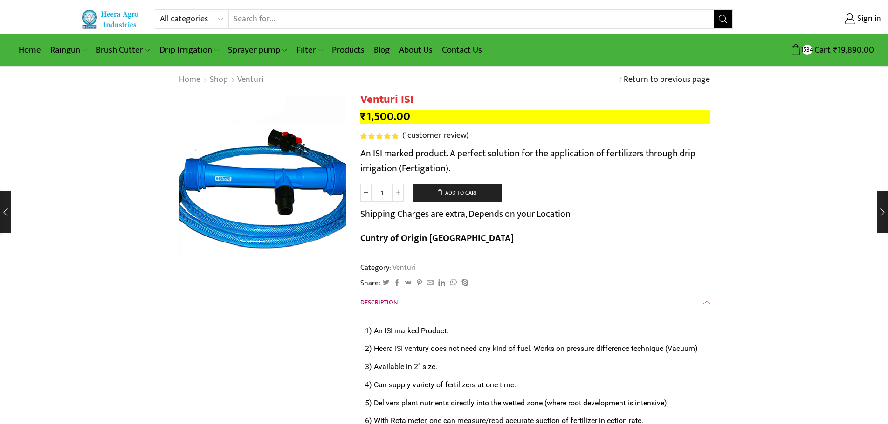
click at [285, 178] on img at bounding box center [253, 177] width 233 height 233
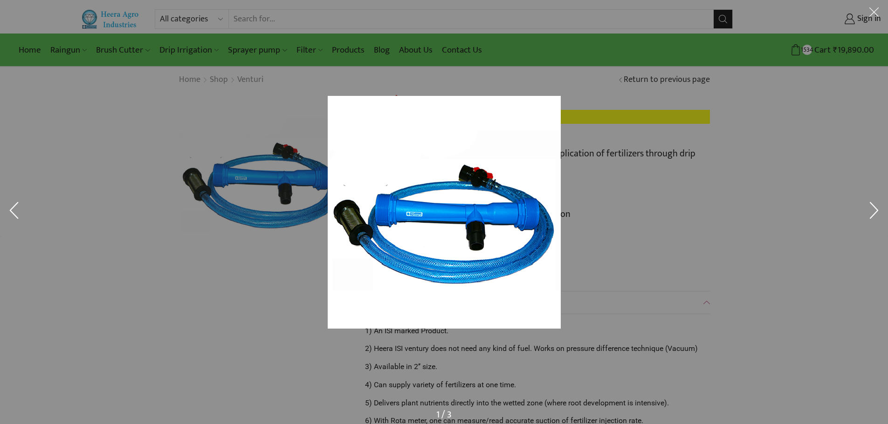
click at [734, 243] on div at bounding box center [597, 225] width 539 height 258
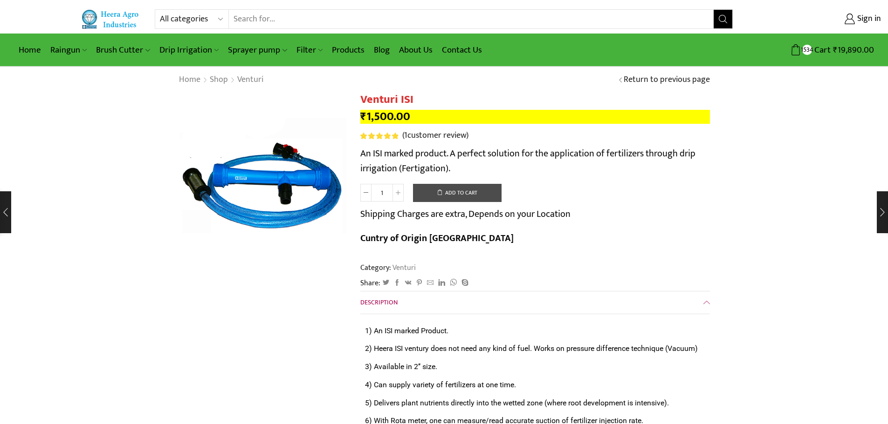
click at [449, 195] on button "Add to cart" at bounding box center [457, 193] width 89 height 19
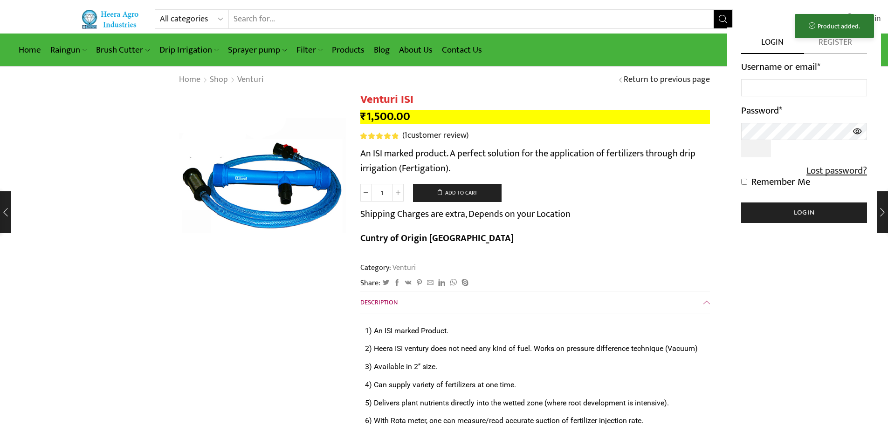
click at [875, 16] on span "Sign in" at bounding box center [867, 19] width 26 height 12
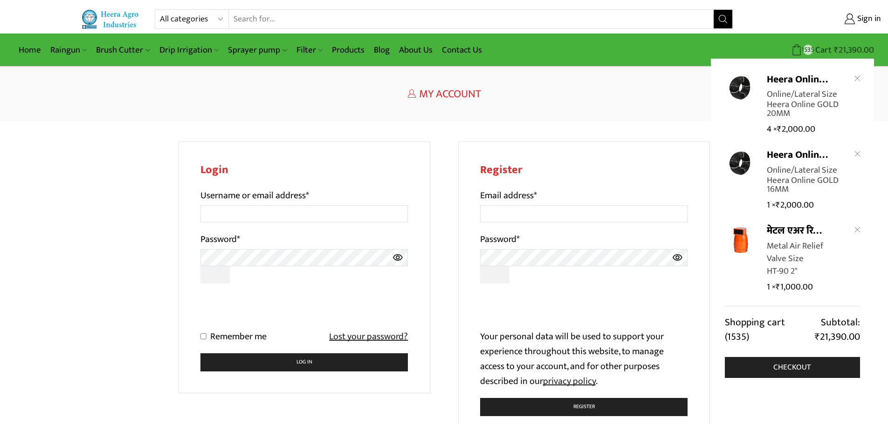
click at [866, 44] on bdi "₹ 21,390.00" at bounding box center [853, 50] width 40 height 14
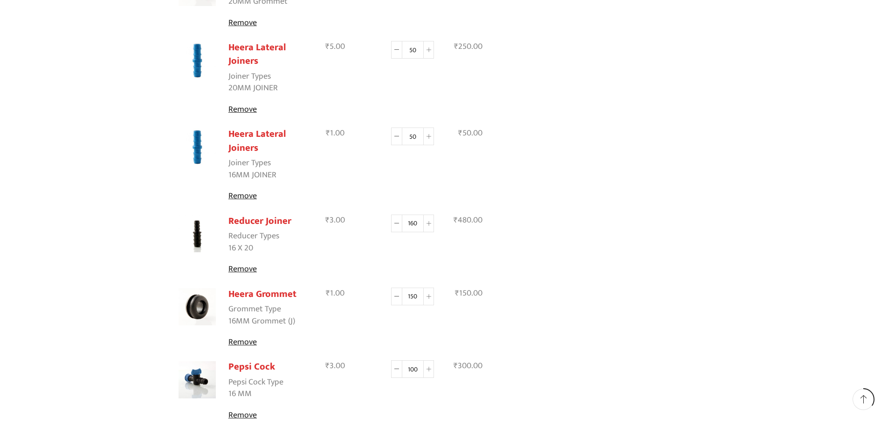
scroll to position [652, 0]
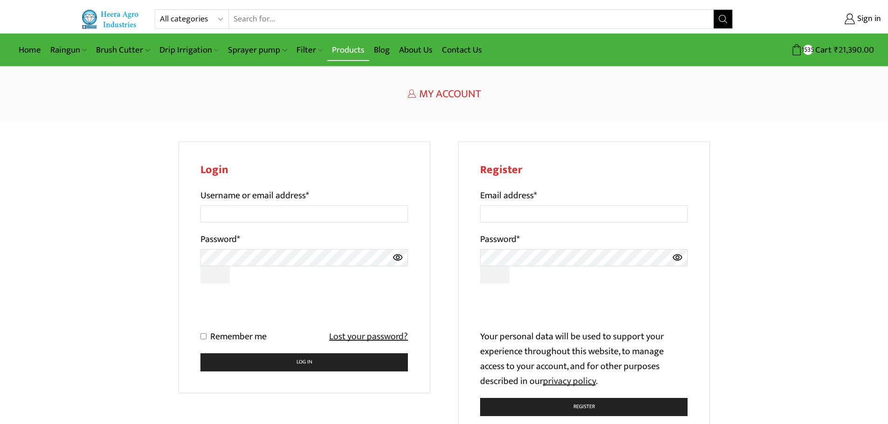
click at [345, 50] on link "Products" at bounding box center [348, 50] width 42 height 22
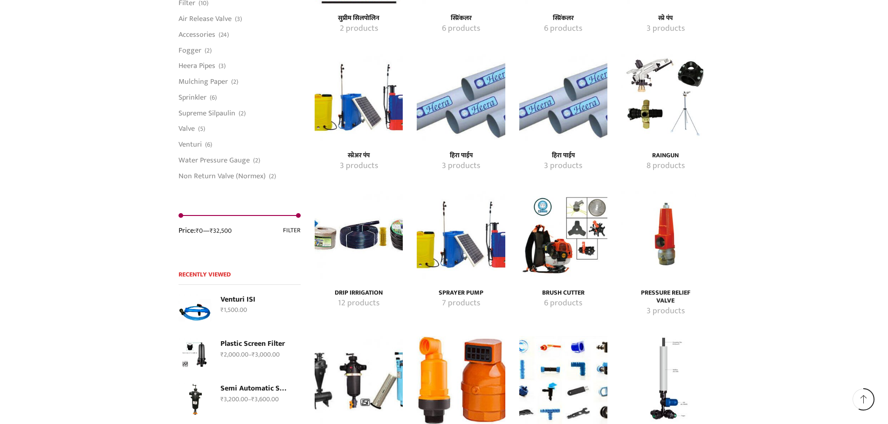
scroll to position [1631, 0]
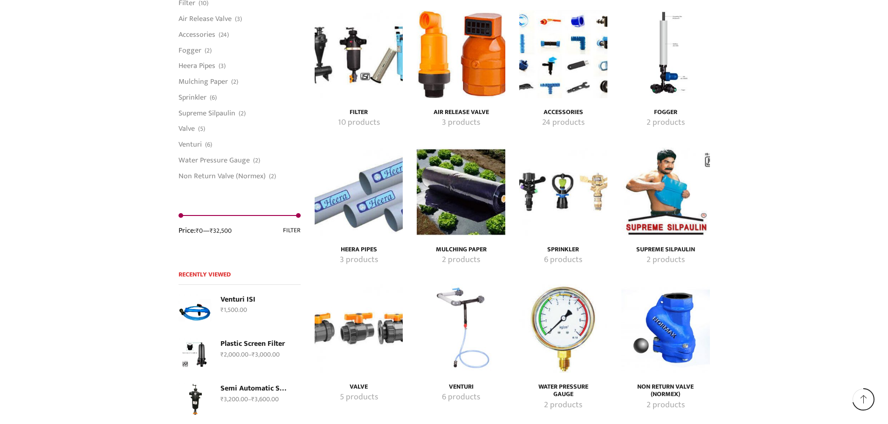
click at [574, 41] on img "Visit product category Accessories" at bounding box center [563, 54] width 88 height 88
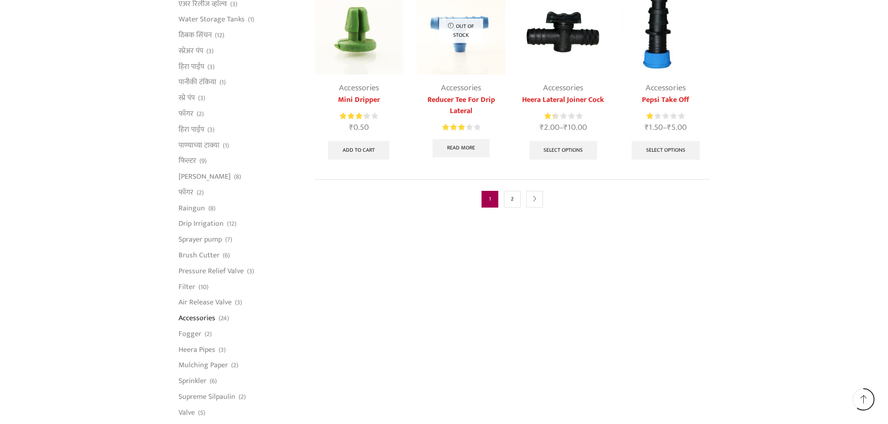
scroll to position [419, 0]
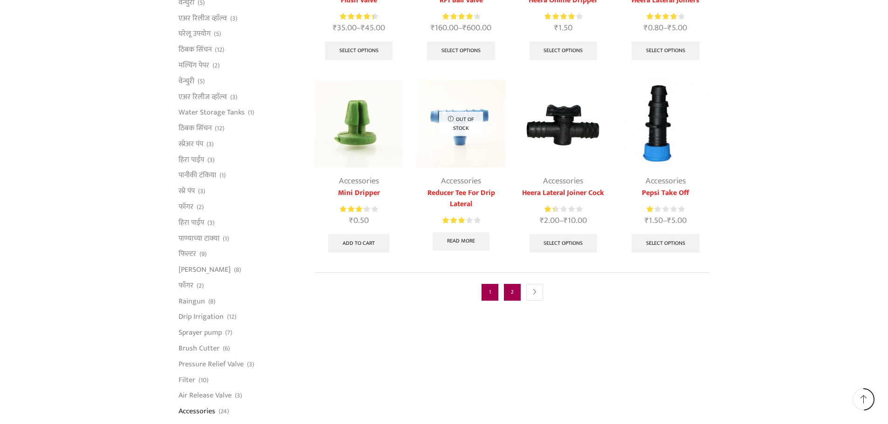
click at [516, 290] on link "2" at bounding box center [512, 292] width 17 height 17
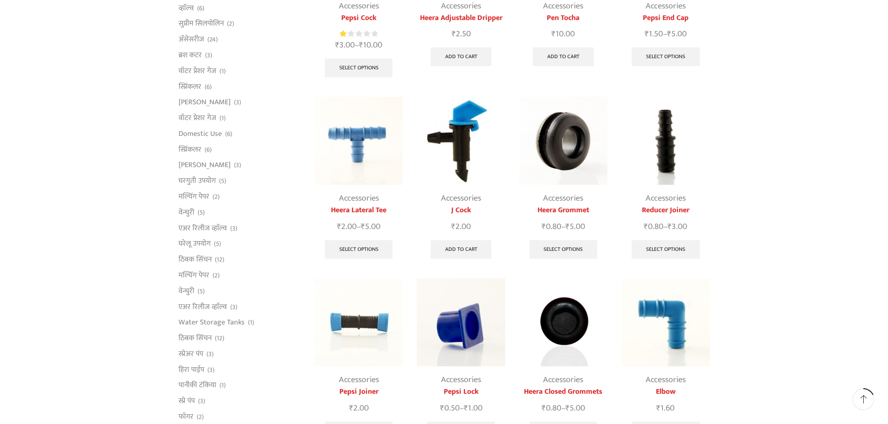
scroll to position [280, 0]
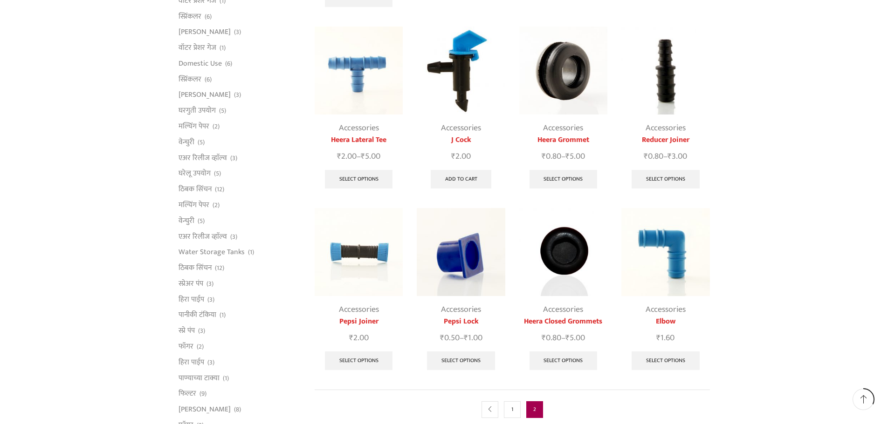
click at [472, 63] on img at bounding box center [461, 71] width 88 height 88
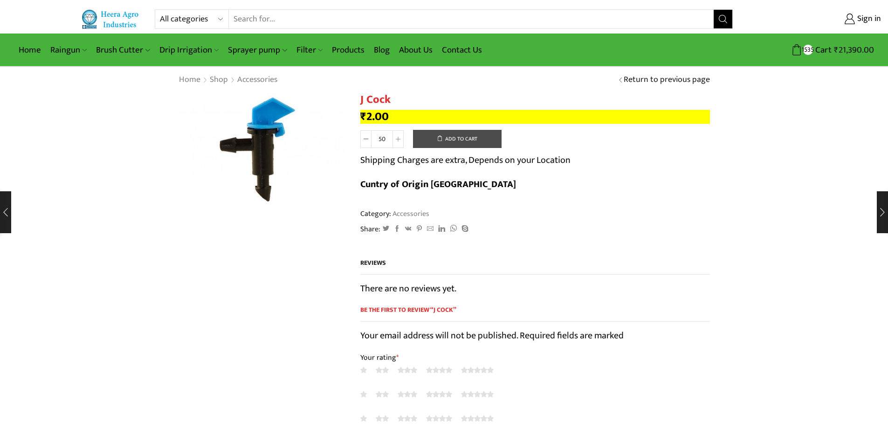
click at [477, 143] on button "Add to cart" at bounding box center [457, 139] width 89 height 19
click at [474, 141] on button "Add to cart" at bounding box center [457, 139] width 89 height 19
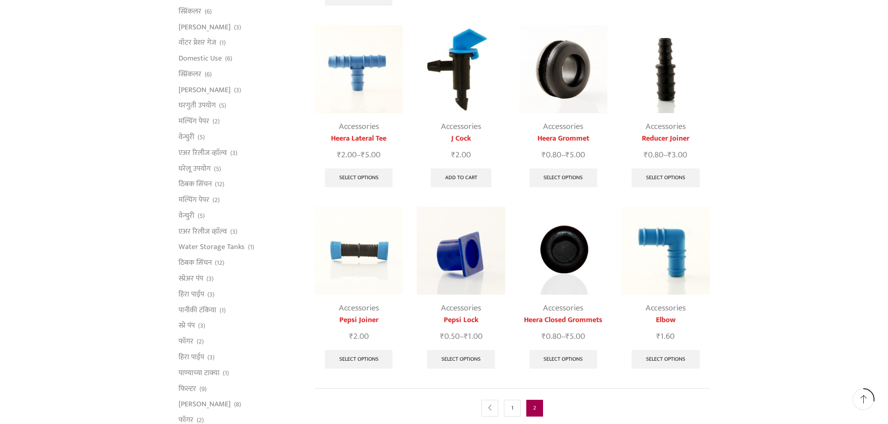
scroll to position [373, 0]
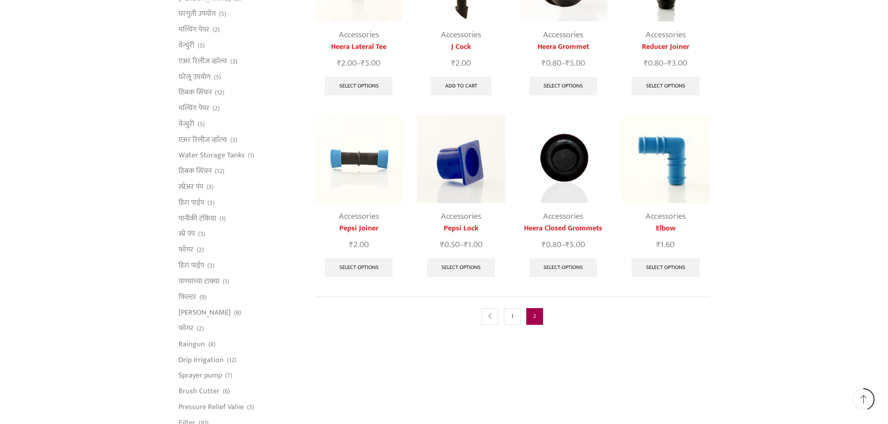
click at [571, 143] on img at bounding box center [563, 159] width 88 height 88
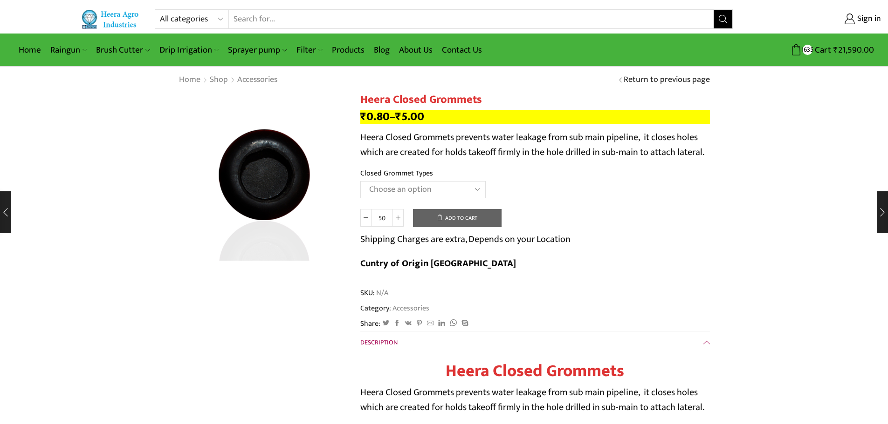
click at [451, 185] on select "Choose an option 12MM Closed Grommet 16MM Closed Grommet (J) 20MM Closed Grommet" at bounding box center [422, 189] width 125 height 17
select select "20MM Closed Grommet"
click at [360, 181] on select "Choose an option 12MM Closed Grommet 16MM Closed Grommet (J) 20MM Closed Grommet" at bounding box center [422, 189] width 125 height 17
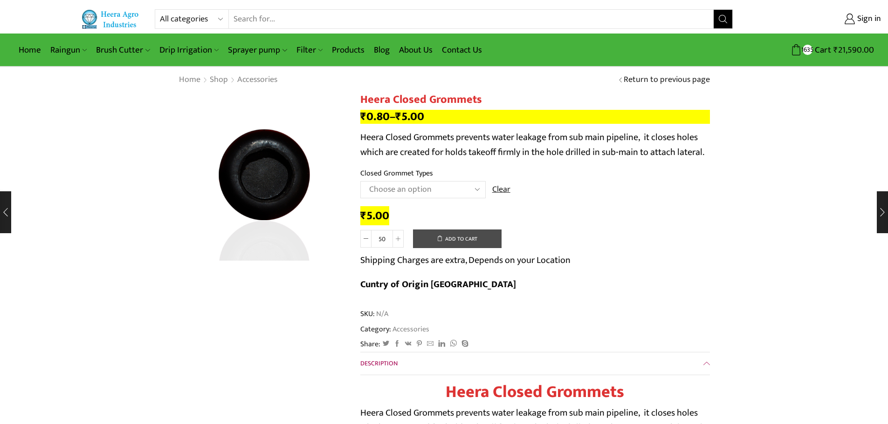
click at [462, 243] on button "Add to cart" at bounding box center [457, 239] width 89 height 19
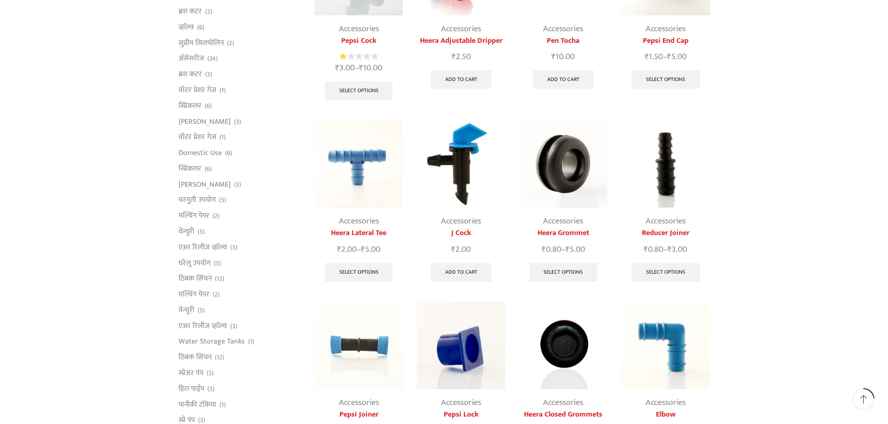
scroll to position [373, 0]
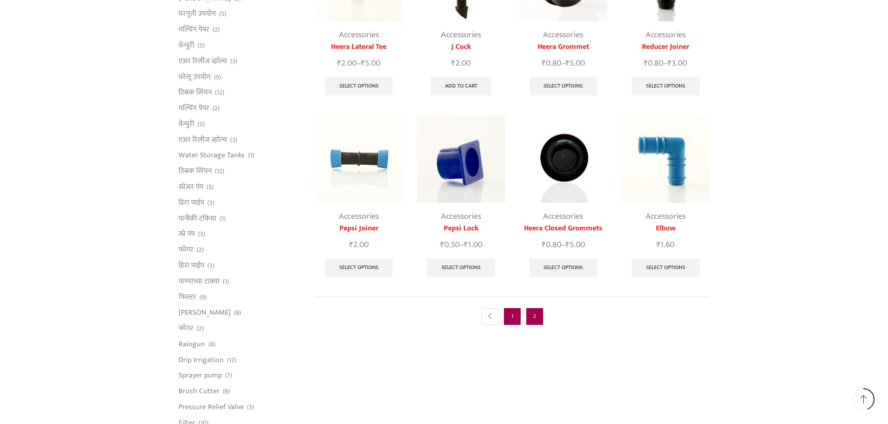
click at [514, 312] on link "1" at bounding box center [512, 316] width 17 height 17
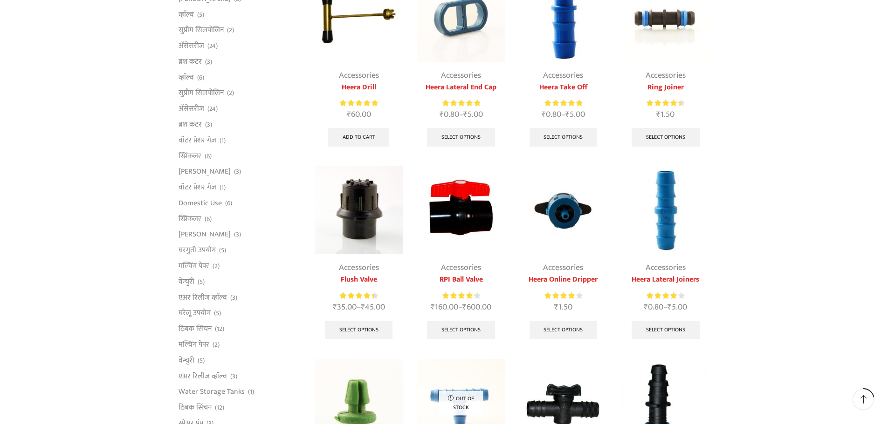
scroll to position [326, 0]
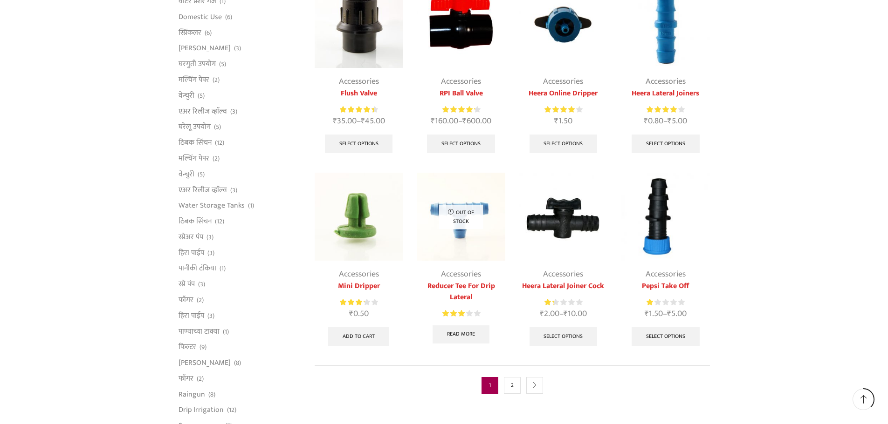
click at [369, 205] on img at bounding box center [358, 217] width 88 height 88
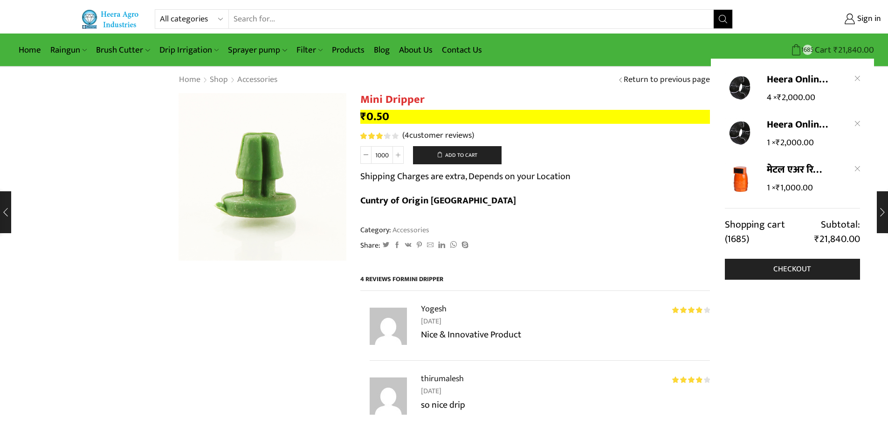
click at [844, 48] on bdi "₹ 21,840.00" at bounding box center [853, 50] width 41 height 14
